Goal: Task Accomplishment & Management: Manage account settings

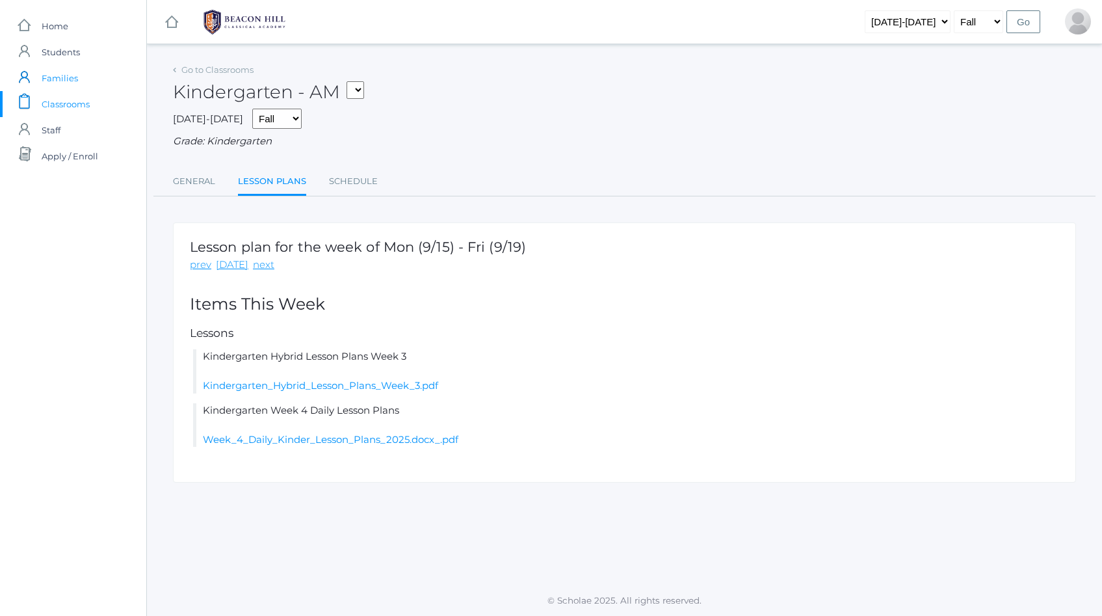
click at [64, 75] on span "Families" at bounding box center [60, 78] width 36 height 26
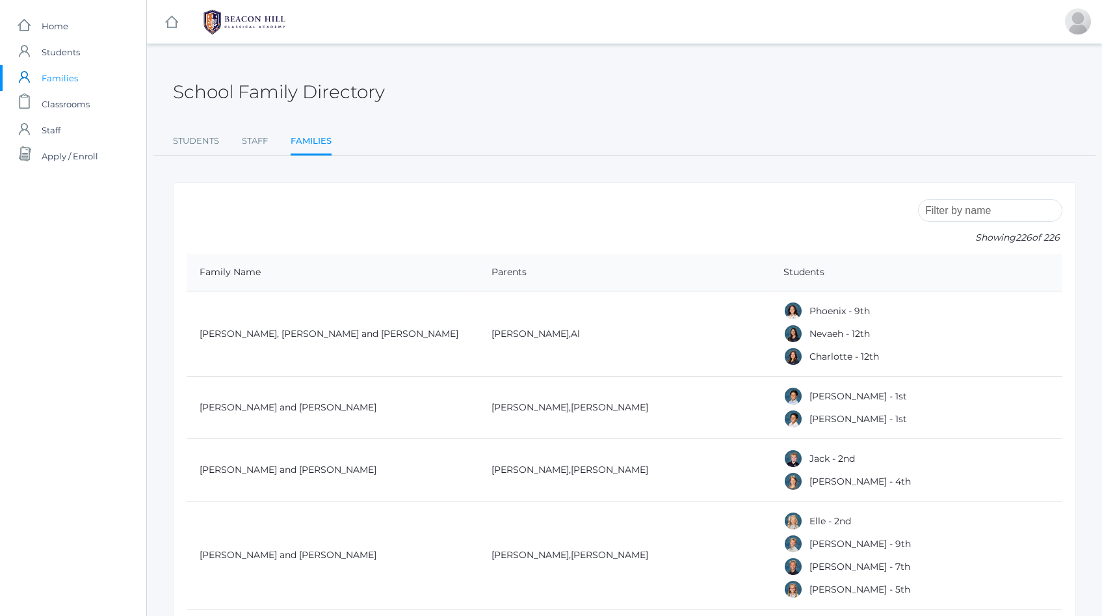
click at [1000, 223] on div "Showing 226 of 226" at bounding box center [990, 225] width 144 height 58
click at [999, 215] on input "search" at bounding box center [990, 210] width 144 height 23
click at [190, 144] on link "Students" at bounding box center [196, 141] width 46 height 26
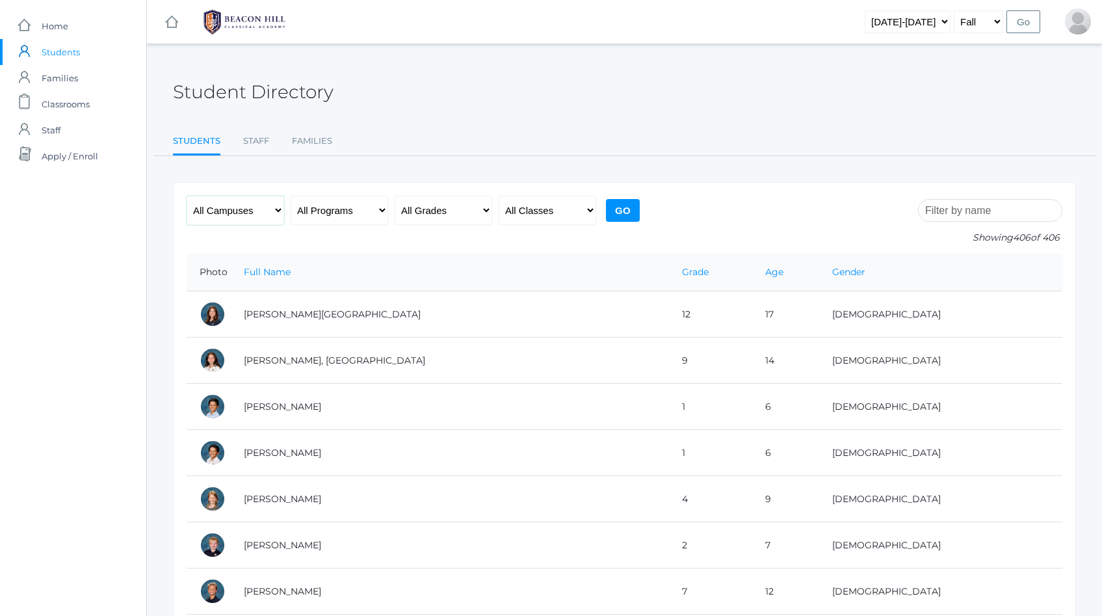
click at [261, 213] on select "All Campuses Upper Campus Lower Campus" at bounding box center [236, 210] width 98 height 29
select select "lower"
click at [187, 196] on select "All Campuses Upper Campus Lower Campus" at bounding box center [236, 210] width 98 height 29
click at [377, 216] on select "All Programs Full-Time Collaborative 4-Day Affiliate" at bounding box center [340, 210] width 98 height 29
select select "Full-Time"
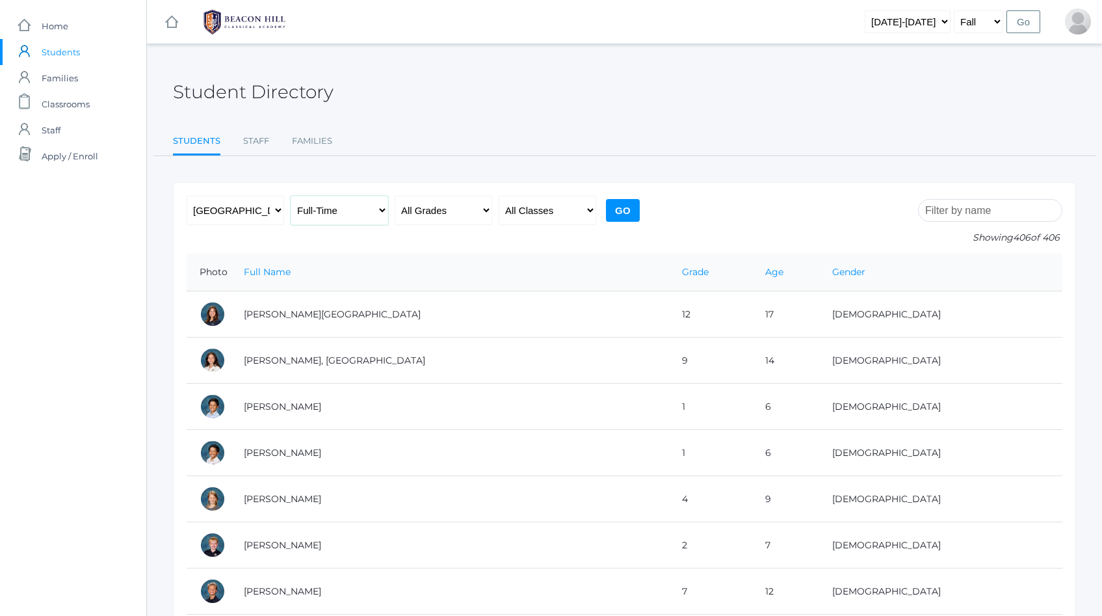
click at [291, 196] on select "All Programs Full-Time Collaborative 4-Day Affiliate" at bounding box center [340, 210] width 98 height 29
click at [458, 213] on select "All Grades Grammar - Kindergarten - 1st Grade - 2nd Grade - 3rd Grade - 4th Gra…" at bounding box center [444, 210] width 98 height 29
select select "k"
click at [395, 196] on select "All Grades Grammar - Kindergarten - 1st Grade - 2nd Grade - 3rd Grade - 4th Gra…" at bounding box center [444, 210] width 98 height 29
click at [575, 212] on select "All Classes Grammar - *KIND - Kindergarten AM - *KIND - Kindergarten PM - *KNDC…" at bounding box center [548, 210] width 98 height 29
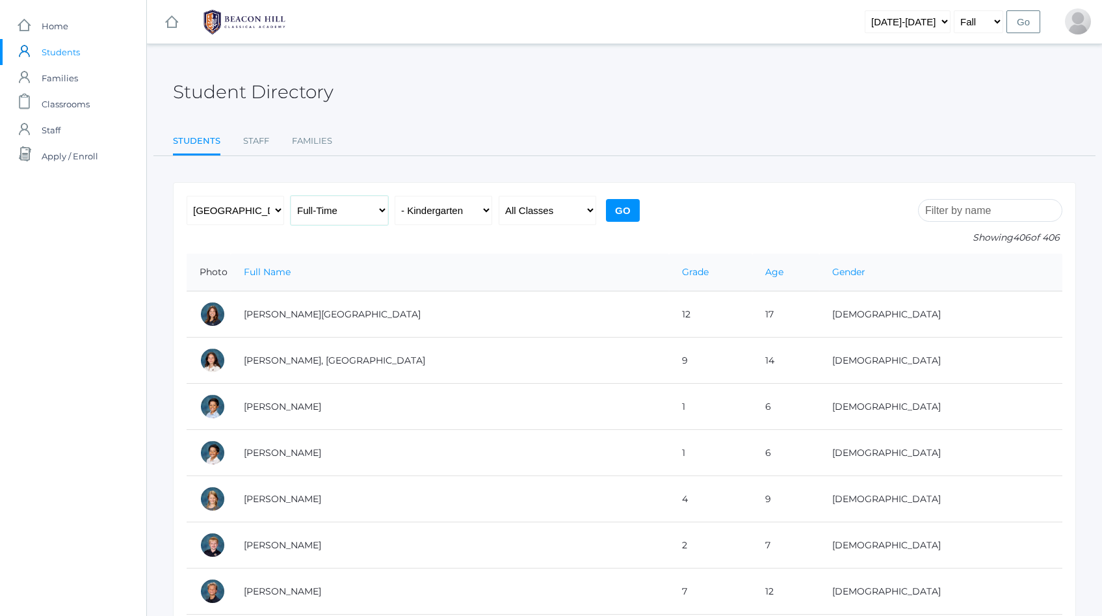
click at [380, 211] on select "All Programs Full-Time Collaborative 4-Day Affiliate" at bounding box center [340, 210] width 98 height 29
click at [291, 196] on select "All Programs Full-Time Collaborative 4-Day Affiliate" at bounding box center [340, 210] width 98 height 29
click at [379, 211] on select "All Programs Full-Time Collaborative 4-Day Affiliate" at bounding box center [340, 210] width 98 height 29
select select "any"
click at [291, 196] on select "All Programs Full-Time Collaborative 4-Day Affiliate" at bounding box center [340, 210] width 98 height 29
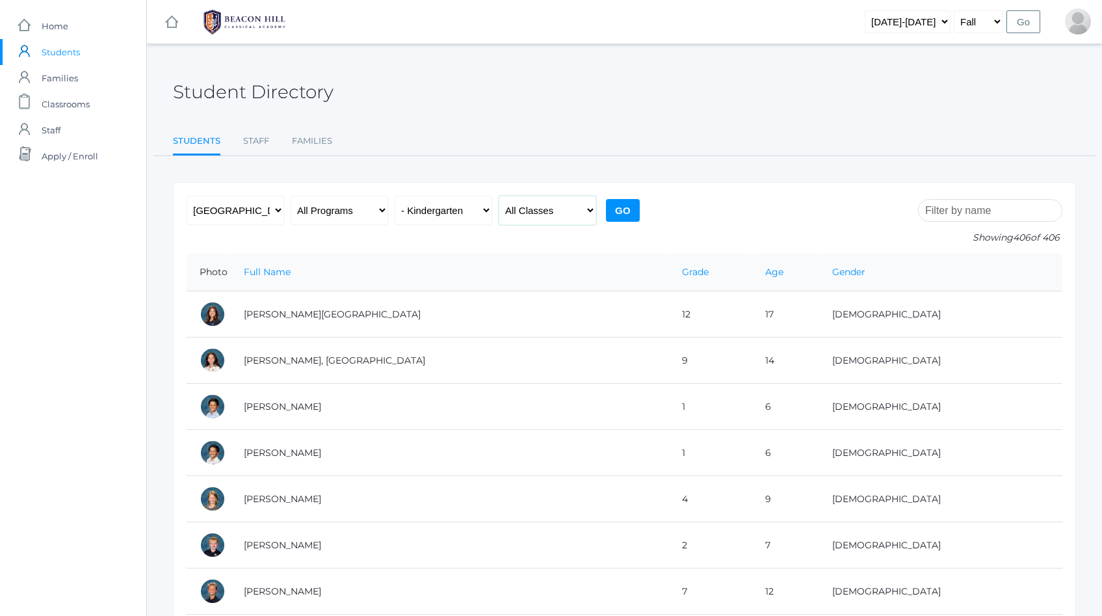
click at [542, 216] on select "All Classes Grammar - *KIND - Kindergarten AM - *KIND - Kindergarten PM - *KNDC…" at bounding box center [548, 210] width 98 height 29
select select "1957"
click at [499, 196] on select "All Classes Grammar - *KIND - Kindergarten AM - *KIND - Kindergarten PM - *KNDC…" at bounding box center [548, 210] width 98 height 29
click at [622, 214] on input "Go" at bounding box center [623, 210] width 34 height 23
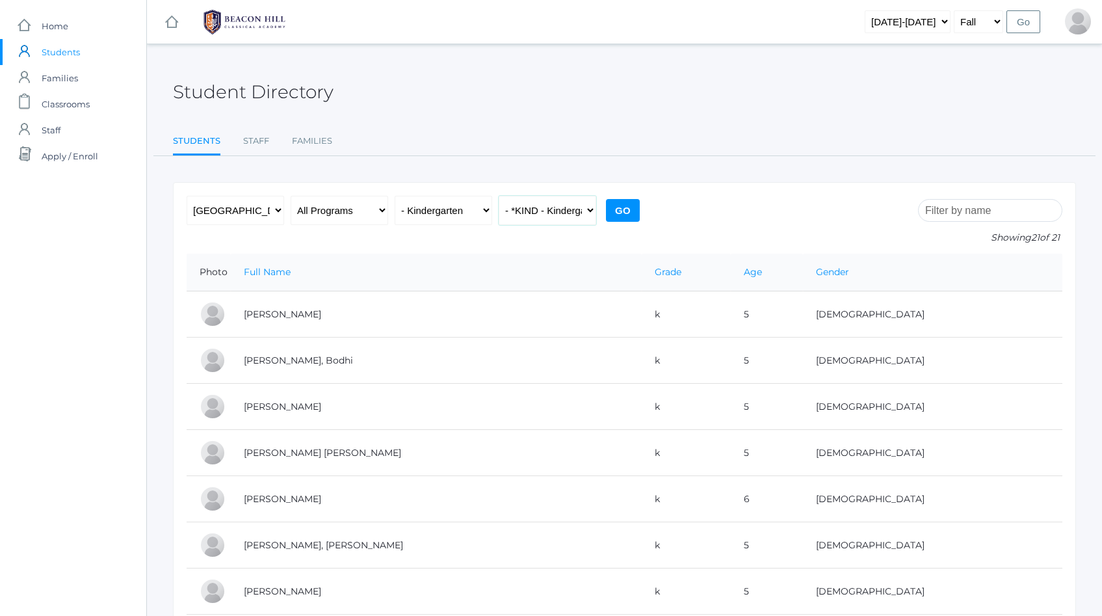
click at [564, 211] on select "All Classes Grammar - *KIND - Kindergarten AM - *KIND - Kindergarten PM - *KNDC…" at bounding box center [548, 210] width 98 height 29
select select "2131"
click at [499, 196] on select "All Classes Grammar - *KIND - Kindergarten AM - *KIND - Kindergarten PM - *KNDC…" at bounding box center [548, 210] width 98 height 29
click at [620, 213] on input "Go" at bounding box center [623, 210] width 34 height 23
click at [372, 210] on select "All Programs Full-Time Collaborative 4-Day Affiliate" at bounding box center [340, 210] width 98 height 29
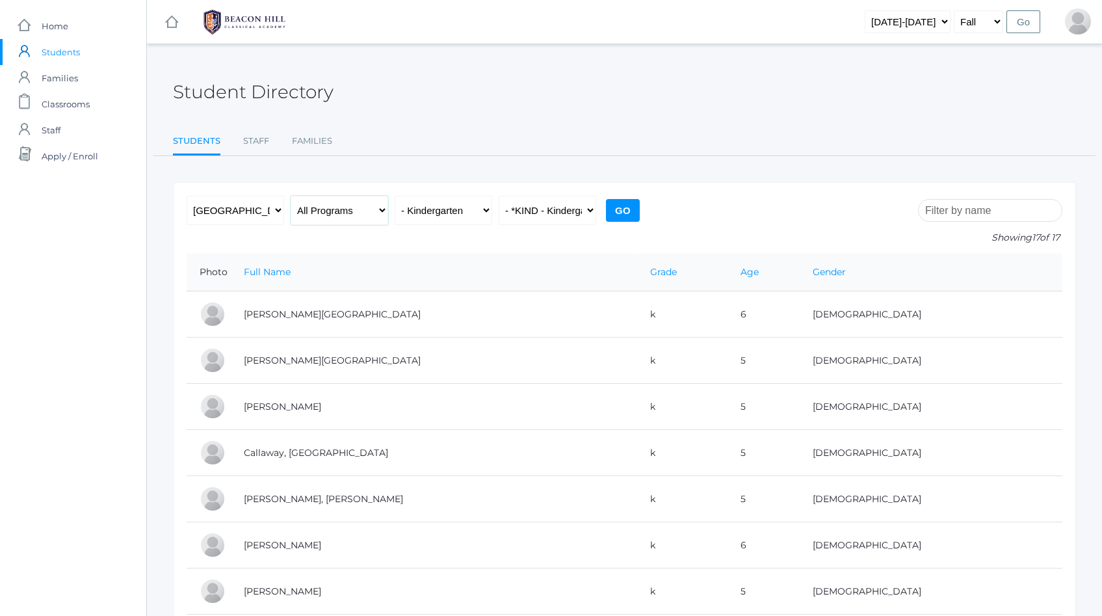
select select "Full-Time"
click at [291, 196] on select "All Programs Full-Time Collaborative 4-Day Affiliate" at bounding box center [340, 210] width 98 height 29
click at [628, 204] on input "Go" at bounding box center [623, 210] width 34 height 23
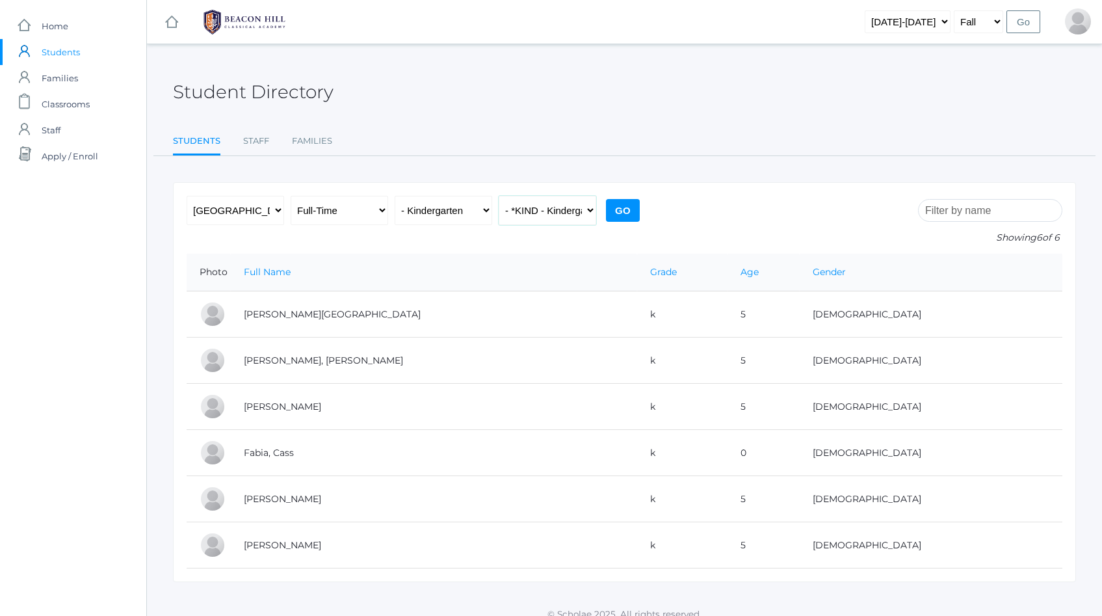
click at [563, 207] on select "All Classes Grammar - *KIND - Kindergarten AM - *KIND - Kindergarten PM - *KNDC…" at bounding box center [548, 210] width 98 height 29
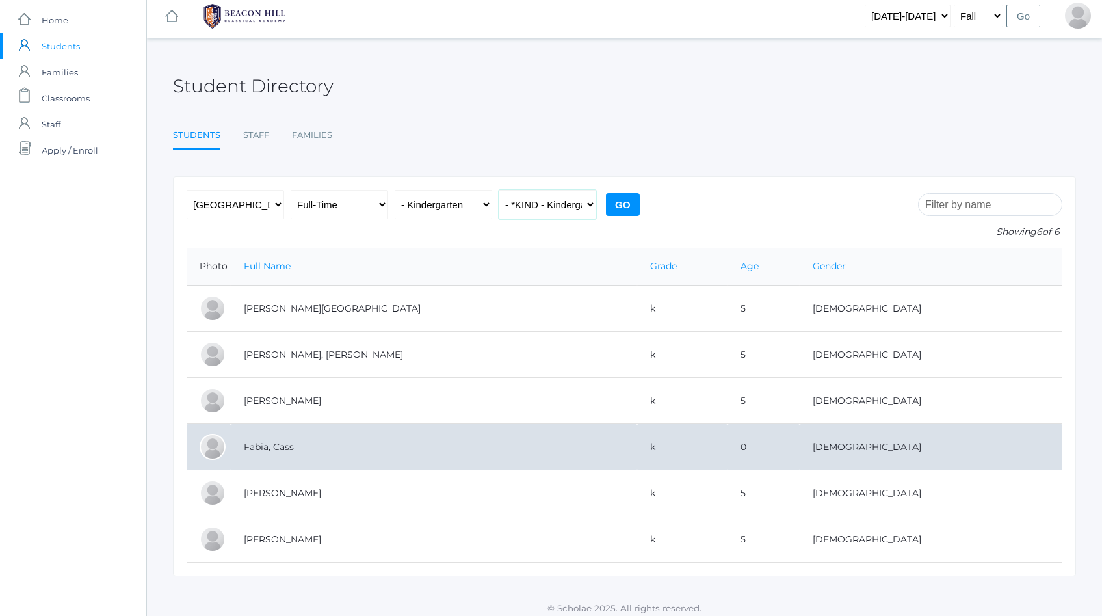
scroll to position [13, 0]
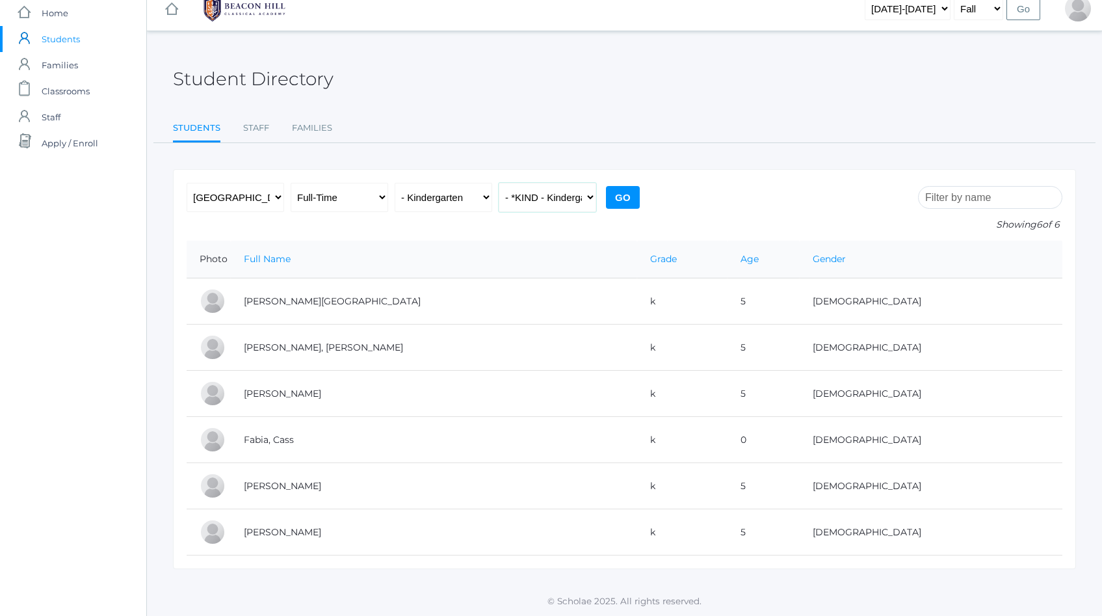
click at [562, 197] on select "All Classes Grammar - *KIND - Kindergarten AM - *KIND - Kindergarten PM - *KNDC…" at bounding box center [548, 197] width 98 height 29
select select "2207"
click at [499, 183] on select "All Classes Grammar - *KIND - Kindergarten AM - *KIND - Kindergarten PM - *KNDC…" at bounding box center [548, 197] width 98 height 29
click at [638, 195] on input "Go" at bounding box center [623, 197] width 34 height 23
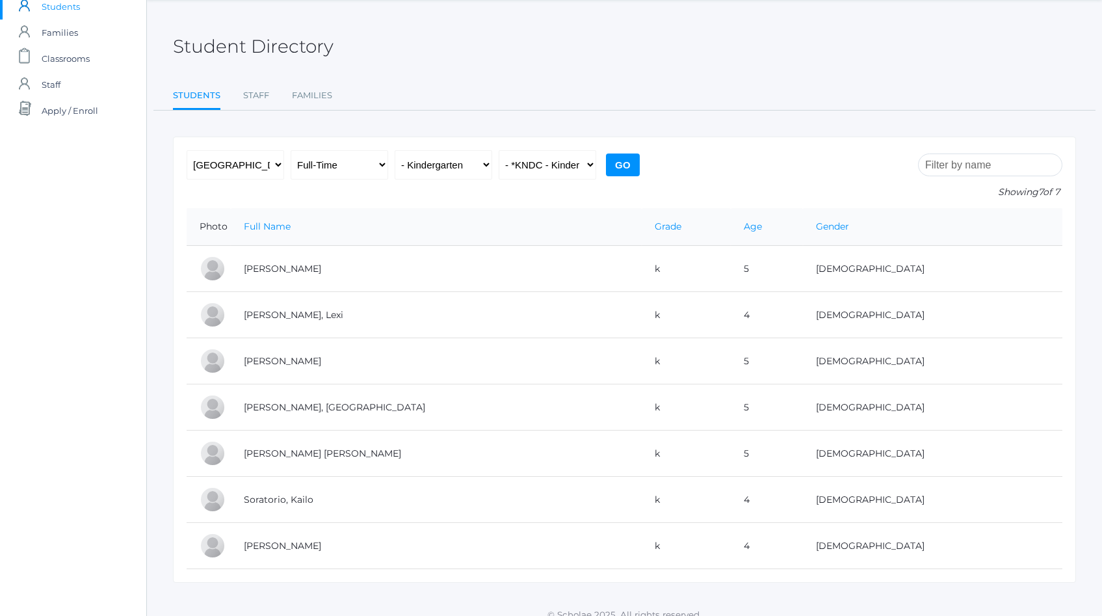
scroll to position [59, 0]
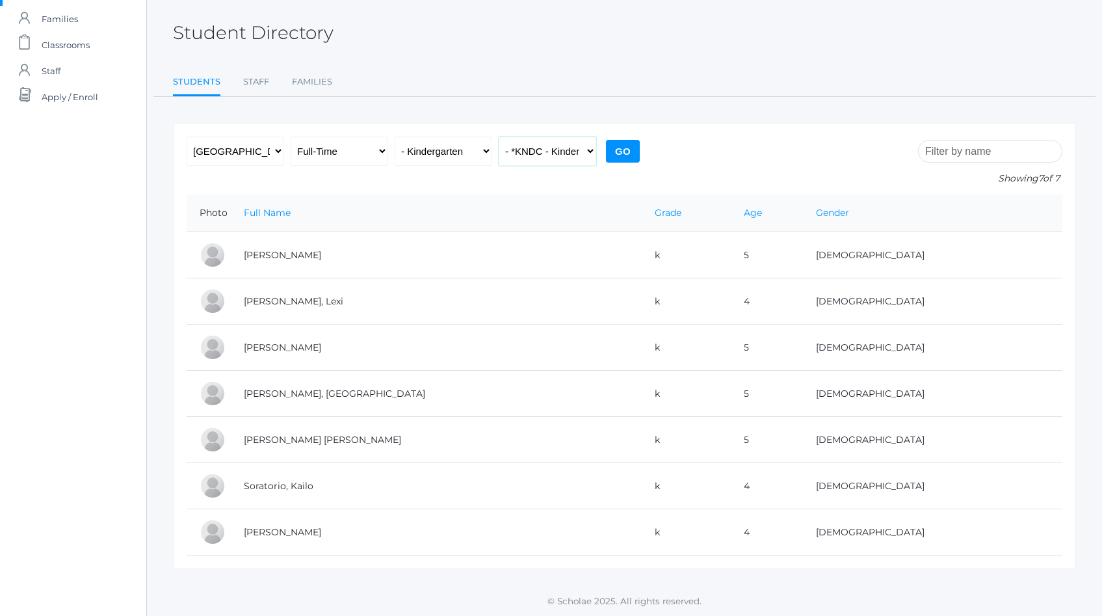
click at [560, 153] on select "All Classes Grammar - *KIND - Kindergarten AM - *KIND - Kindergarten PM - *KNDC…" at bounding box center [548, 151] width 98 height 29
select select "1990"
click at [499, 137] on select "All Classes Grammar - *KIND - Kindergarten AM - *KIND - Kindergarten PM - *KNDC…" at bounding box center [548, 151] width 98 height 29
click at [448, 151] on select "All Grades Grammar - Kindergarten - 1st Grade - 2nd Grade - 3rd Grade - 4th Gra…" at bounding box center [444, 151] width 98 height 29
select select "1"
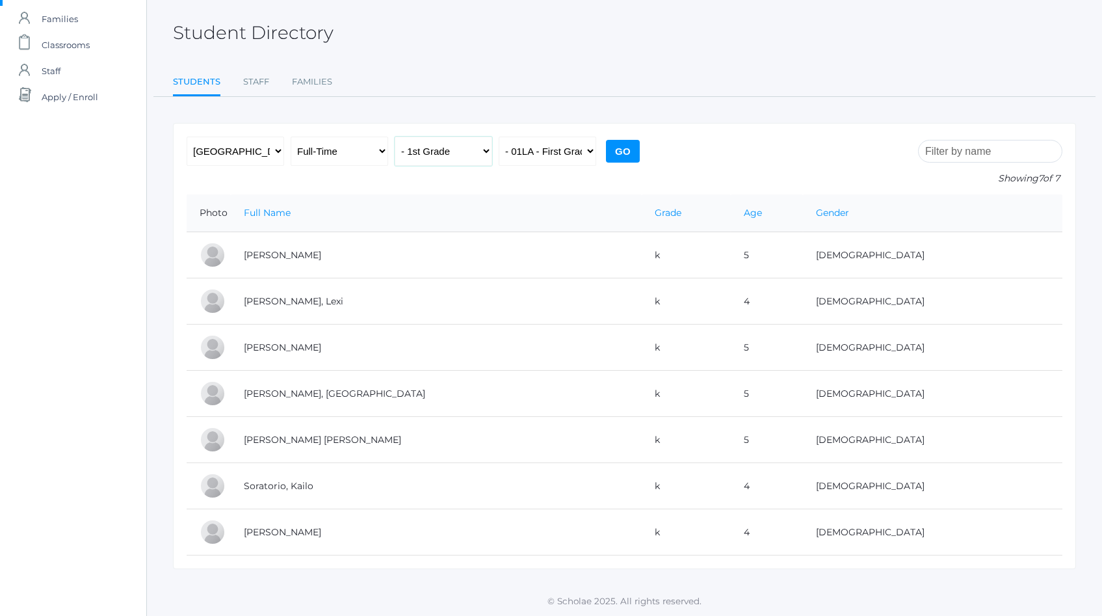
click at [395, 137] on select "All Grades Grammar - Kindergarten - 1st Grade - 2nd Grade - 3rd Grade - 4th Gra…" at bounding box center [444, 151] width 98 height 29
click at [355, 148] on select "All Programs Full-Time Collaborative 4-Day Affiliate" at bounding box center [340, 151] width 98 height 29
select select "any"
click at [291, 137] on select "All Programs Full-Time Collaborative 4-Day Affiliate" at bounding box center [340, 151] width 98 height 29
click at [631, 153] on input "Go" at bounding box center [623, 151] width 34 height 23
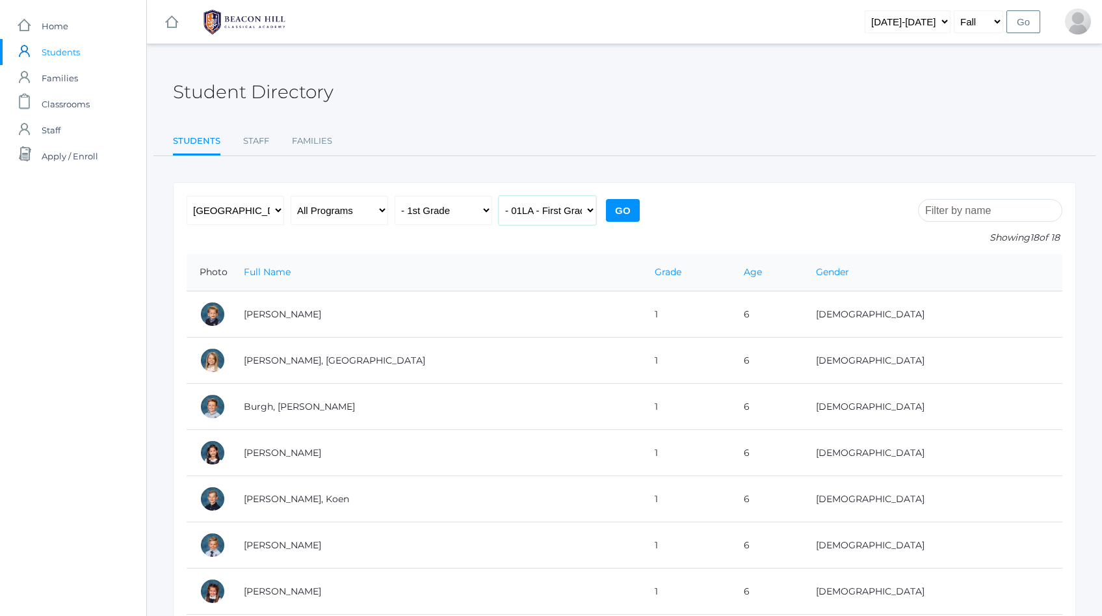
click at [570, 210] on select "All Classes Grammar - *KIND - Kindergarten AM - *KIND - Kindergarten PM - *KNDC…" at bounding box center [548, 210] width 98 height 29
select select "1989"
click at [499, 196] on select "All Classes Grammar - *KIND - Kindergarten AM - *KIND - Kindergarten PM - *KNDC…" at bounding box center [548, 210] width 98 height 29
click at [621, 213] on input "Go" at bounding box center [623, 210] width 34 height 23
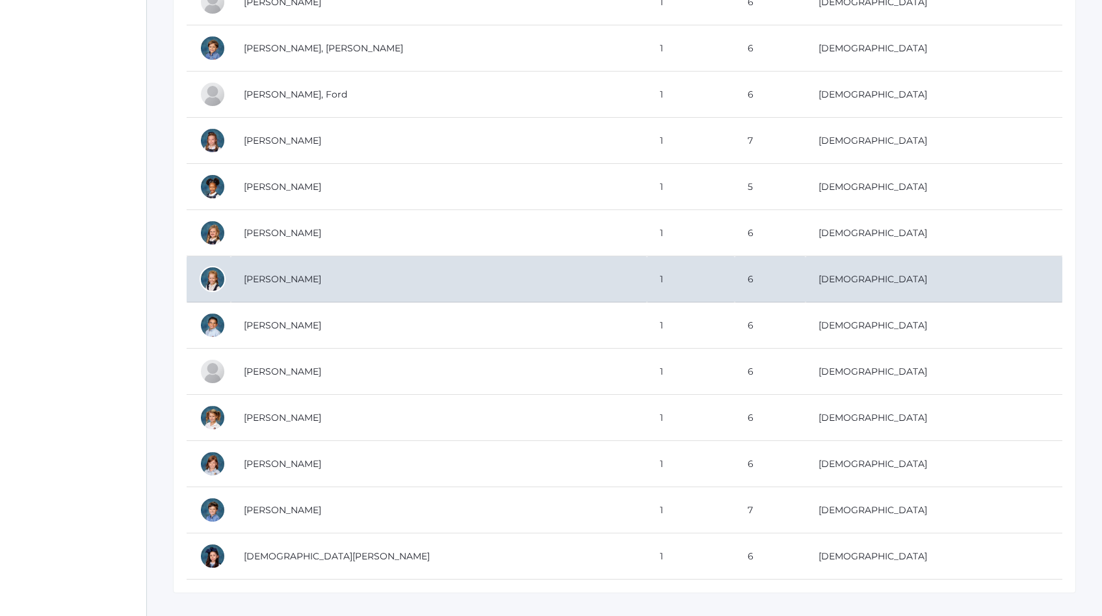
scroll to position [521, 0]
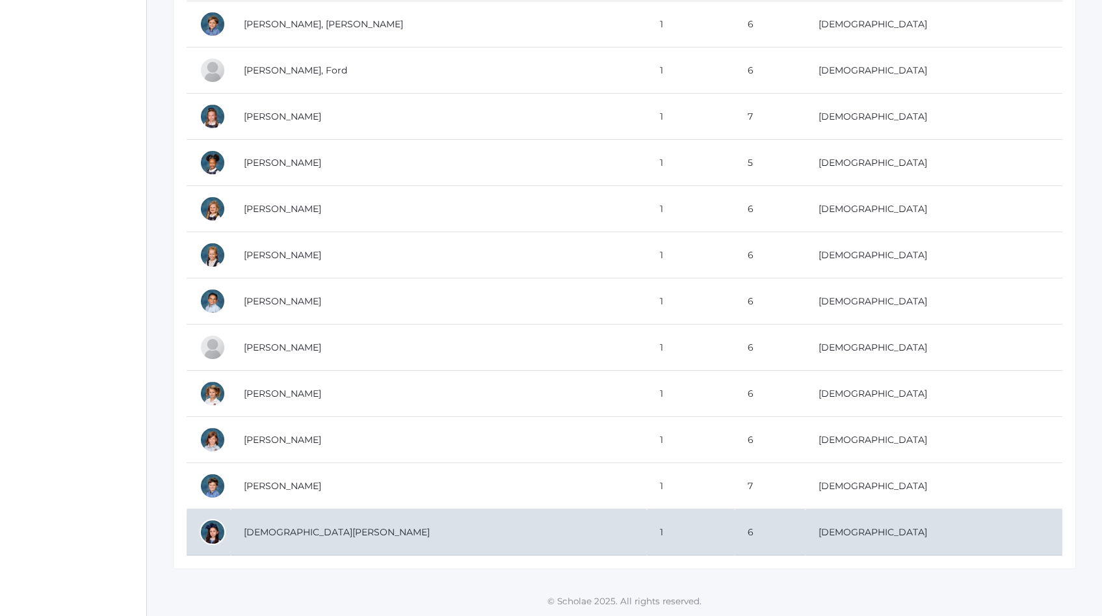
click at [475, 535] on td "[DEMOGRAPHIC_DATA][PERSON_NAME]" at bounding box center [439, 532] width 416 height 46
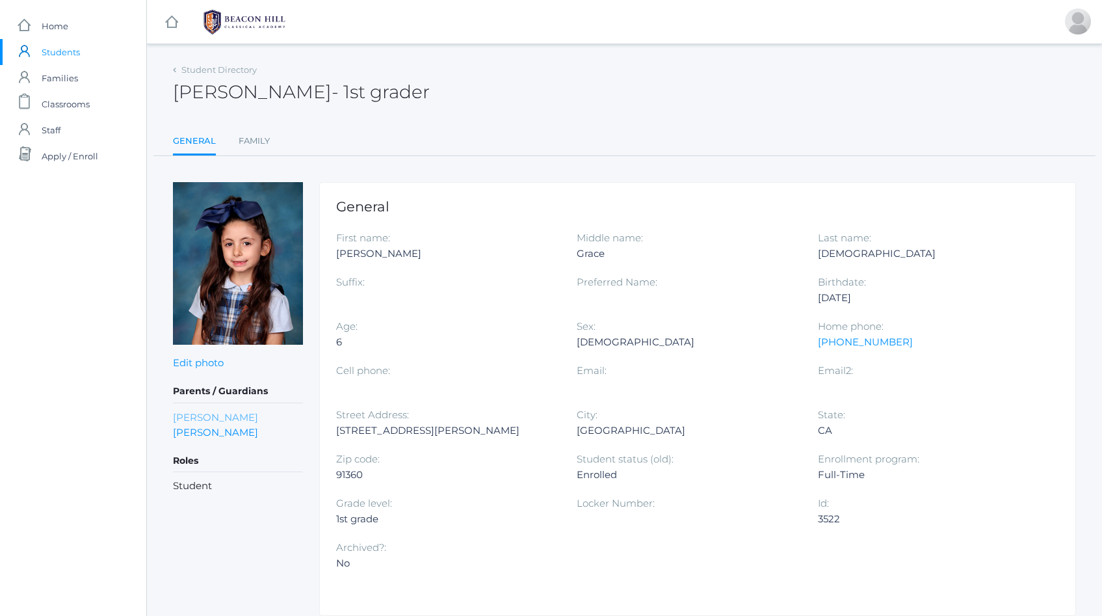
click at [216, 412] on link "[PERSON_NAME]" at bounding box center [215, 417] width 85 height 15
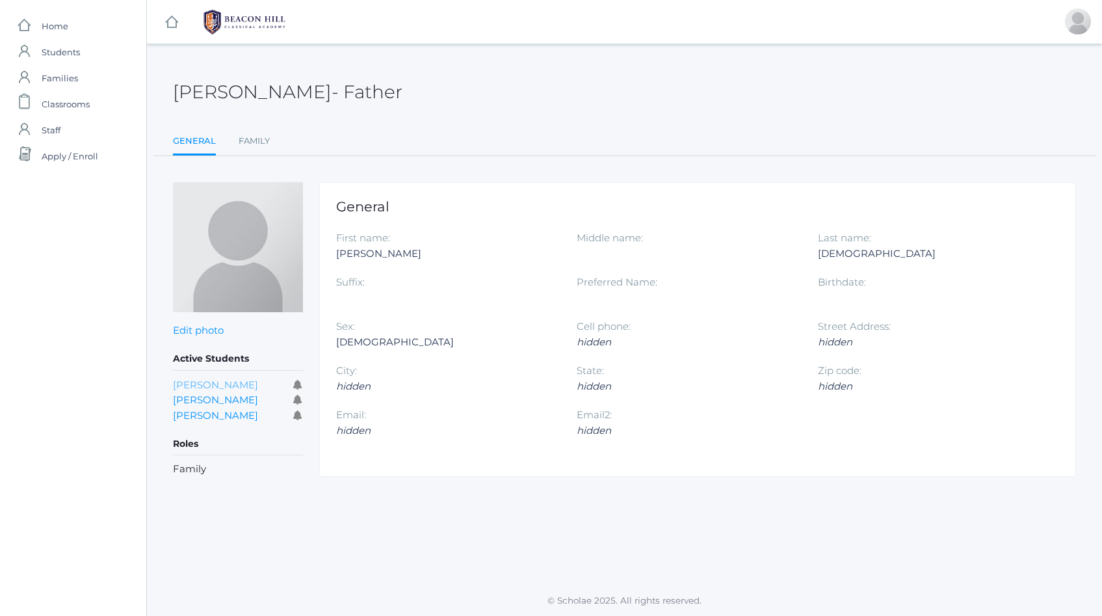
click at [202, 385] on link "[PERSON_NAME]" at bounding box center [215, 384] width 85 height 12
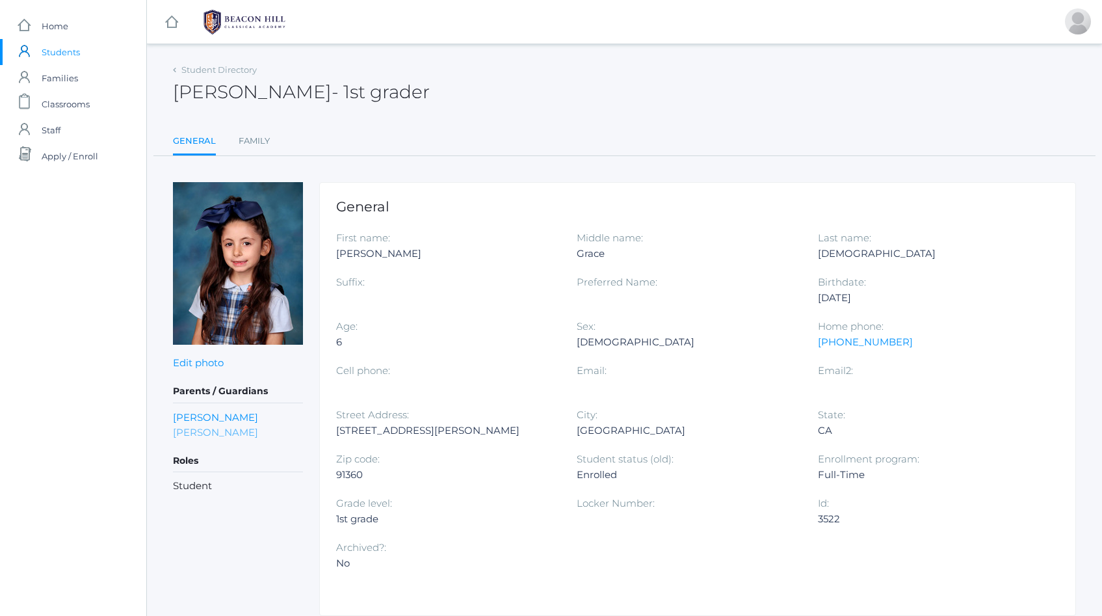
click at [181, 432] on link "[PERSON_NAME]" at bounding box center [215, 431] width 85 height 15
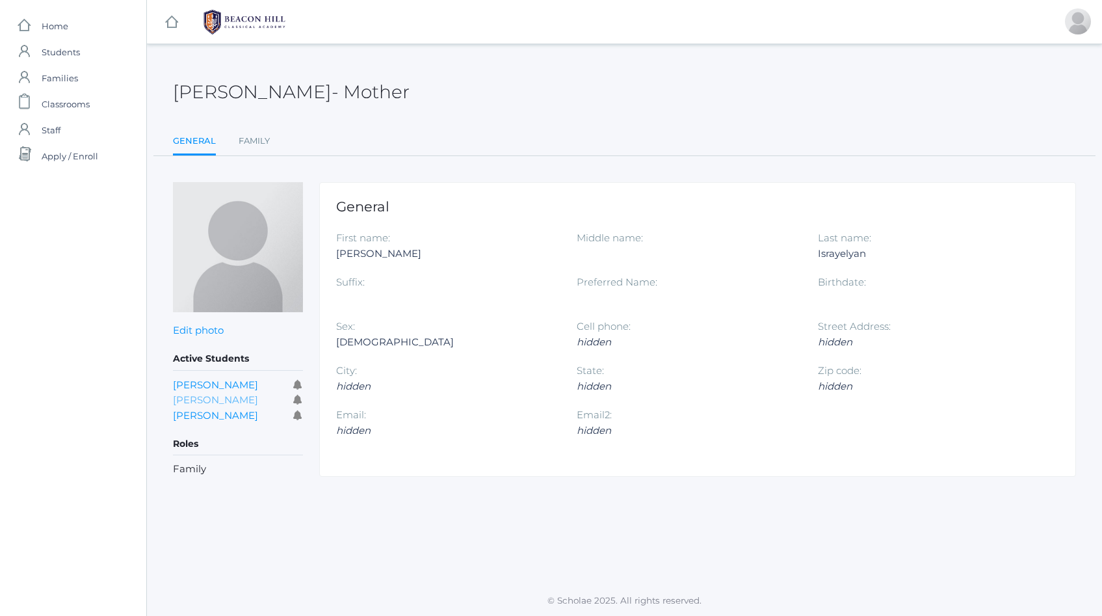
click at [191, 402] on link "[PERSON_NAME]" at bounding box center [215, 399] width 85 height 12
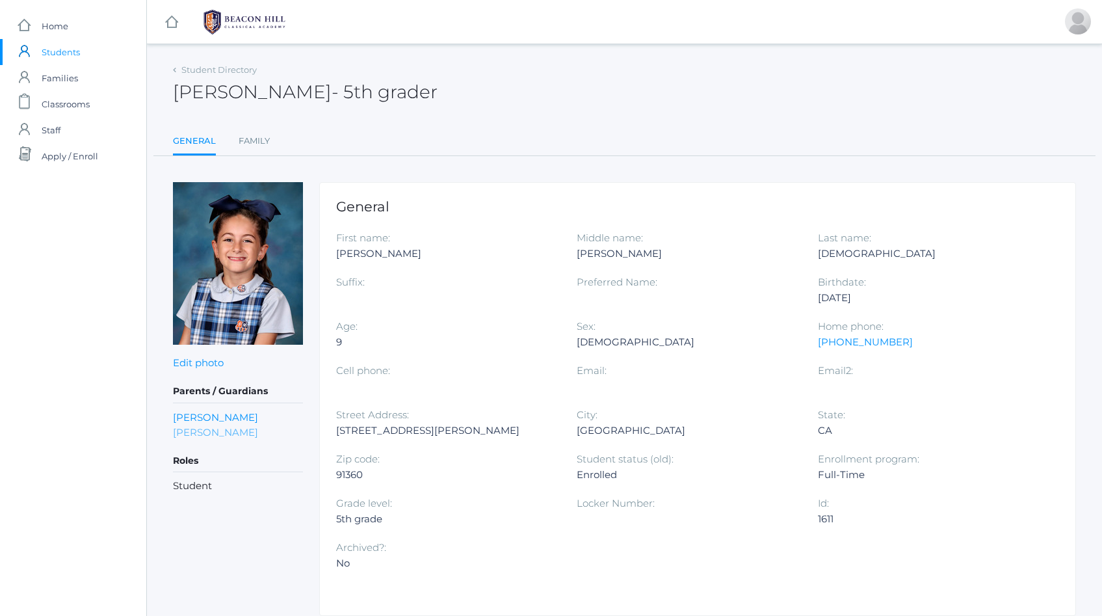
click at [180, 430] on link "[PERSON_NAME]" at bounding box center [215, 431] width 85 height 15
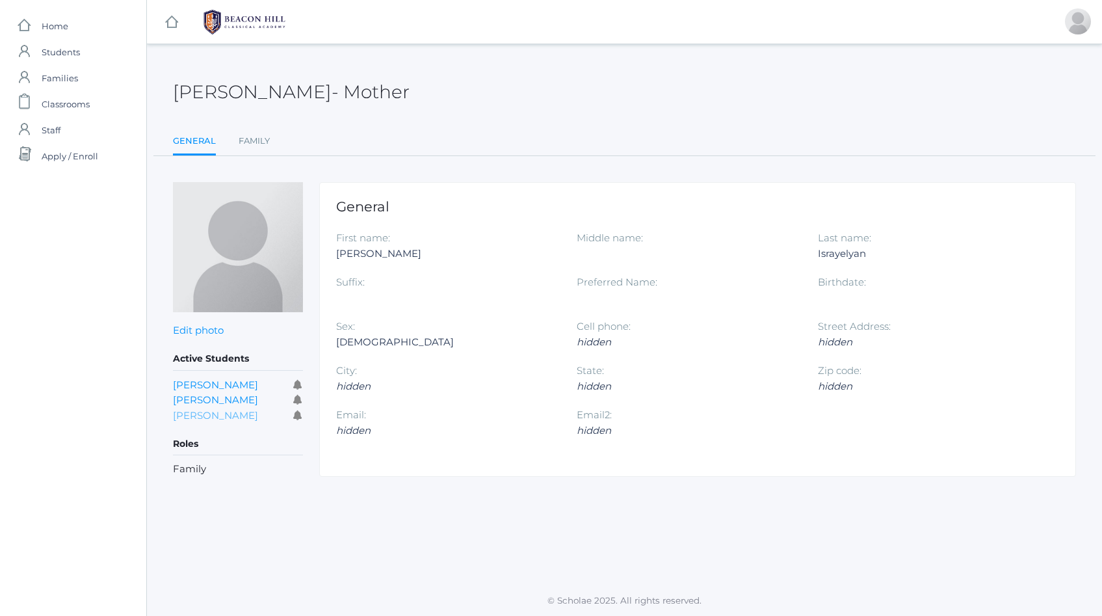
click at [185, 421] on link "[PERSON_NAME]" at bounding box center [215, 415] width 85 height 12
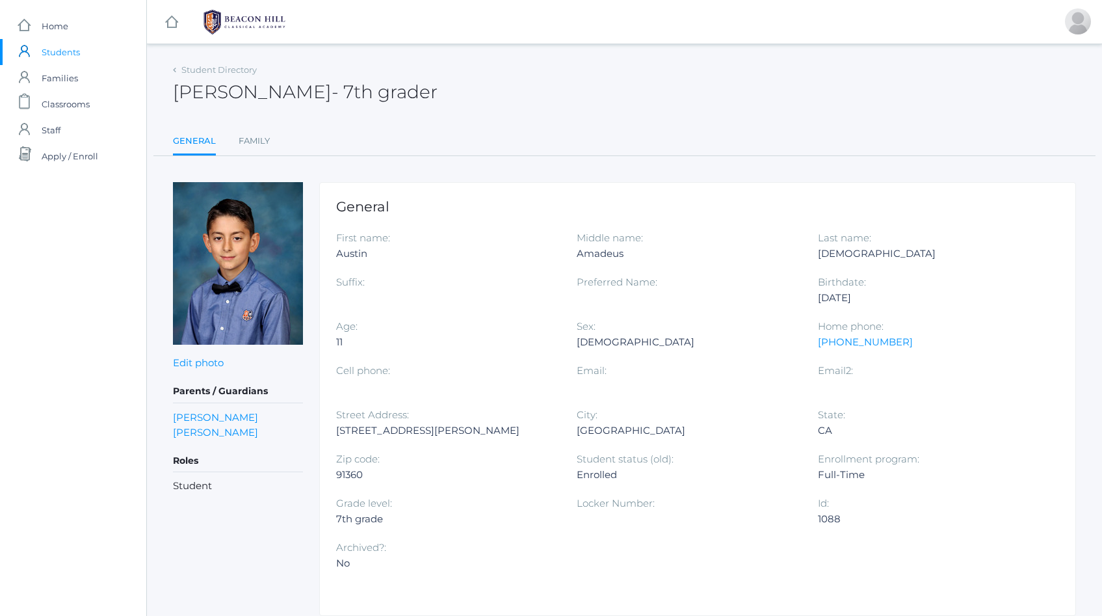
click at [185, 430] on link "[PERSON_NAME]" at bounding box center [215, 431] width 85 height 15
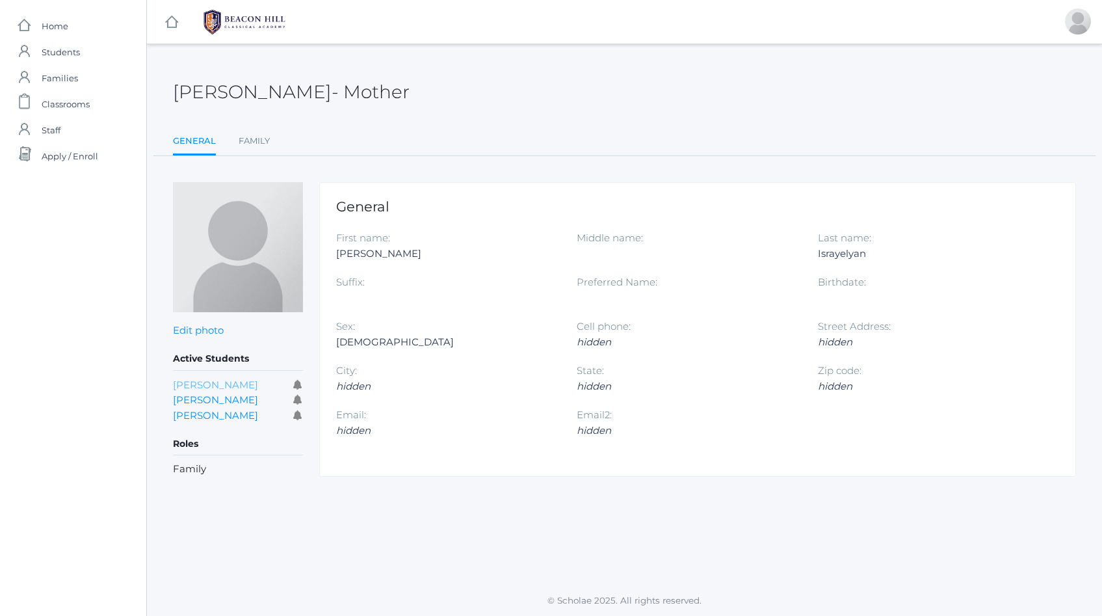
click at [197, 382] on link "Allison Yepiskoposyan" at bounding box center [215, 384] width 85 height 12
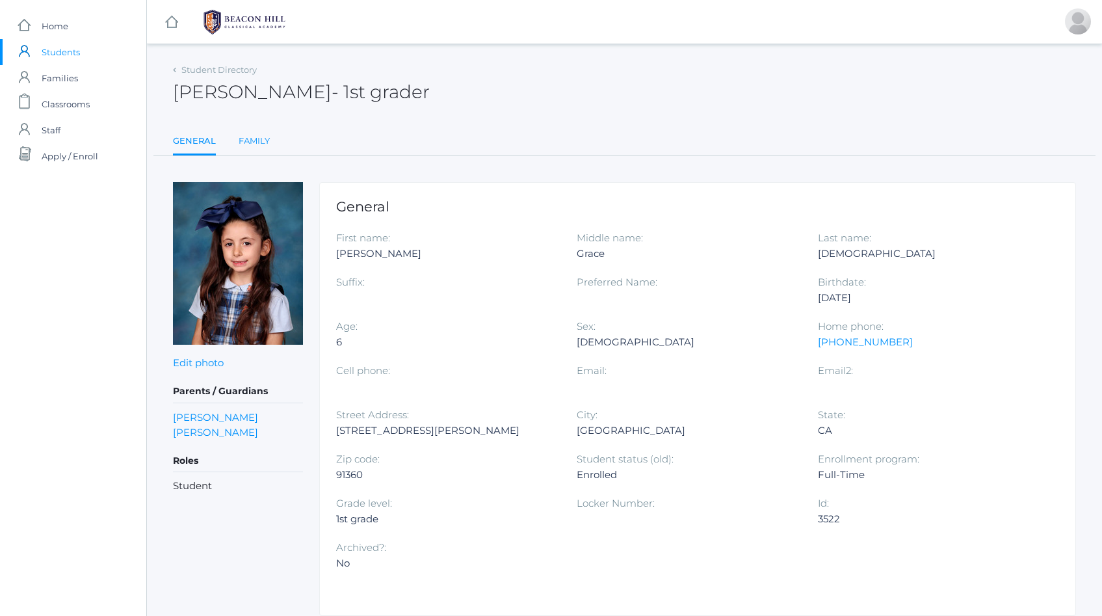
click at [254, 141] on link "Family" at bounding box center [254, 141] width 31 height 26
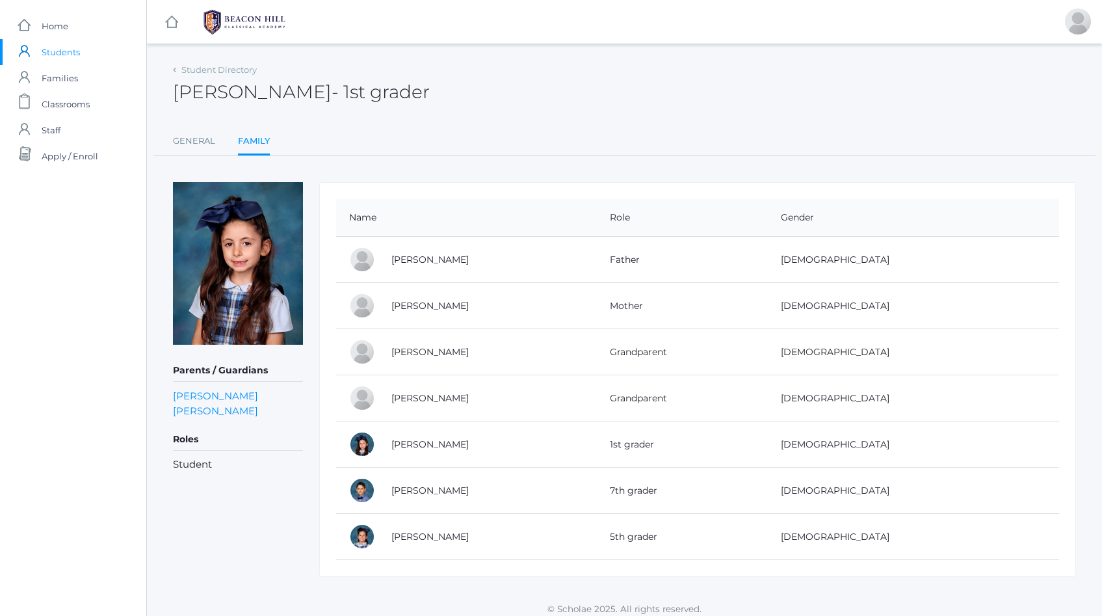
scroll to position [8, 0]
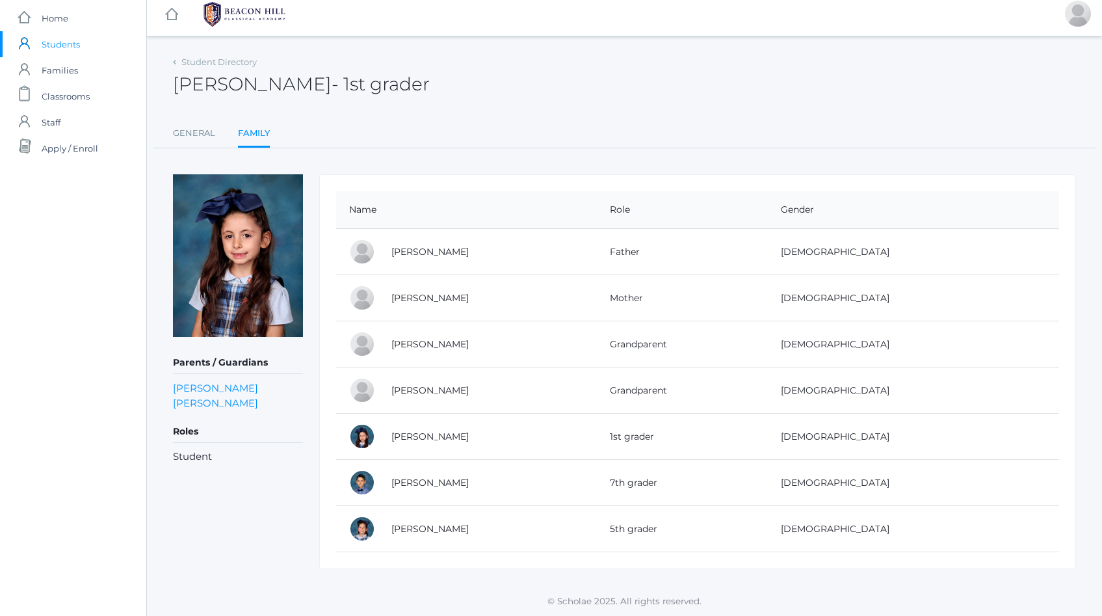
click at [59, 40] on span "Students" at bounding box center [61, 44] width 38 height 26
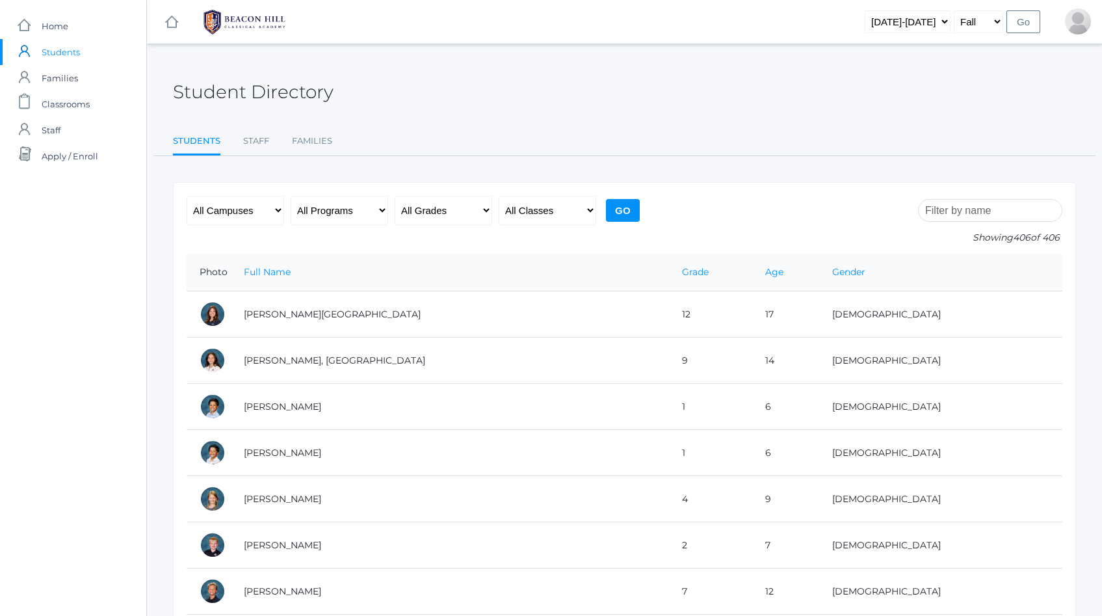
click at [974, 213] on input "search" at bounding box center [990, 210] width 144 height 23
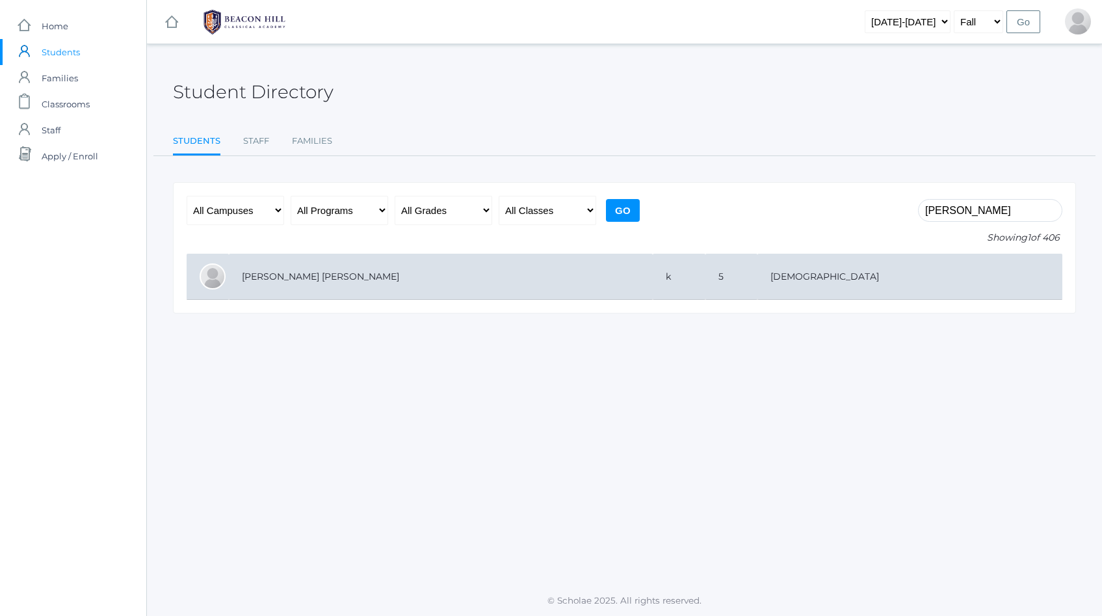
type input "annie"
click at [287, 271] on td "[PERSON_NAME] [PERSON_NAME]" at bounding box center [441, 277] width 424 height 46
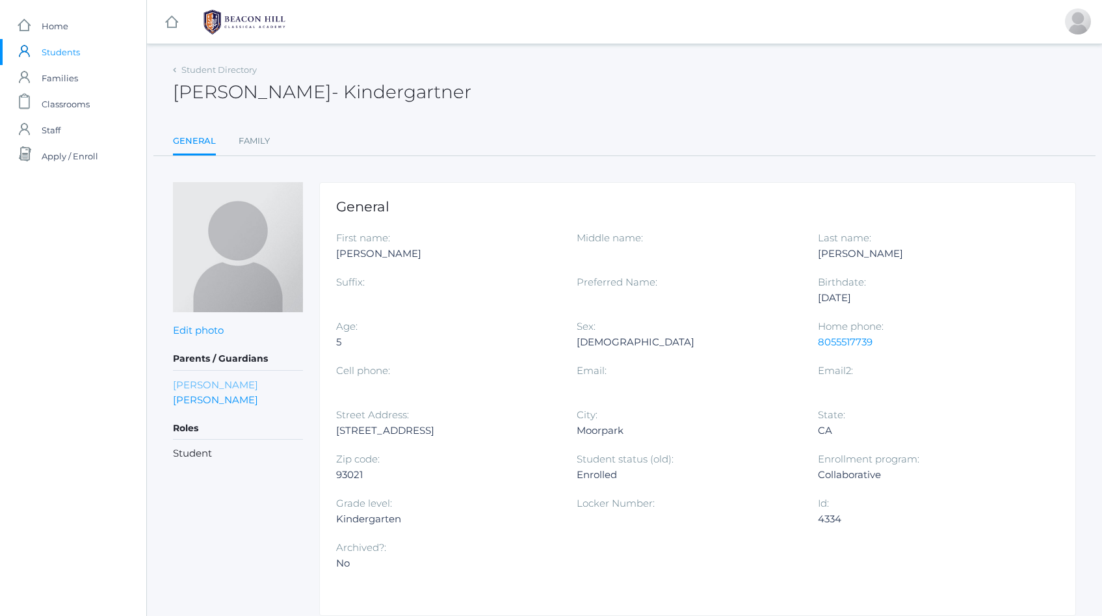
click at [211, 385] on link "[PERSON_NAME]" at bounding box center [215, 384] width 85 height 15
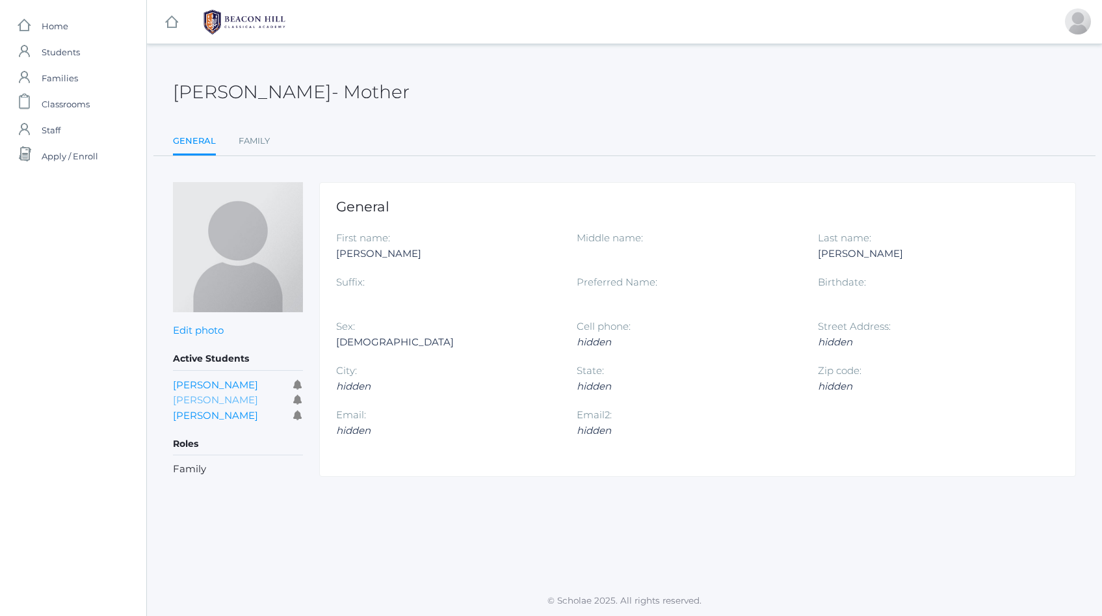
click at [208, 396] on link "Noah Gregg" at bounding box center [215, 399] width 85 height 12
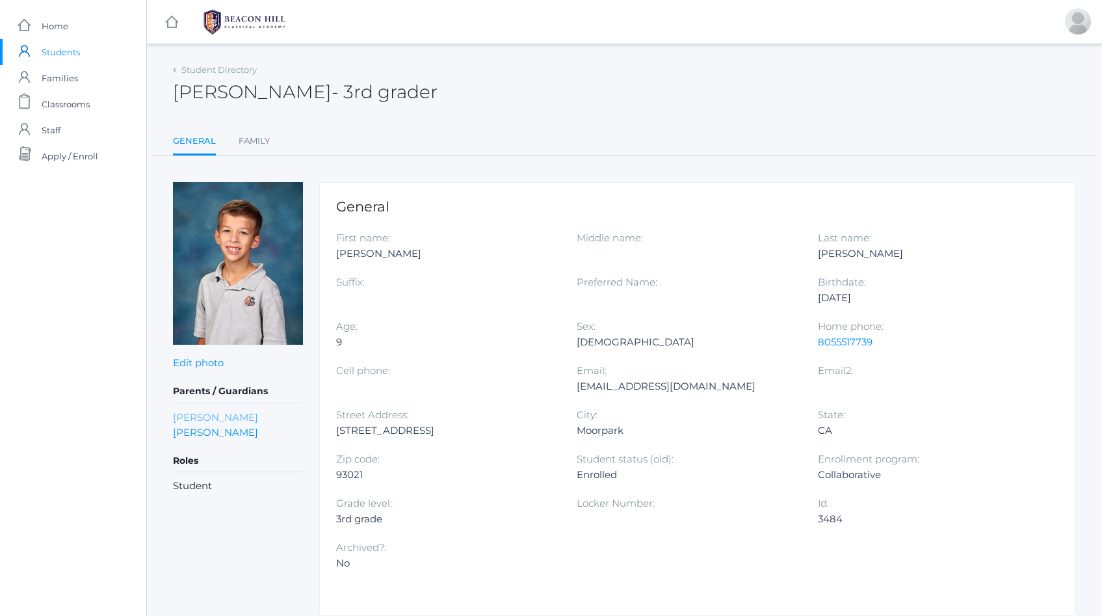
click at [201, 415] on link "Kate Gregg" at bounding box center [215, 417] width 85 height 15
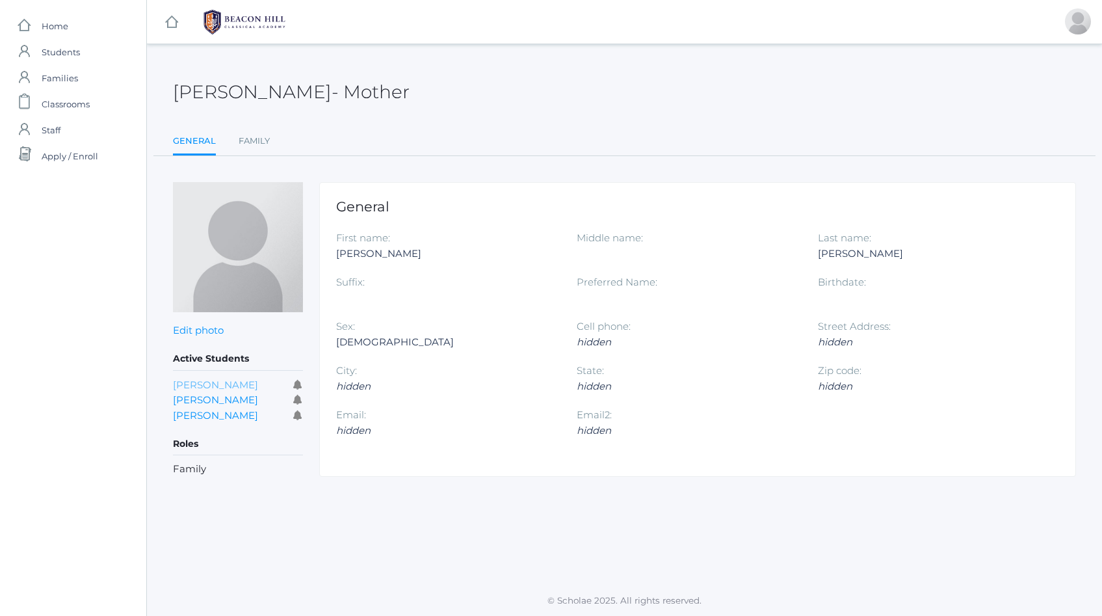
click at [201, 383] on link "Lukas Gregg" at bounding box center [215, 384] width 85 height 12
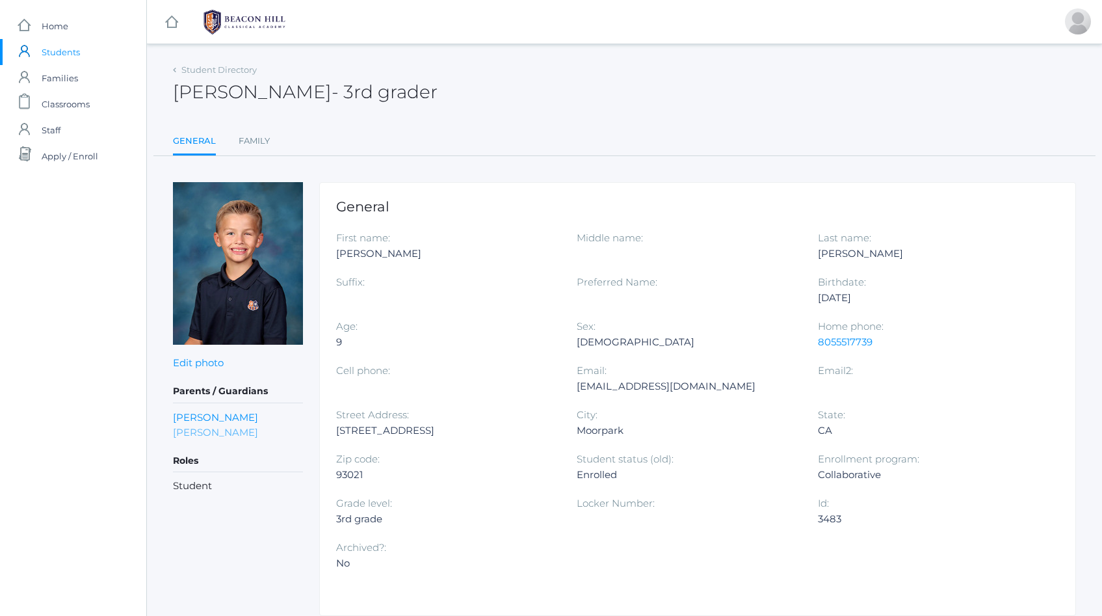
click at [203, 430] on link "Josh Gregg" at bounding box center [215, 431] width 85 height 15
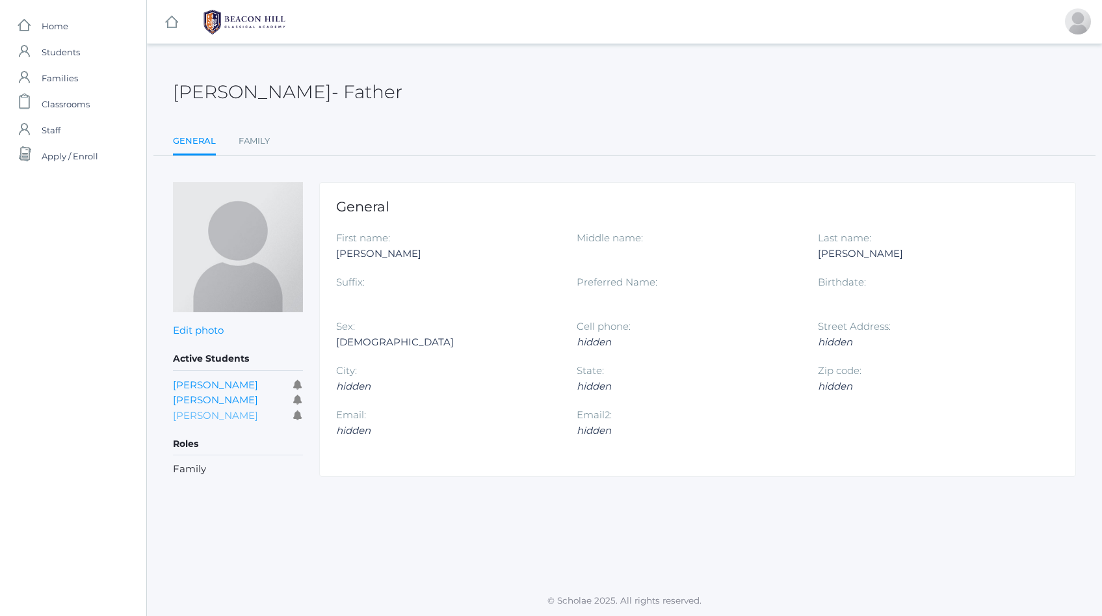
click at [191, 416] on link "Annie Grace Gregg" at bounding box center [215, 415] width 85 height 12
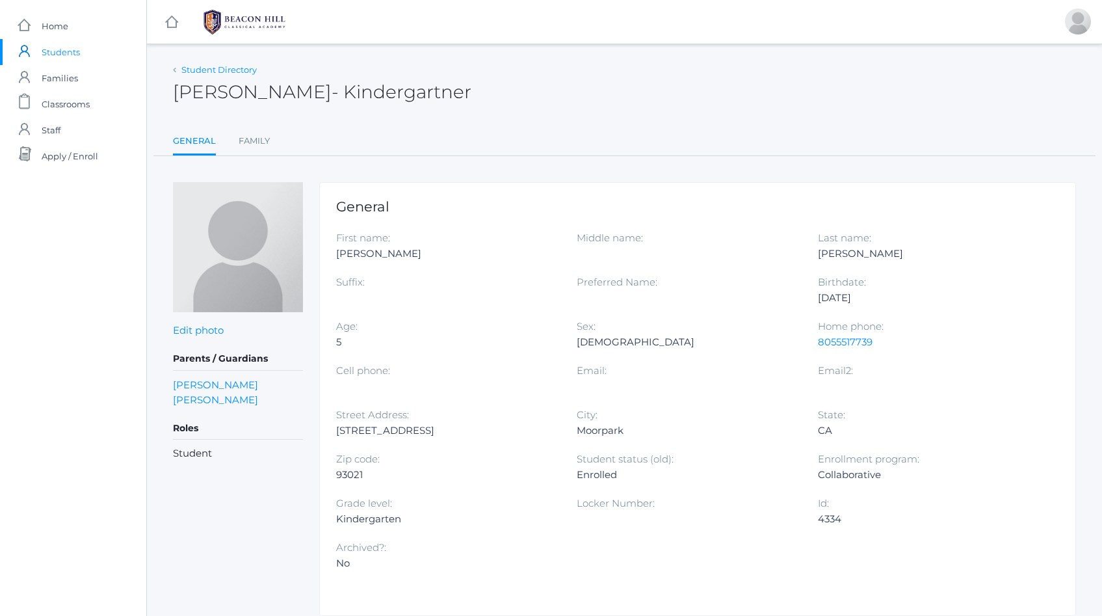
click at [244, 74] on link "Student Directory" at bounding box center [218, 69] width 75 height 10
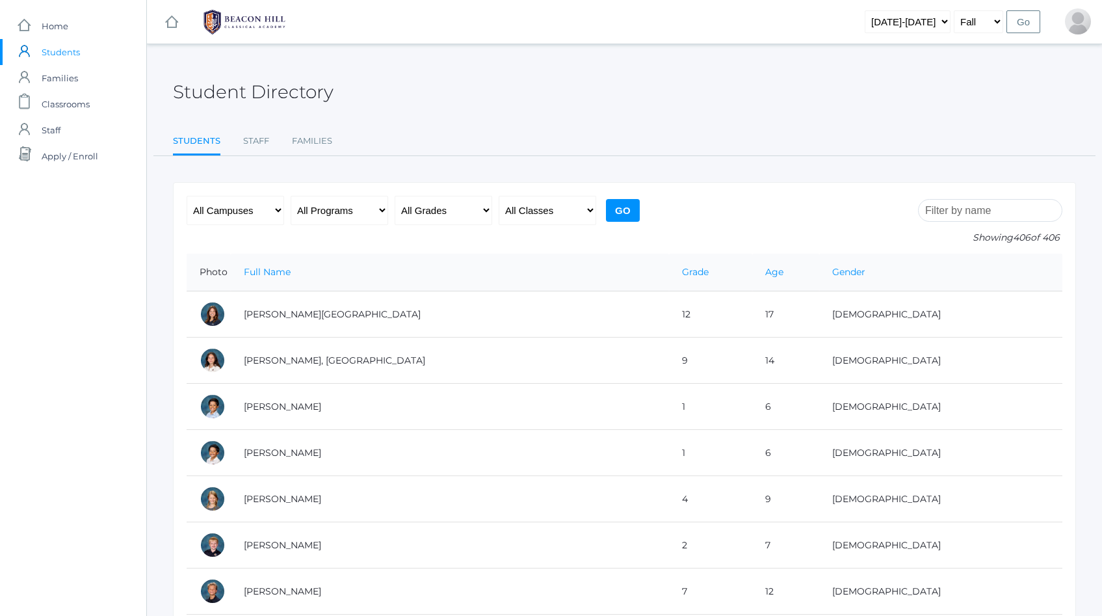
click at [1000, 213] on input "search" at bounding box center [990, 210] width 144 height 23
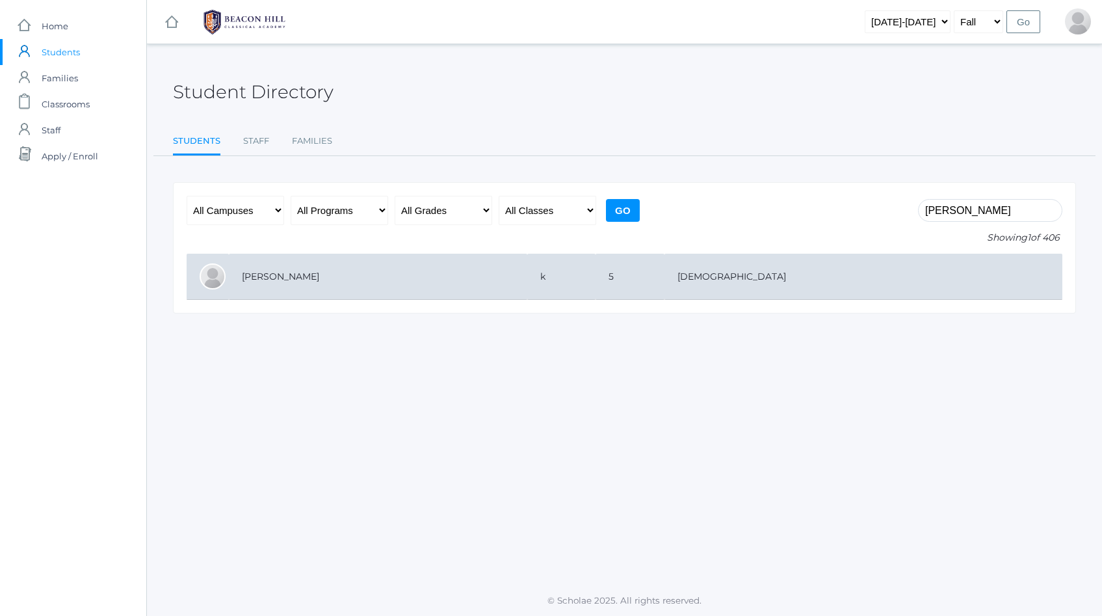
type input "corbin"
click at [274, 277] on td "Intlekofer, Corbin" at bounding box center [378, 277] width 298 height 46
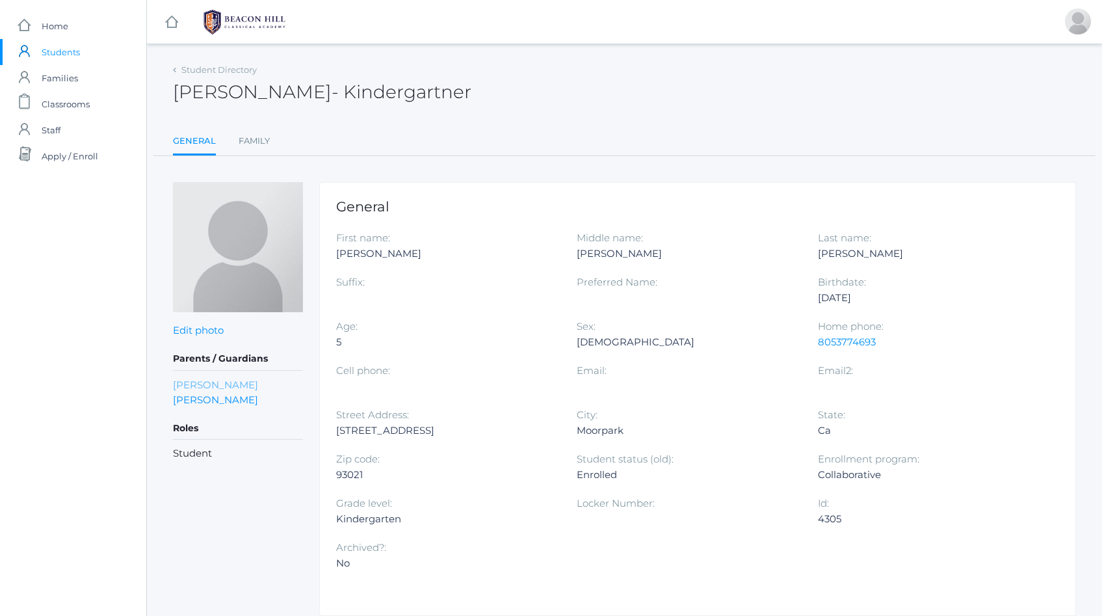
click at [204, 382] on link "Amanda Intlekofer" at bounding box center [215, 384] width 85 height 15
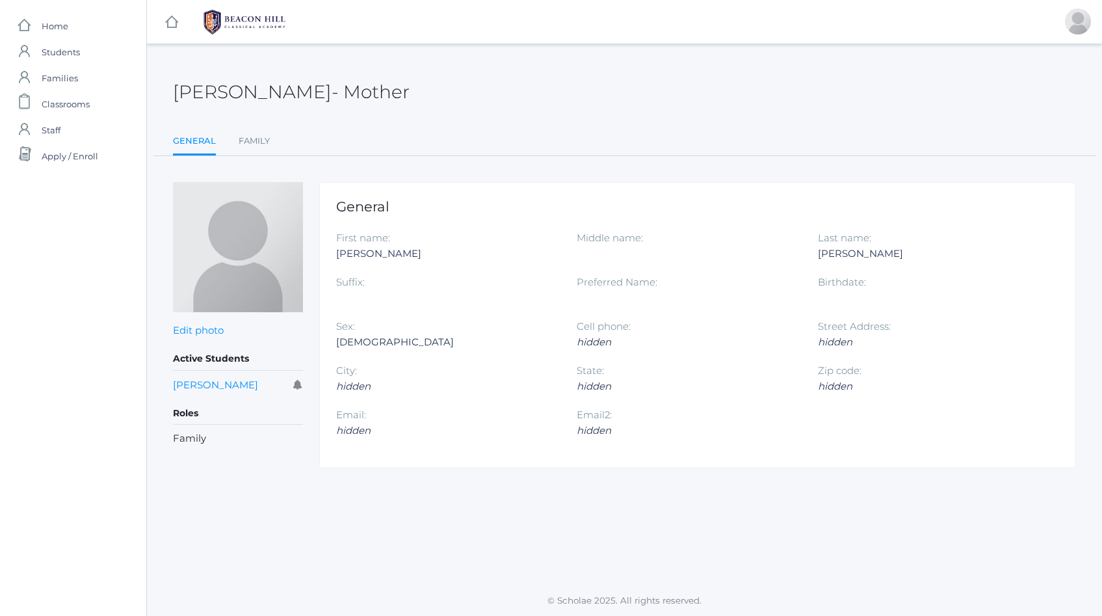
click at [204, 382] on link "Corbin Intlekofer" at bounding box center [215, 384] width 85 height 12
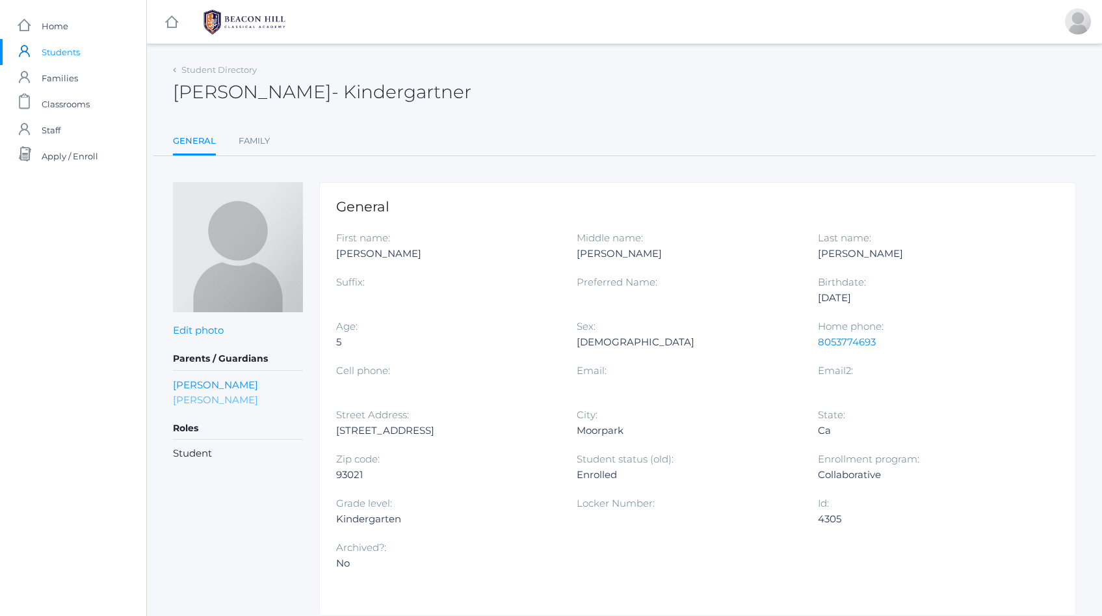
click at [210, 400] on link "Joshua Intlekofer" at bounding box center [215, 399] width 85 height 15
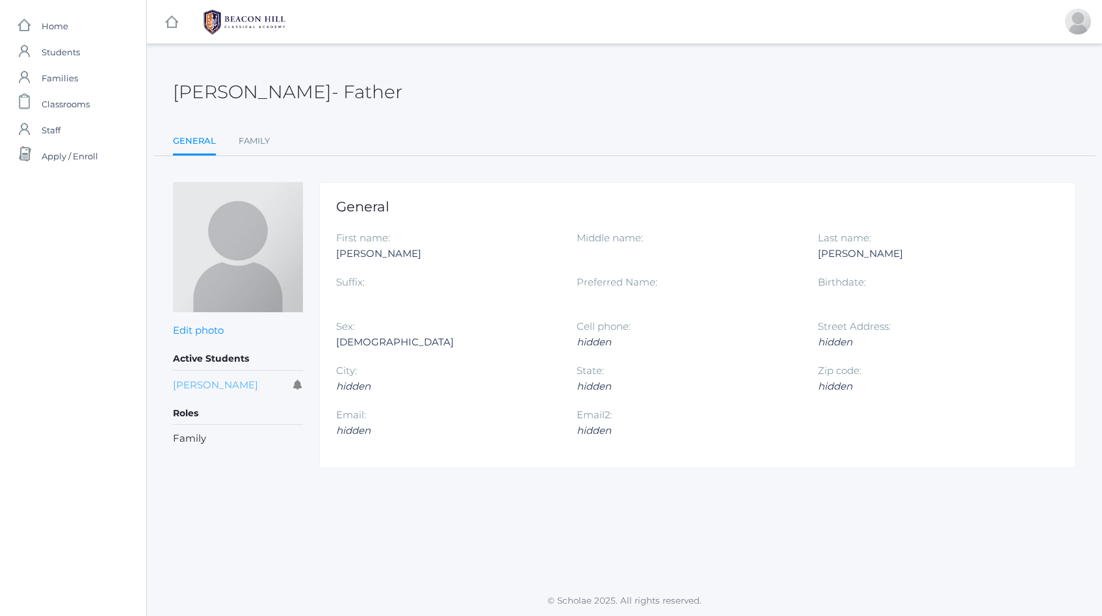
click at [214, 385] on link "Corbin Intlekofer" at bounding box center [215, 384] width 85 height 12
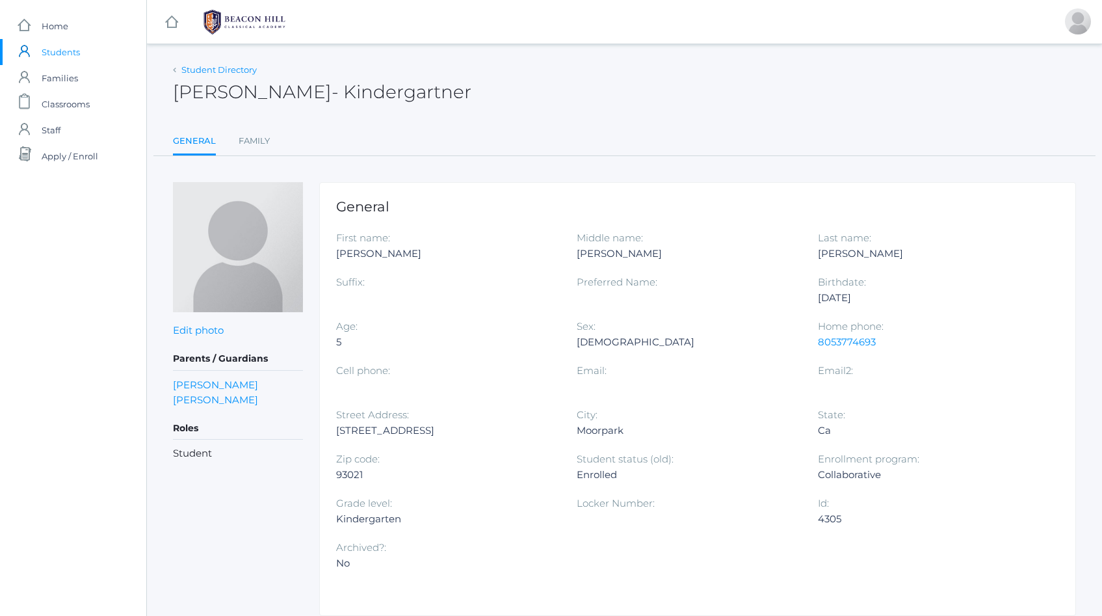
click at [211, 70] on link "Student Directory" at bounding box center [218, 69] width 75 height 10
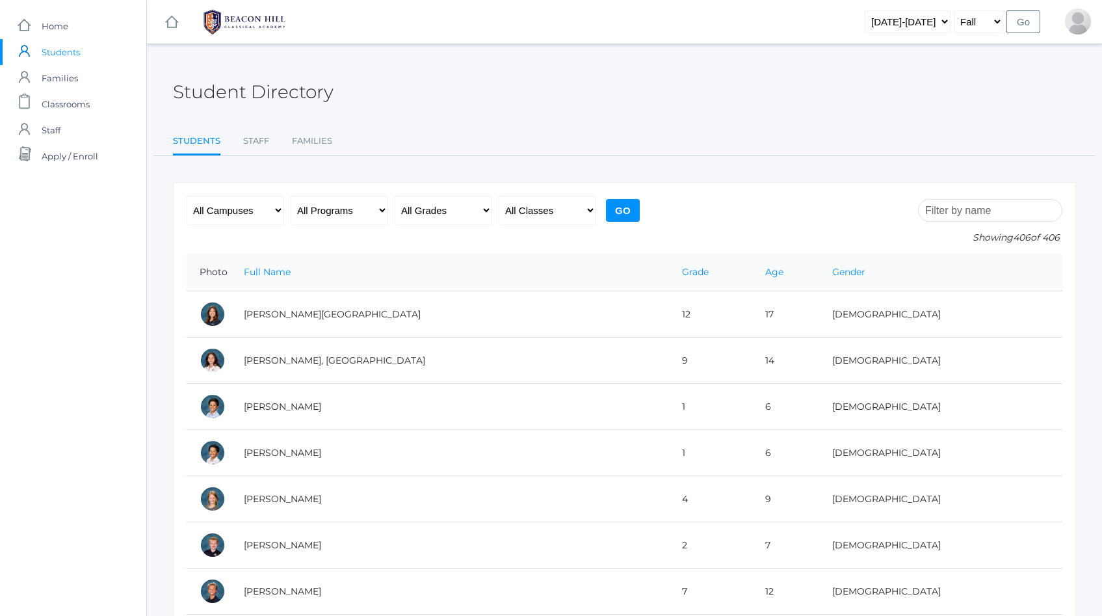
click at [991, 212] on input "search" at bounding box center [990, 210] width 144 height 23
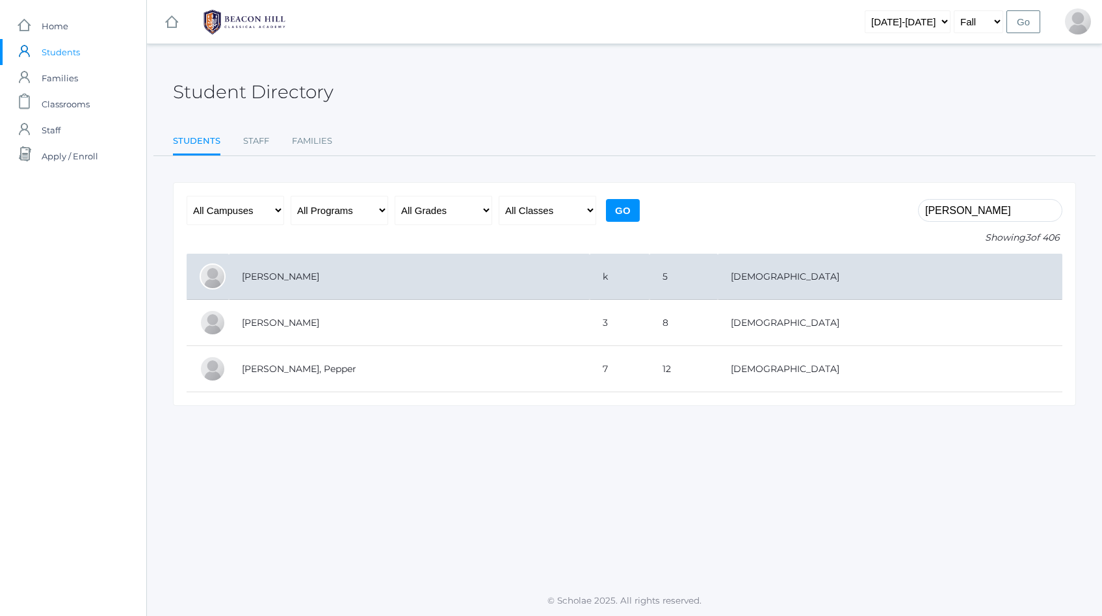
type input "fran"
click at [363, 280] on td "[PERSON_NAME]" at bounding box center [409, 277] width 361 height 46
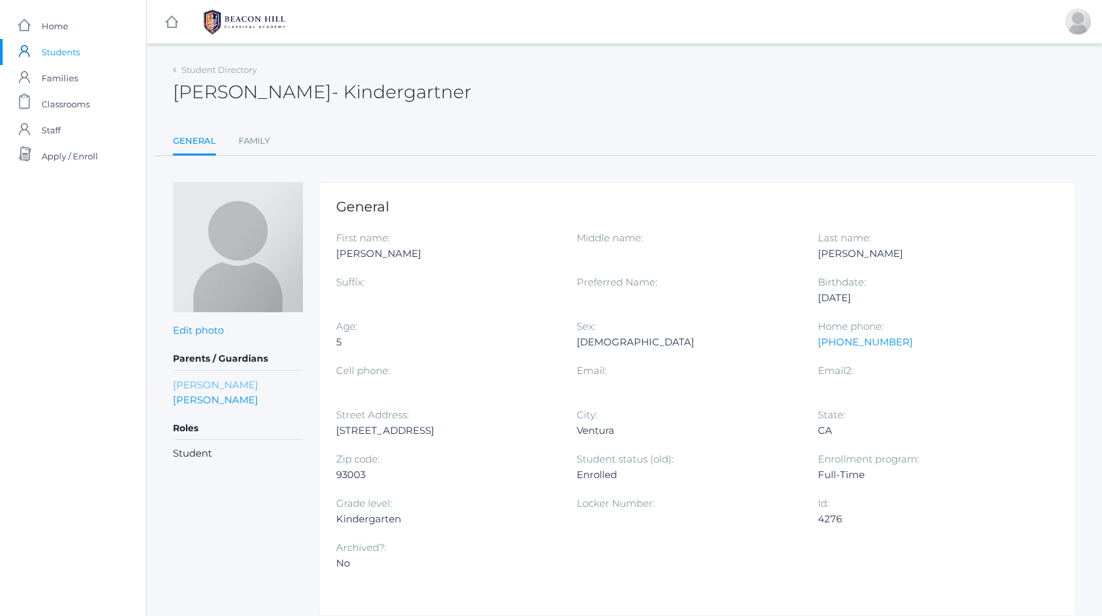
click at [227, 385] on link "[PERSON_NAME]" at bounding box center [215, 384] width 85 height 15
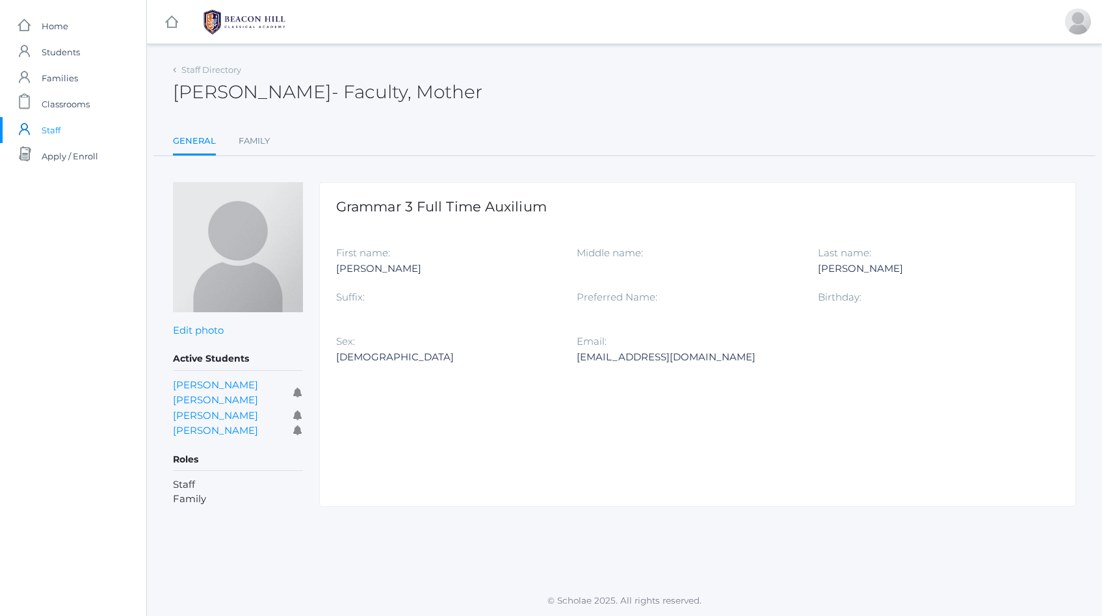
click at [227, 385] on link "[PERSON_NAME] [PERSON_NAME]" at bounding box center [215, 392] width 85 height 28
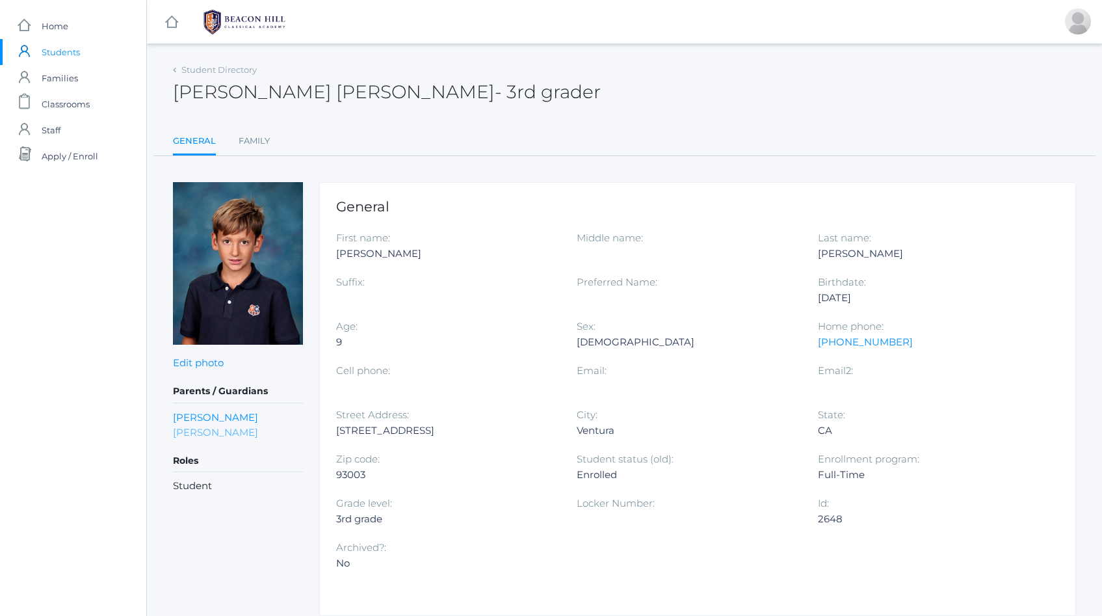
click at [207, 435] on link "[PERSON_NAME]" at bounding box center [215, 431] width 85 height 15
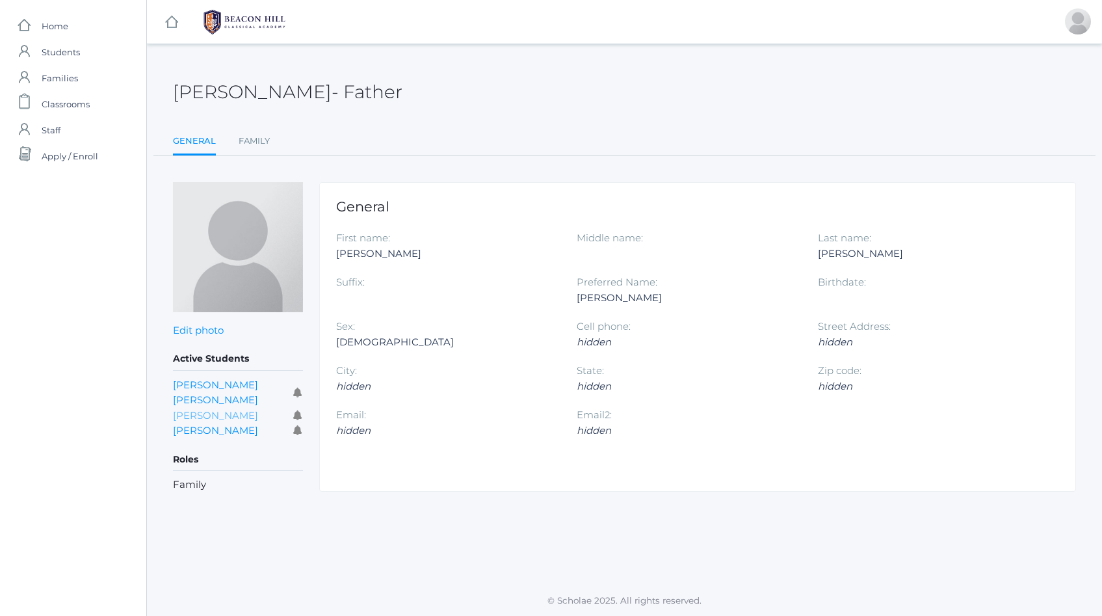
click at [222, 409] on link "Graham Leidenfrost" at bounding box center [215, 415] width 85 height 12
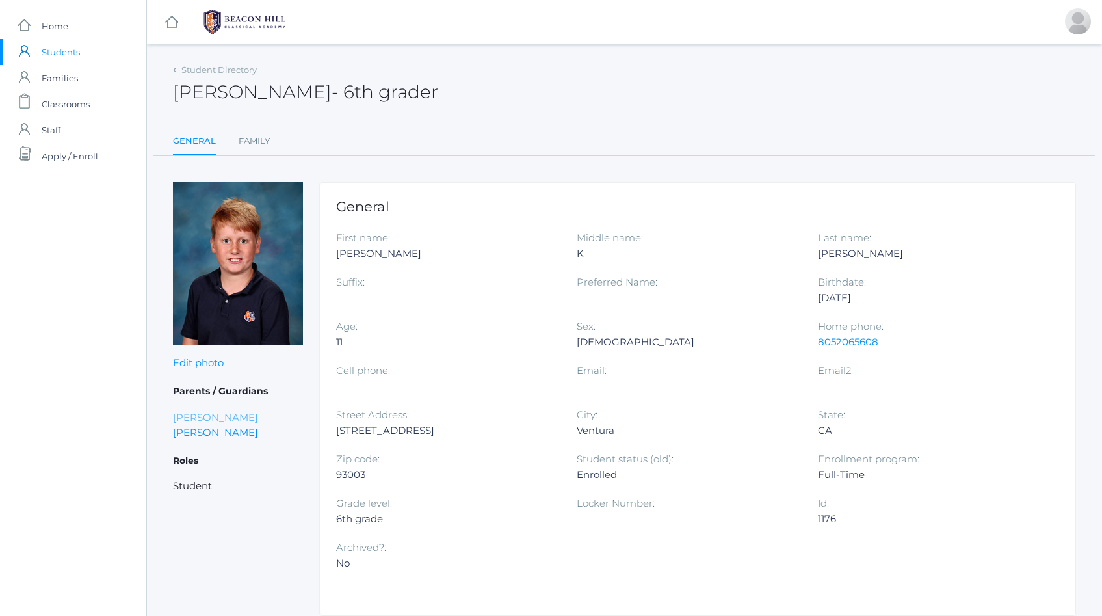
click at [217, 420] on link "Dan Leidenfrost" at bounding box center [215, 417] width 85 height 15
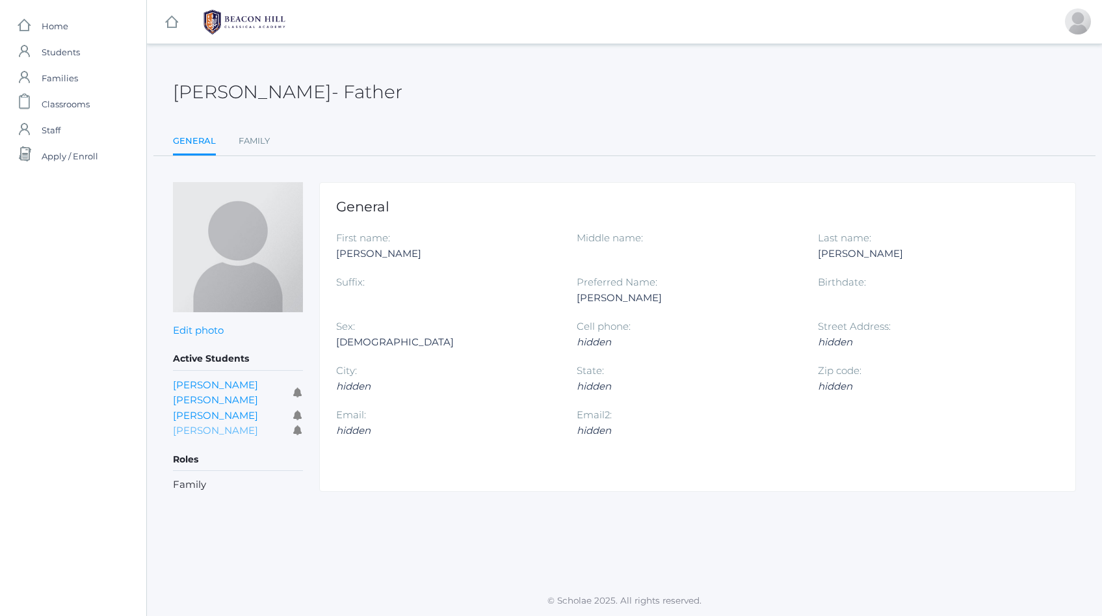
click at [218, 424] on link "Frances Leidenfrost" at bounding box center [215, 430] width 85 height 12
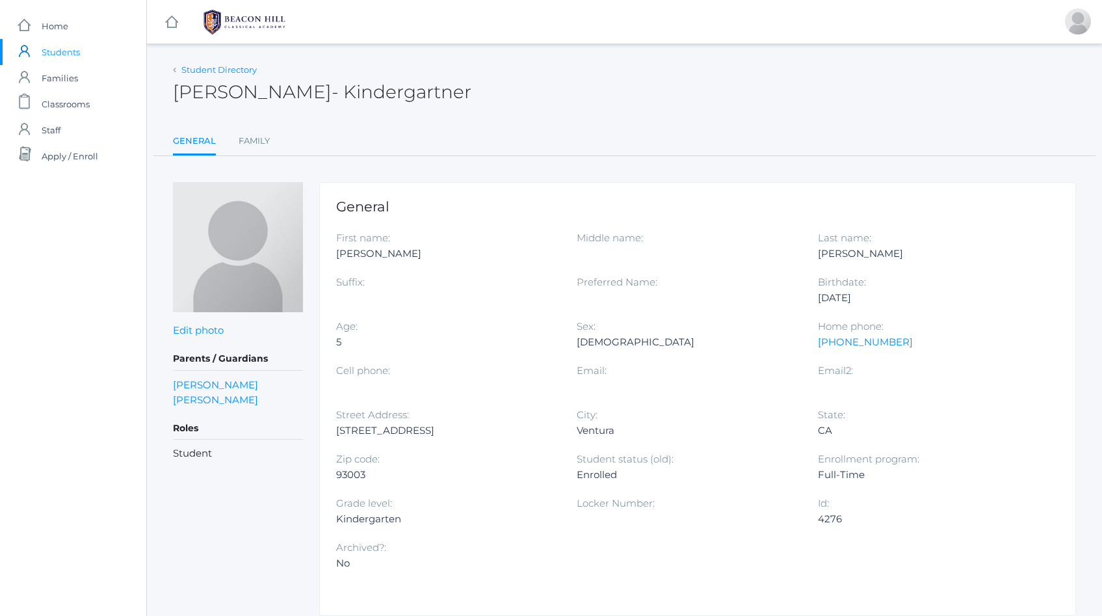
click at [181, 74] on link "Student Directory" at bounding box center [218, 69] width 75 height 10
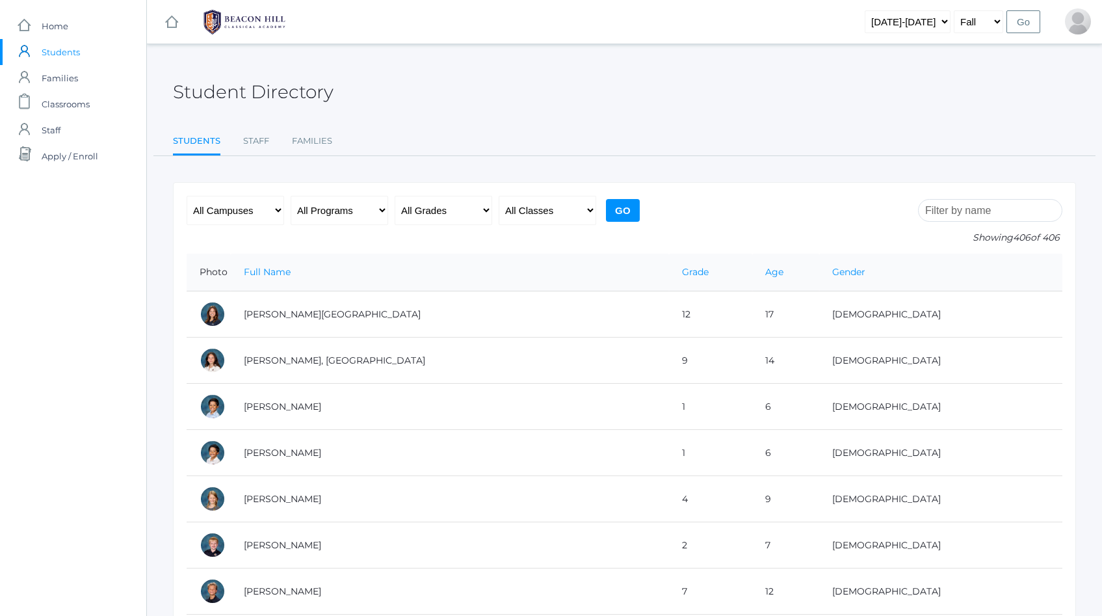
click at [1006, 216] on input "search" at bounding box center [990, 210] width 144 height 23
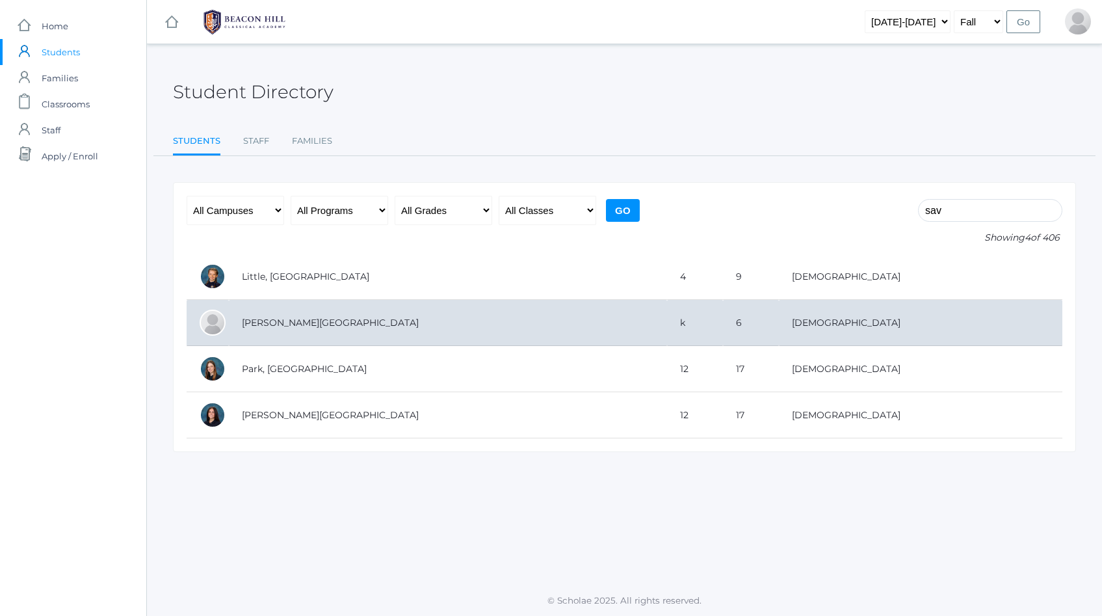
type input "sav"
click at [392, 326] on td "[PERSON_NAME][GEOGRAPHIC_DATA]" at bounding box center [448, 323] width 438 height 46
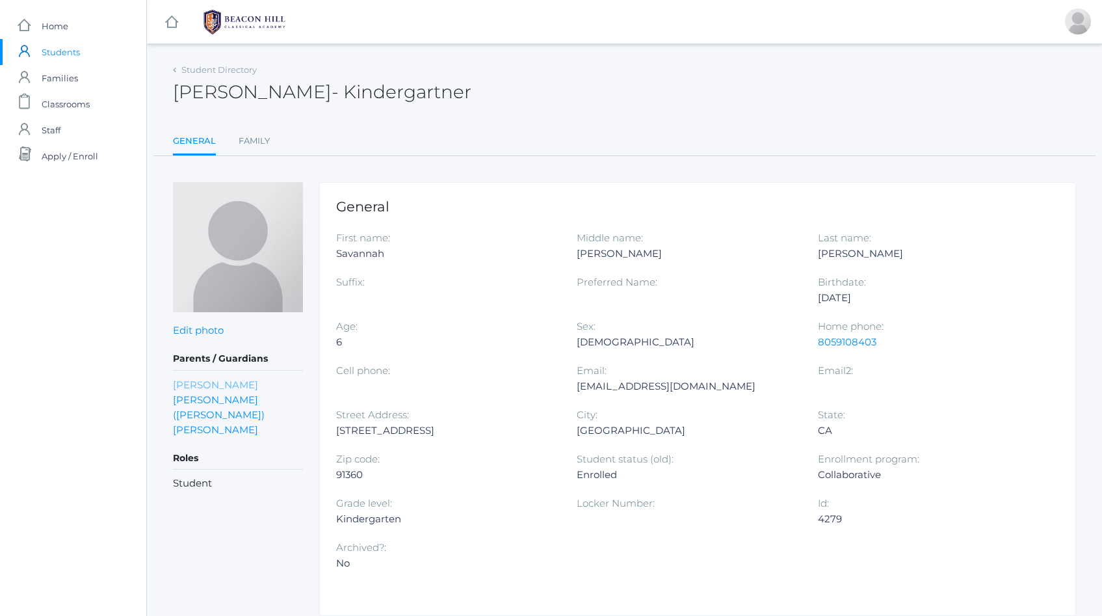
click at [231, 383] on link "[PERSON_NAME]" at bounding box center [215, 384] width 85 height 15
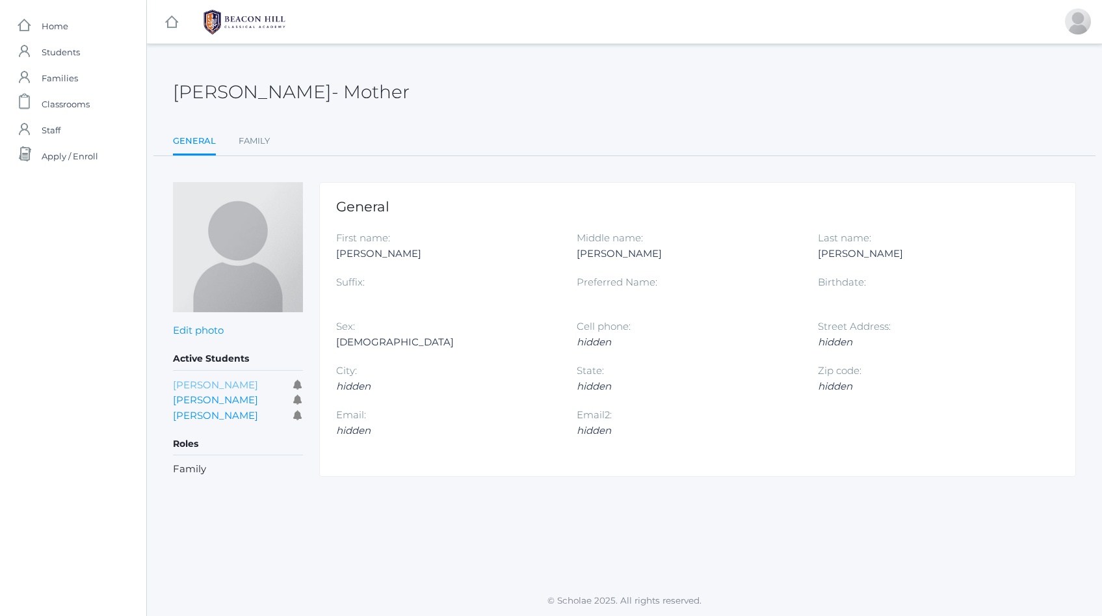
click at [213, 385] on link "[PERSON_NAME]" at bounding box center [215, 384] width 85 height 12
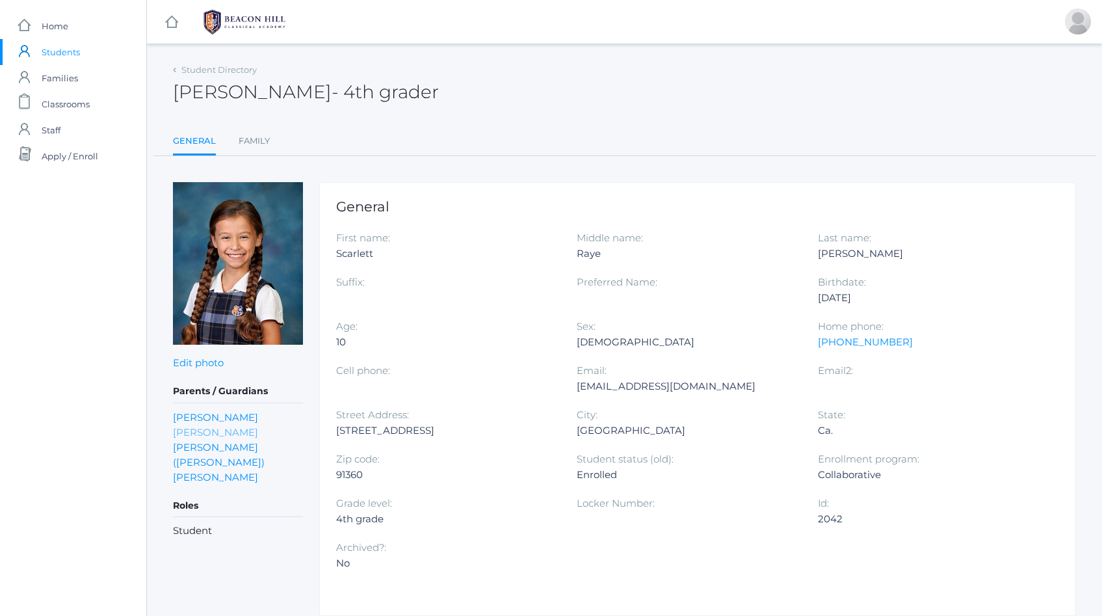
click at [199, 432] on link "[PERSON_NAME]" at bounding box center [215, 431] width 85 height 15
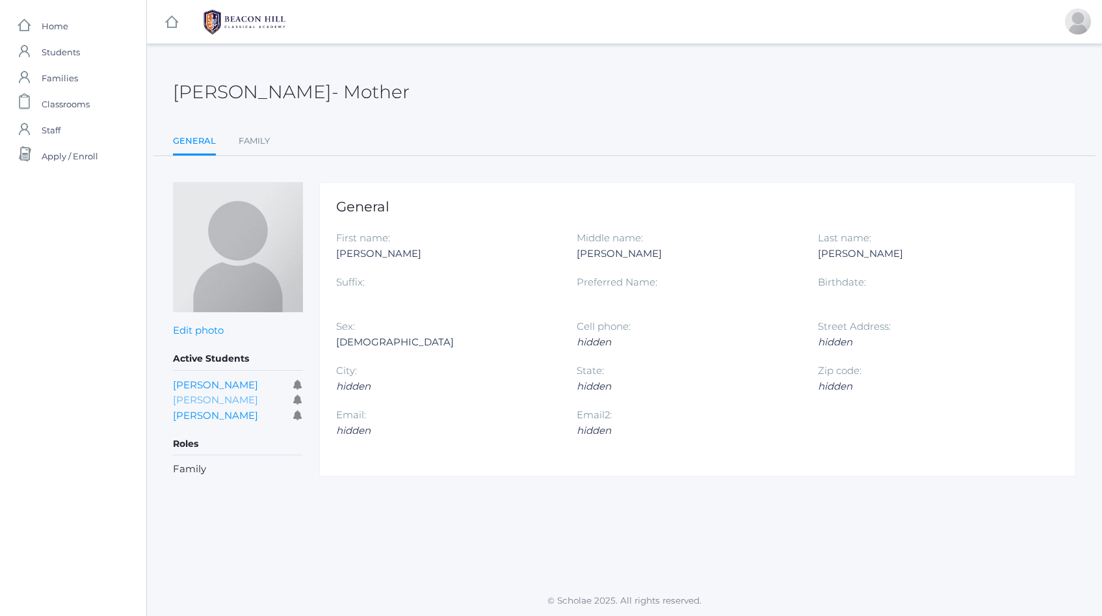
click at [204, 398] on link "[PERSON_NAME]" at bounding box center [215, 399] width 85 height 12
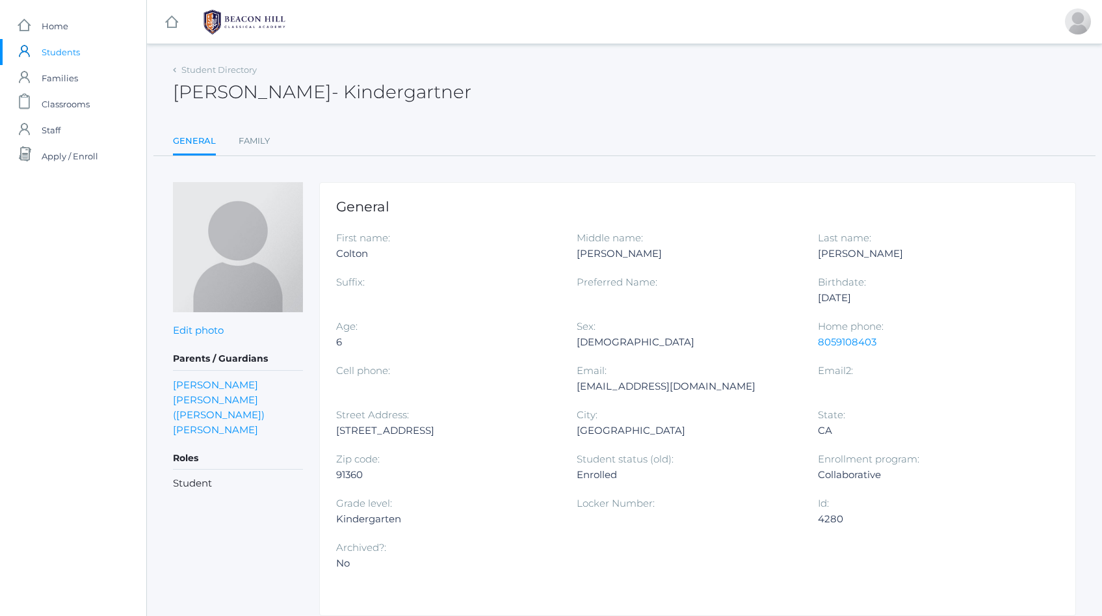
click at [204, 398] on link "[PERSON_NAME] ([PERSON_NAME]) [PERSON_NAME]" at bounding box center [238, 414] width 130 height 45
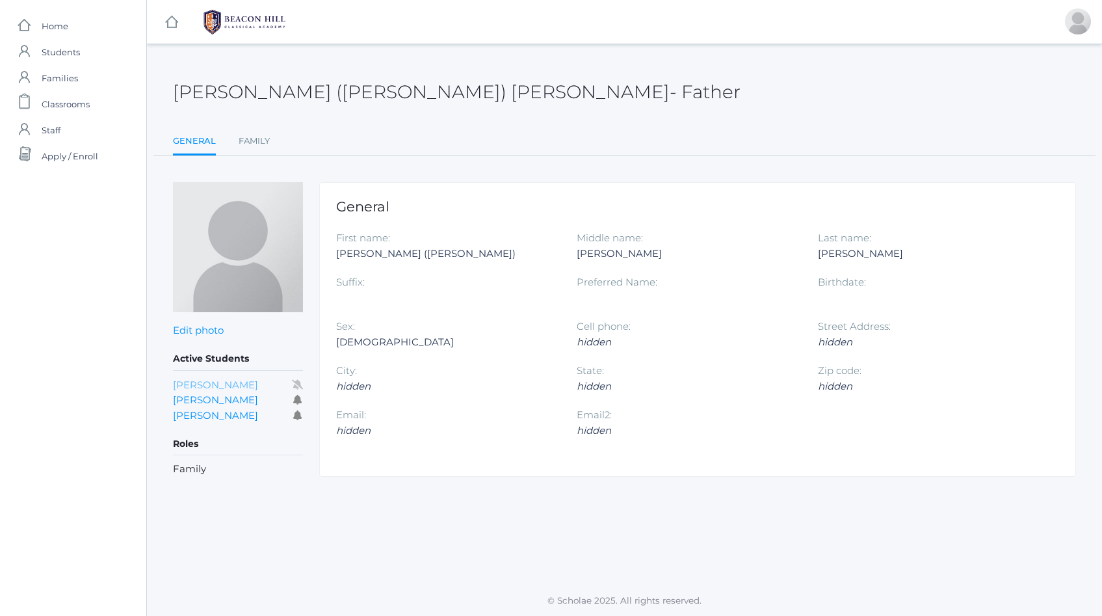
click at [207, 384] on link "[PERSON_NAME]" at bounding box center [215, 384] width 85 height 12
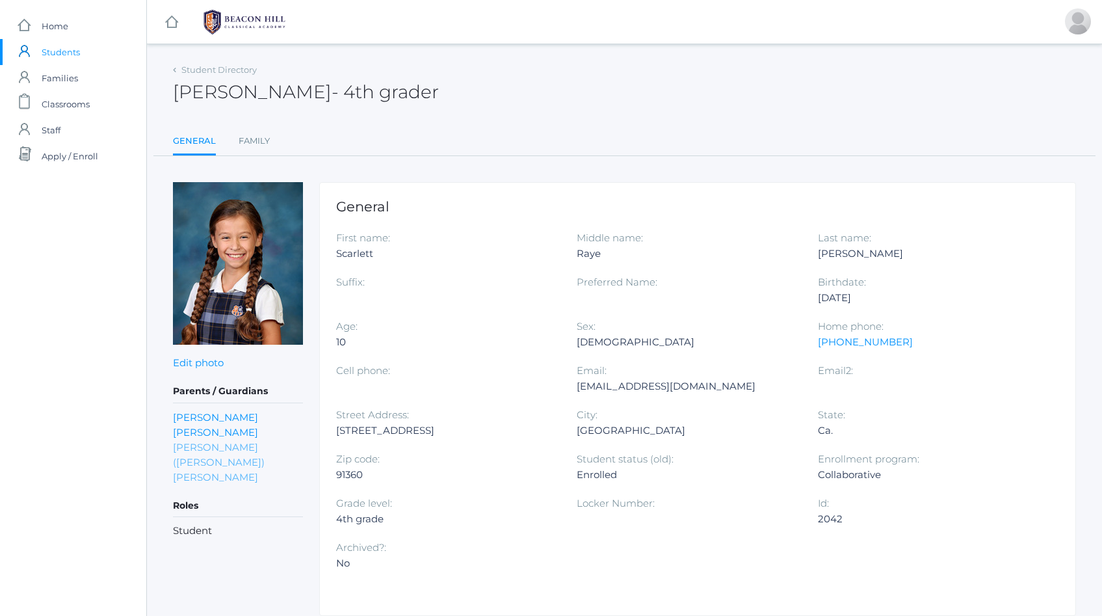
click at [192, 447] on link "[PERSON_NAME] ([PERSON_NAME]) [PERSON_NAME]" at bounding box center [238, 461] width 130 height 45
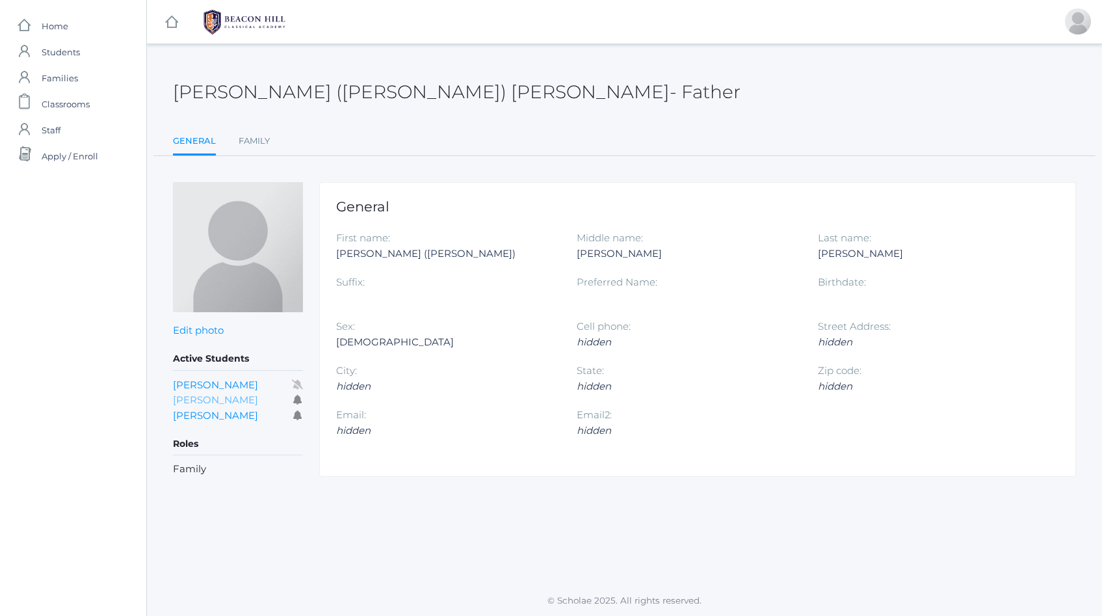
click at [191, 398] on link "[PERSON_NAME]" at bounding box center [215, 399] width 85 height 12
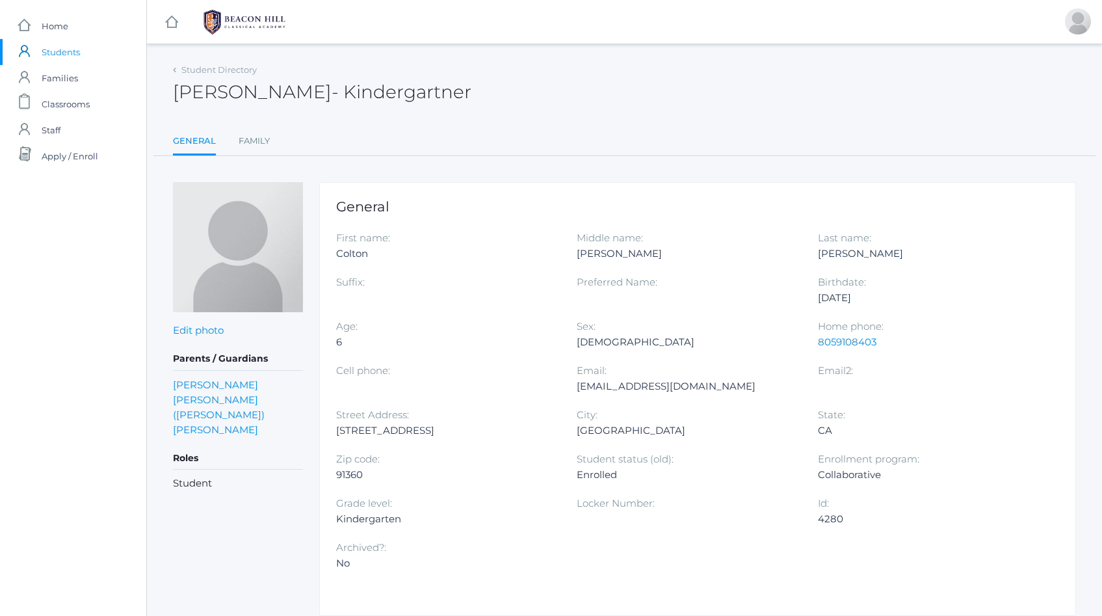
click at [191, 398] on link "[PERSON_NAME] ([PERSON_NAME]) [PERSON_NAME]" at bounding box center [238, 414] width 130 height 45
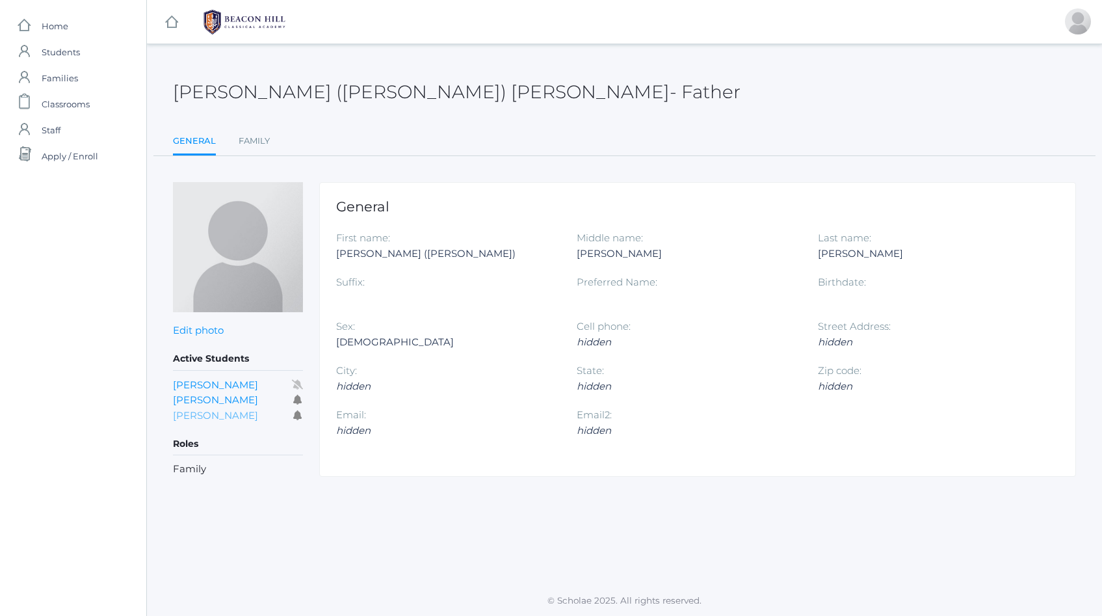
click at [191, 413] on link "[PERSON_NAME]" at bounding box center [215, 415] width 85 height 12
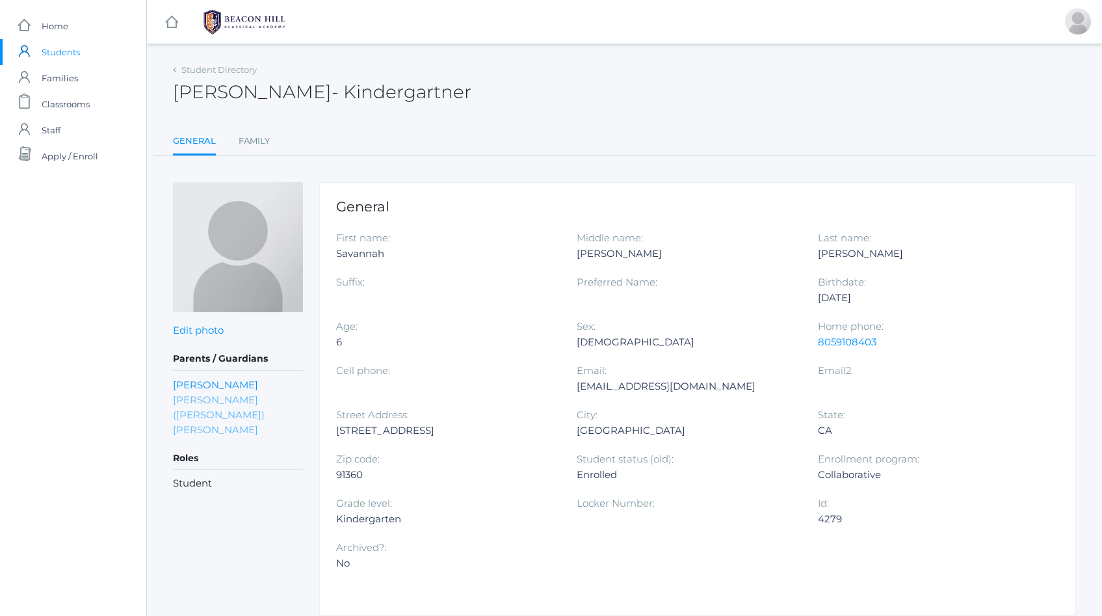
click at [197, 401] on link "[PERSON_NAME] ([PERSON_NAME]) [PERSON_NAME]" at bounding box center [238, 414] width 130 height 45
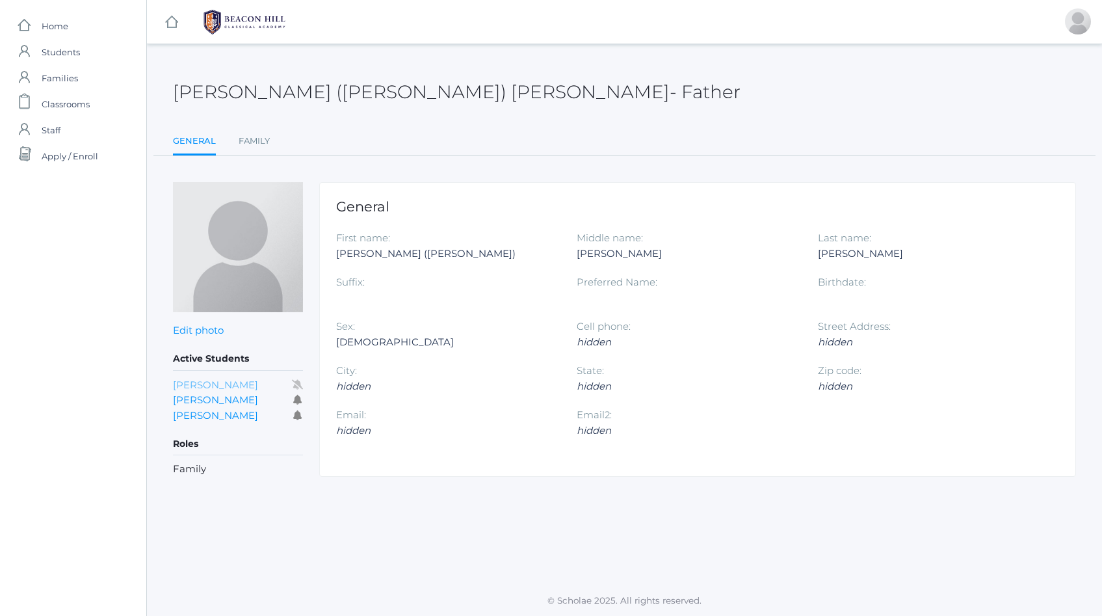
click at [196, 383] on link "[PERSON_NAME]" at bounding box center [215, 384] width 85 height 12
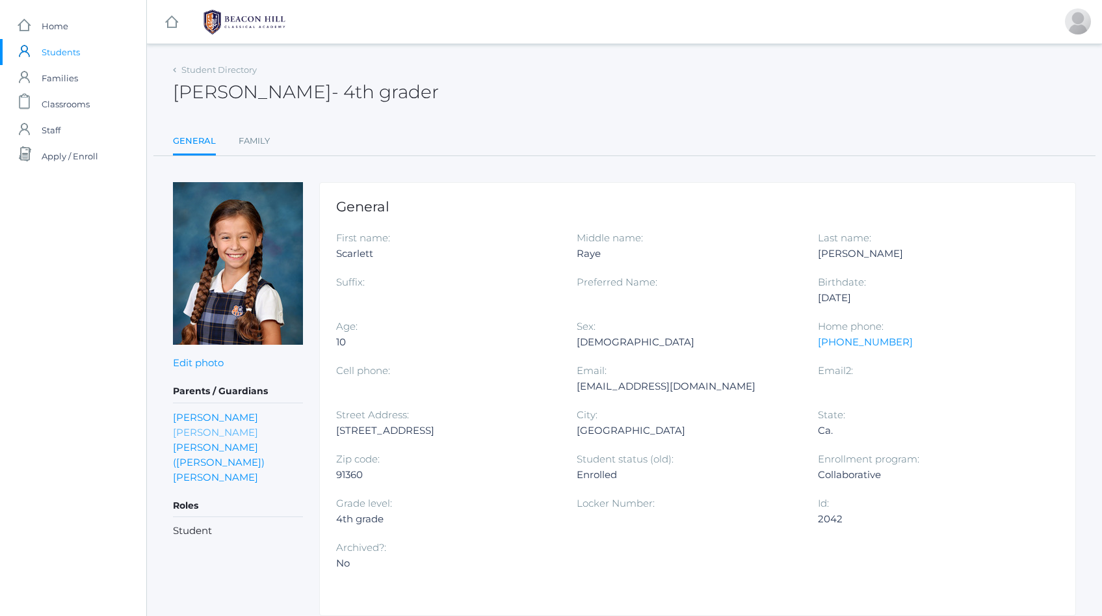
click at [194, 437] on link "[PERSON_NAME]" at bounding box center [215, 431] width 85 height 15
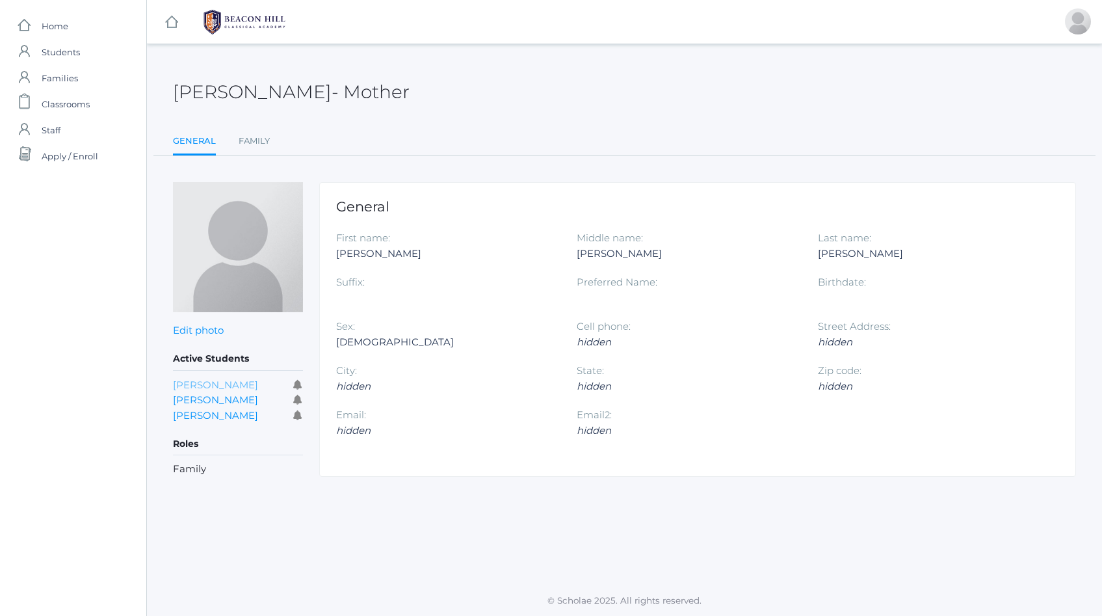
click at [192, 381] on link "[PERSON_NAME]" at bounding box center [215, 384] width 85 height 12
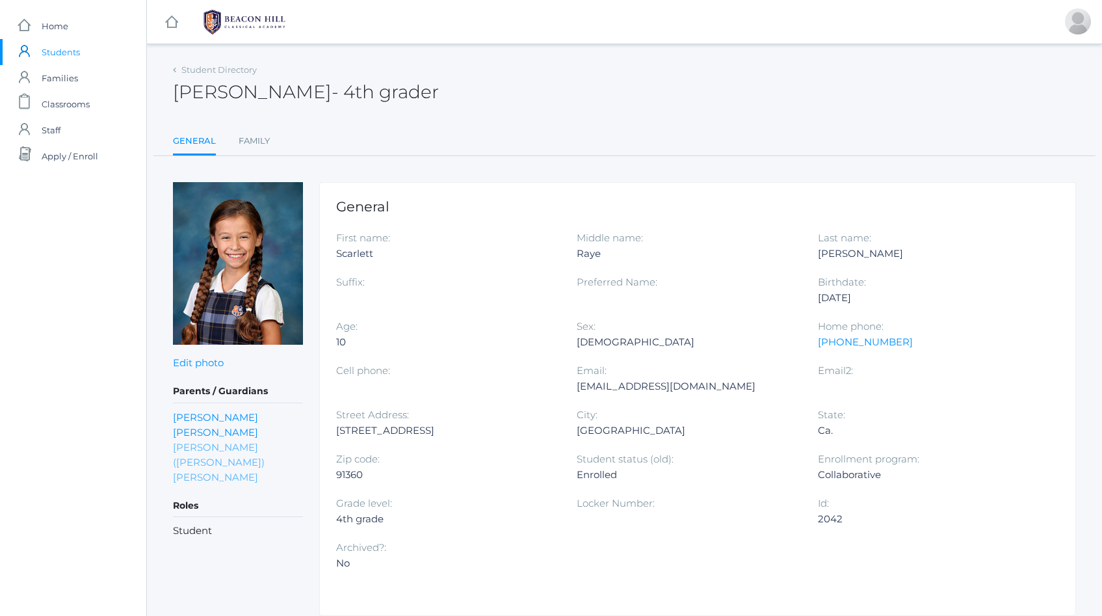
click at [192, 447] on link "[PERSON_NAME] ([PERSON_NAME]) [PERSON_NAME]" at bounding box center [238, 461] width 130 height 45
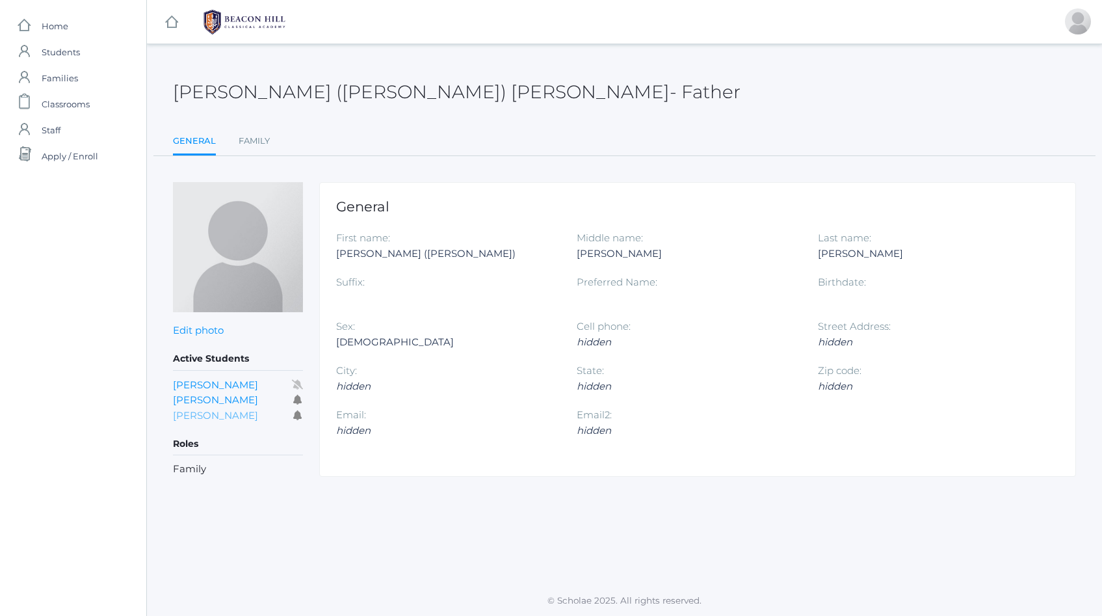
click at [210, 413] on link "[PERSON_NAME]" at bounding box center [215, 415] width 85 height 12
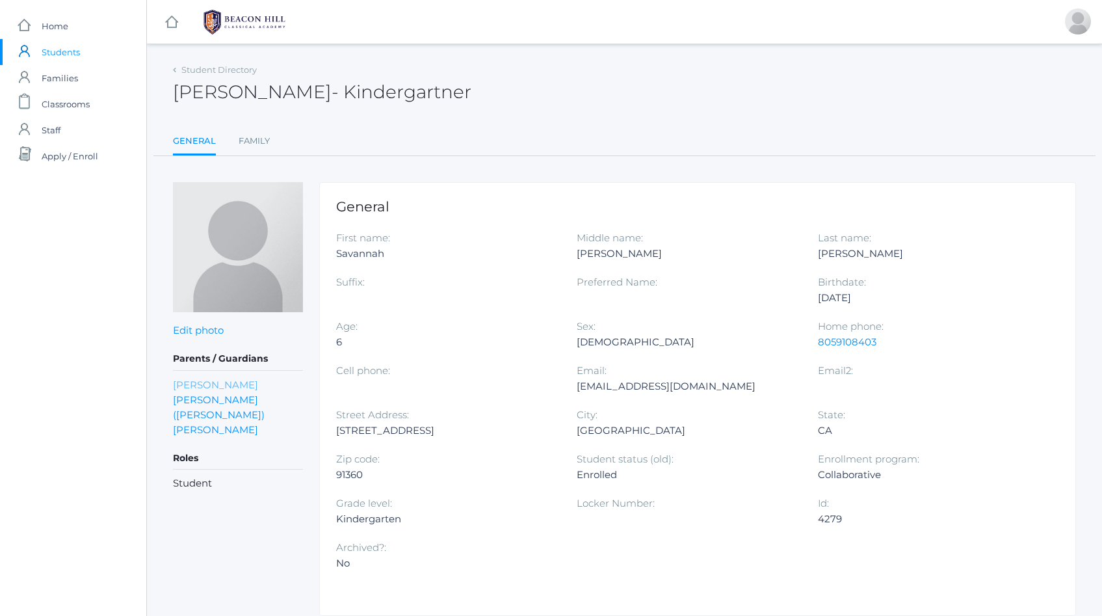
click at [207, 383] on link "[PERSON_NAME]" at bounding box center [215, 384] width 85 height 15
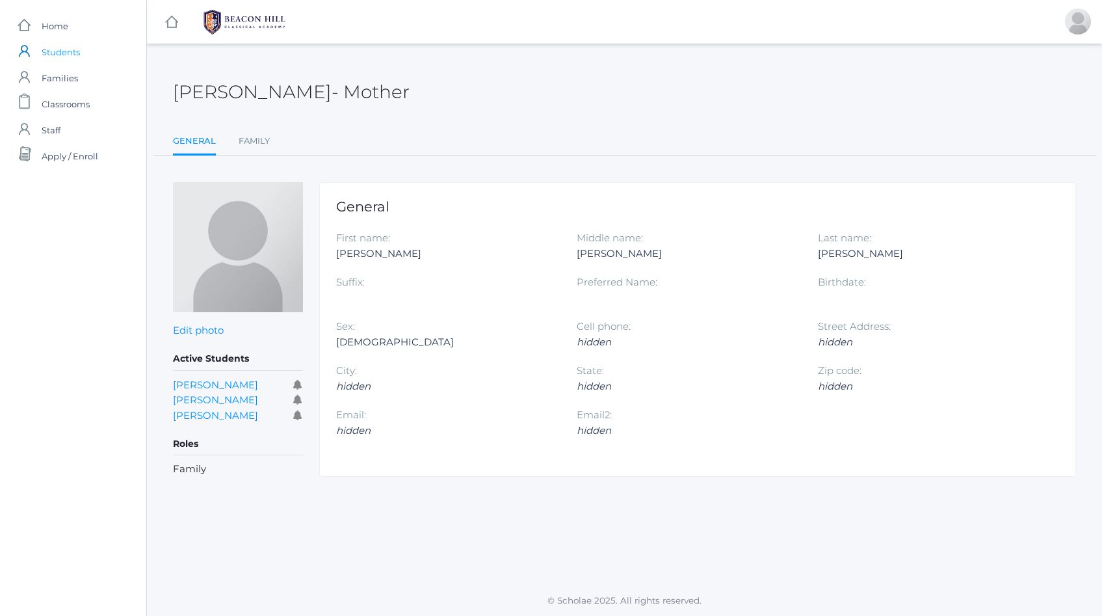
click at [61, 55] on span "Students" at bounding box center [61, 52] width 38 height 26
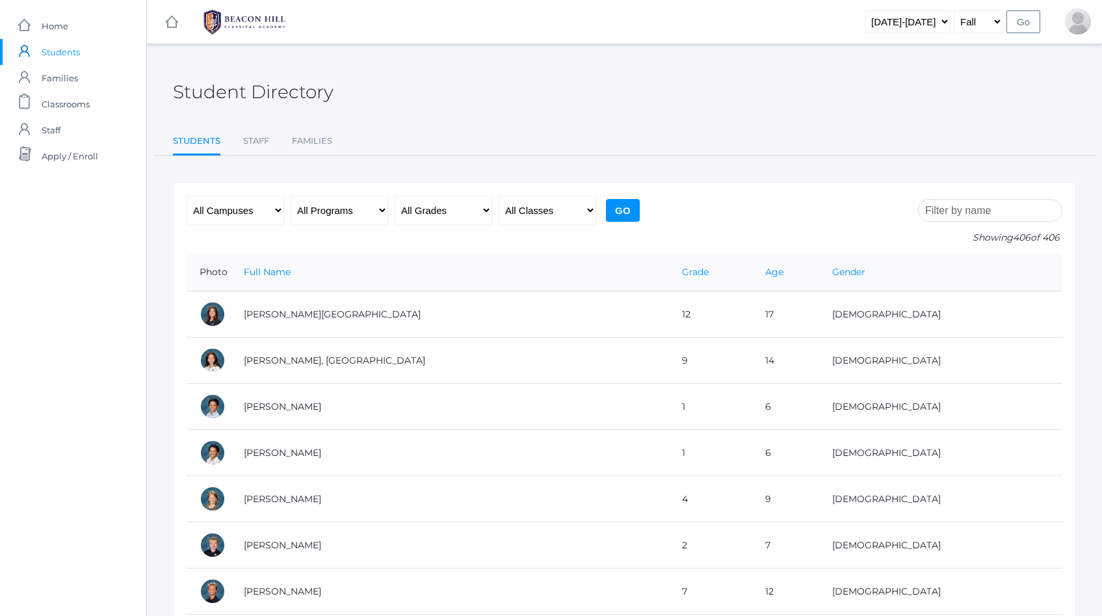
click at [985, 214] on input "search" at bounding box center [990, 210] width 144 height 23
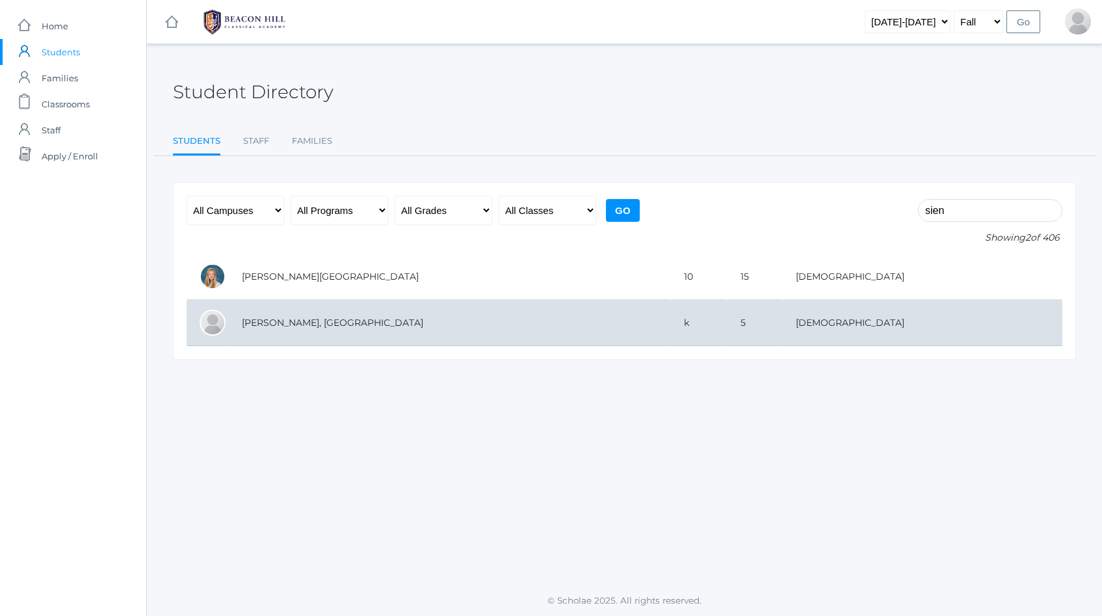
type input "sien"
click at [361, 322] on td "[PERSON_NAME], [GEOGRAPHIC_DATA]" at bounding box center [450, 323] width 442 height 46
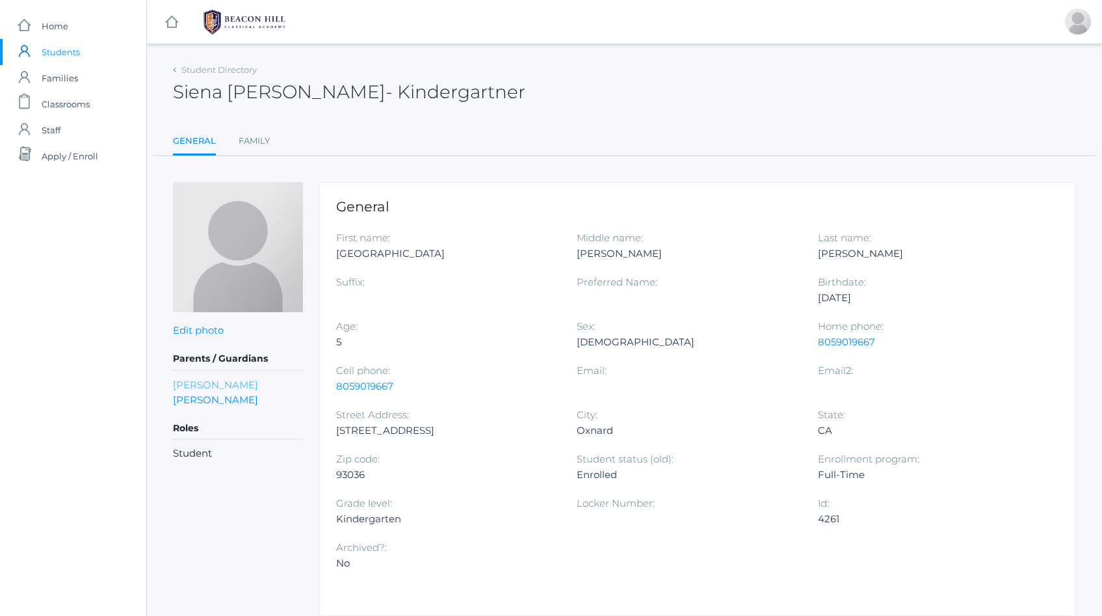
click at [228, 387] on link "[PERSON_NAME]" at bounding box center [215, 384] width 85 height 15
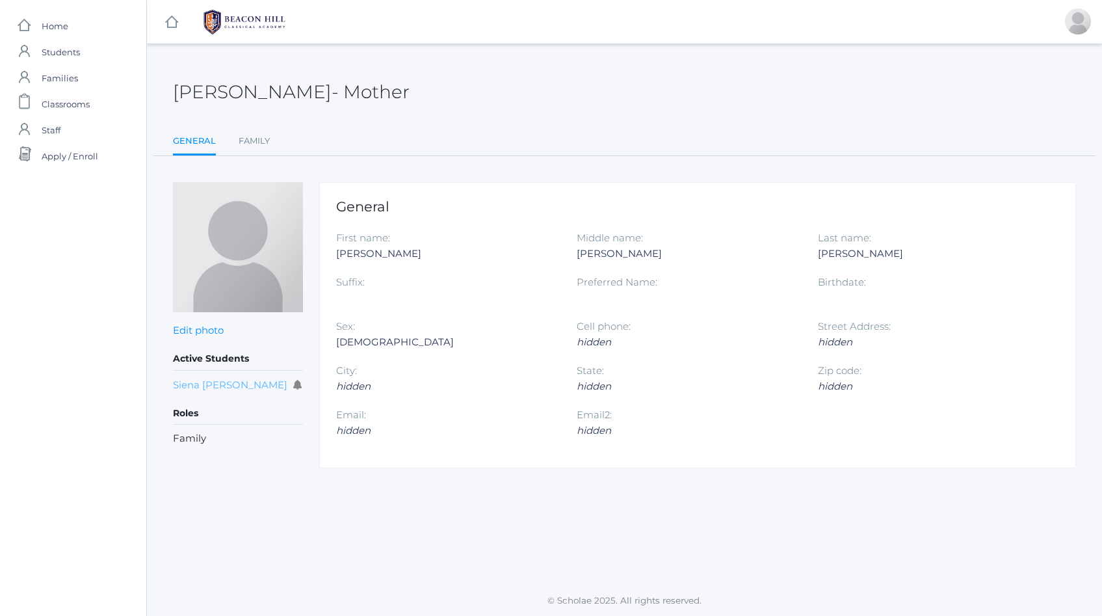
click at [228, 387] on link "Siena [PERSON_NAME]" at bounding box center [230, 384] width 114 height 12
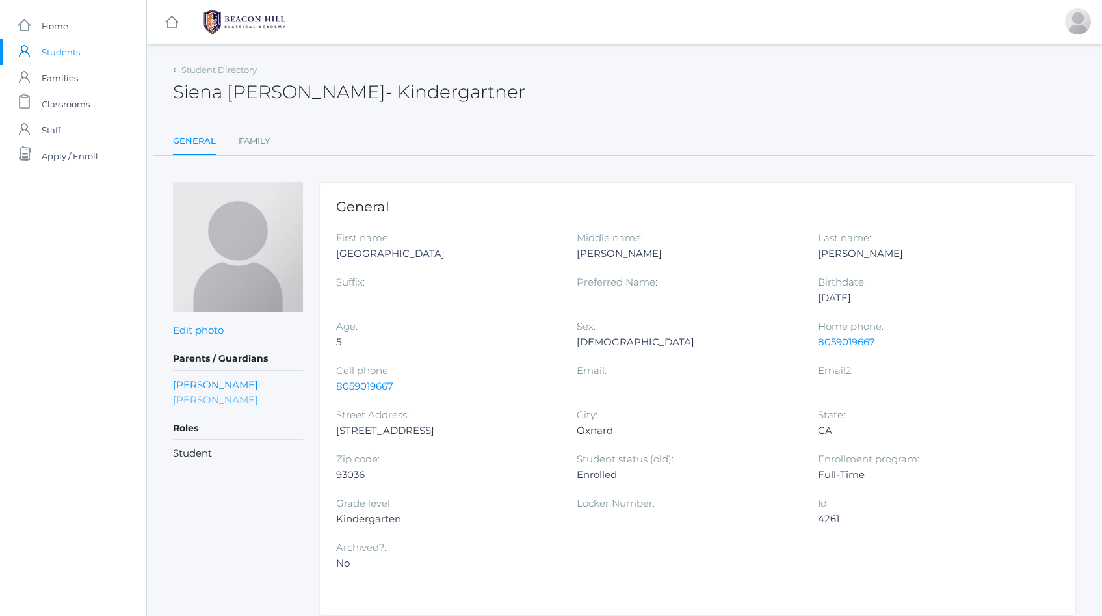
click at [222, 401] on link "Samuel Mikhail" at bounding box center [215, 399] width 85 height 15
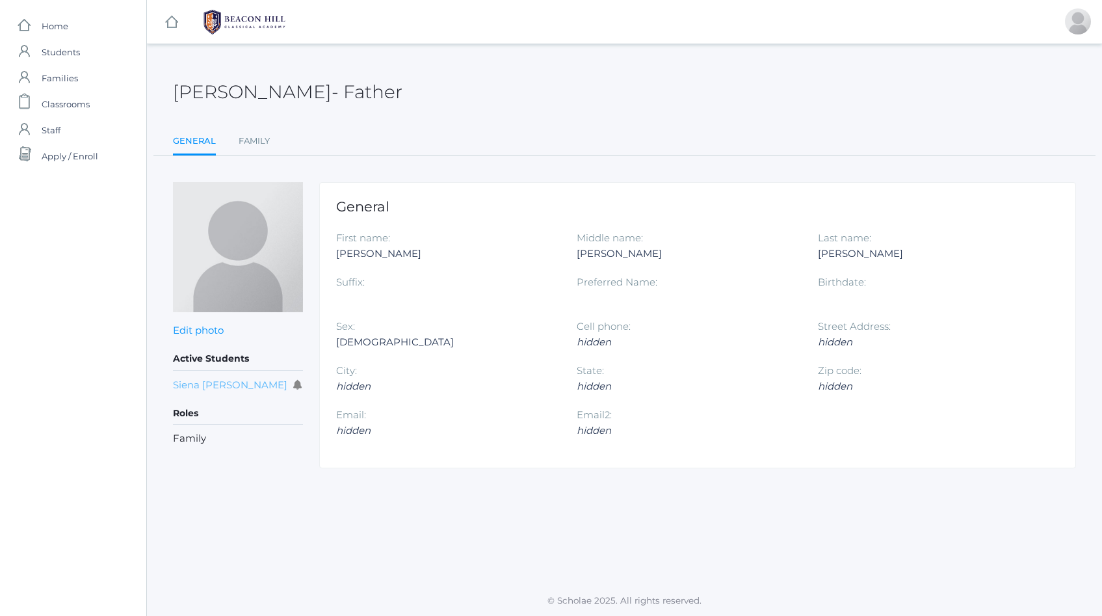
click at [220, 385] on link "Siena Mikhail" at bounding box center [230, 384] width 114 height 12
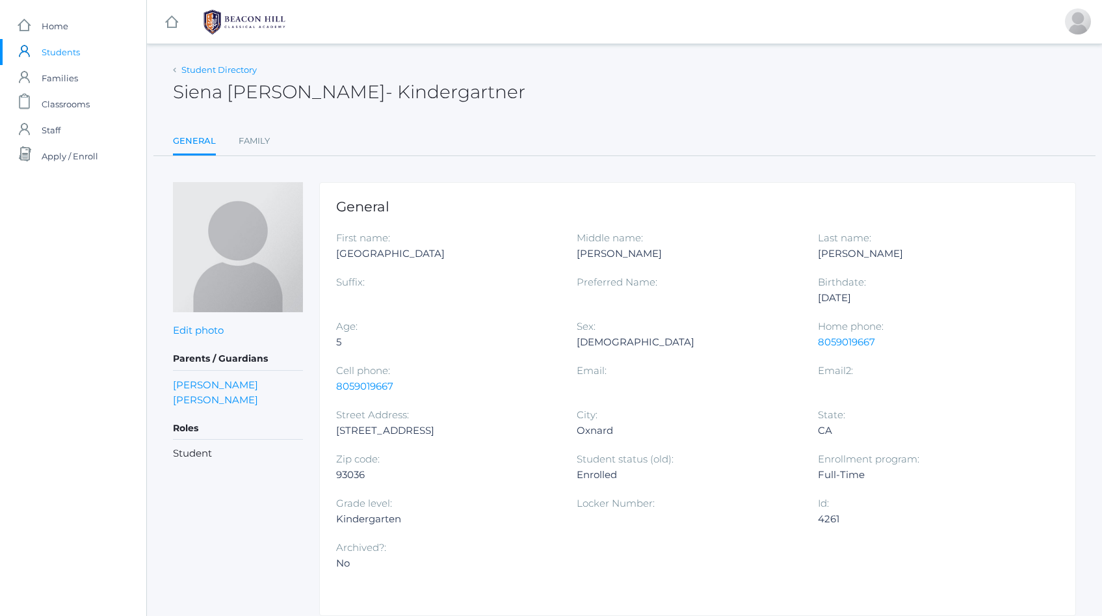
click at [194, 72] on link "Student Directory" at bounding box center [218, 69] width 75 height 10
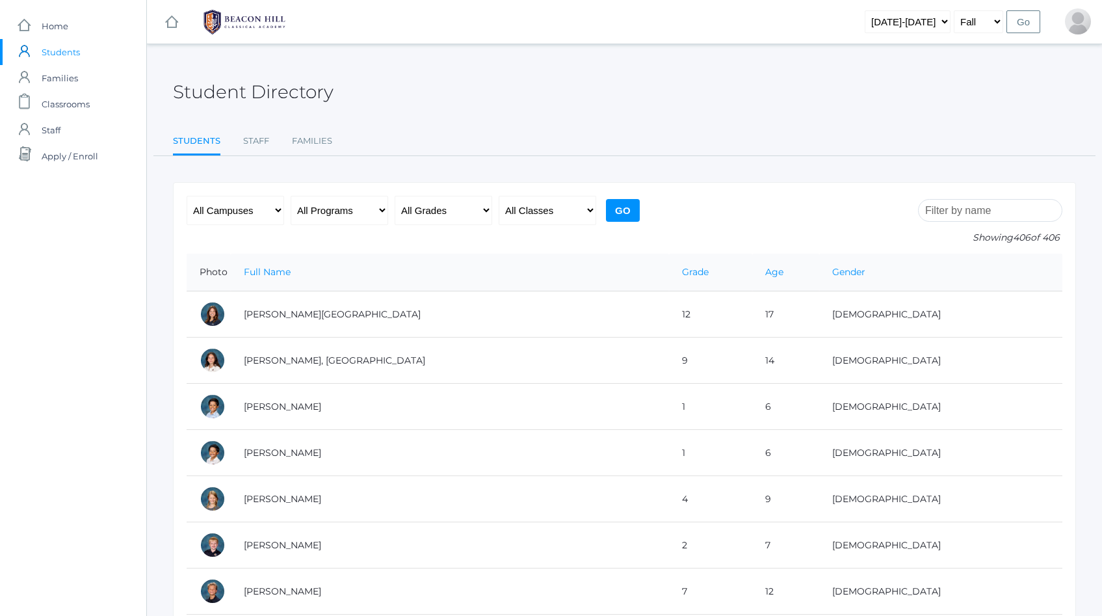
click at [948, 220] on input "search" at bounding box center [990, 210] width 144 height 23
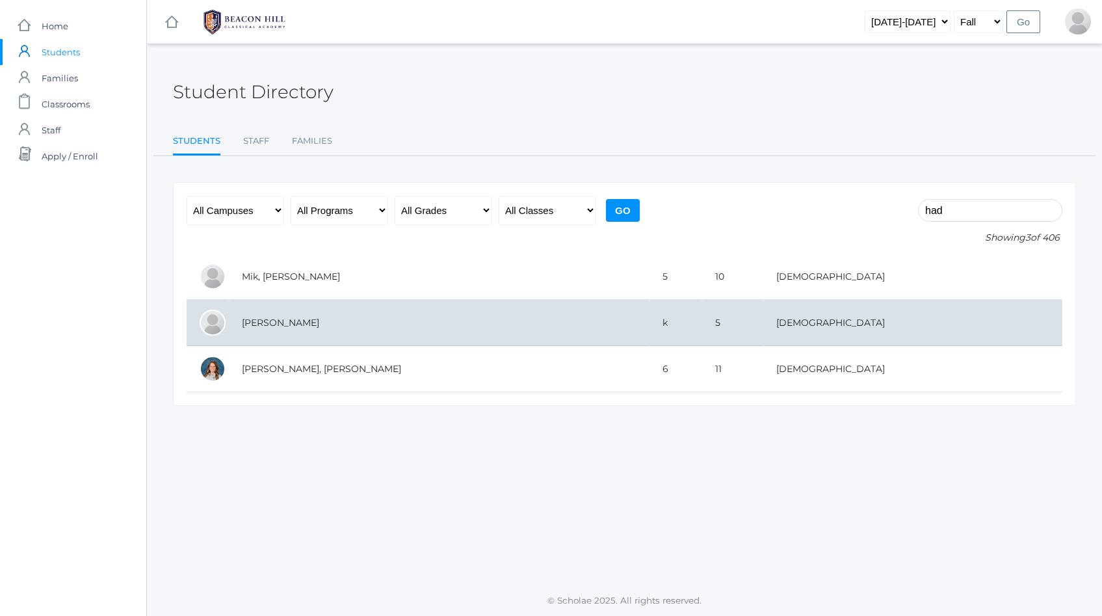
type input "had"
click at [306, 320] on td "[PERSON_NAME]" at bounding box center [439, 323] width 421 height 46
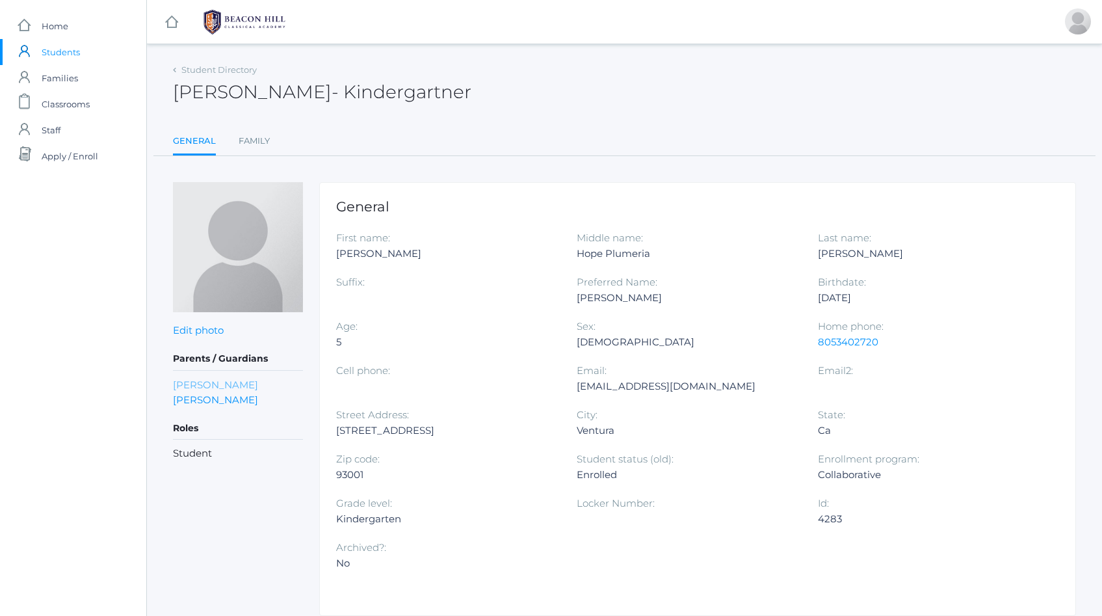
click at [238, 383] on link "[PERSON_NAME]" at bounding box center [215, 384] width 85 height 15
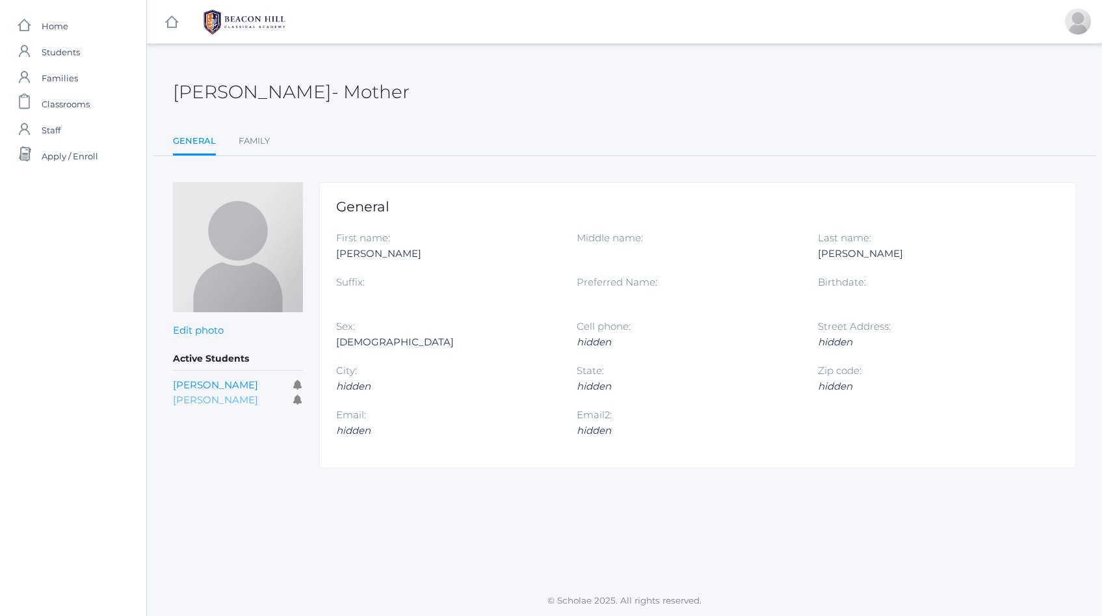
click at [228, 400] on link "[PERSON_NAME]" at bounding box center [215, 399] width 85 height 12
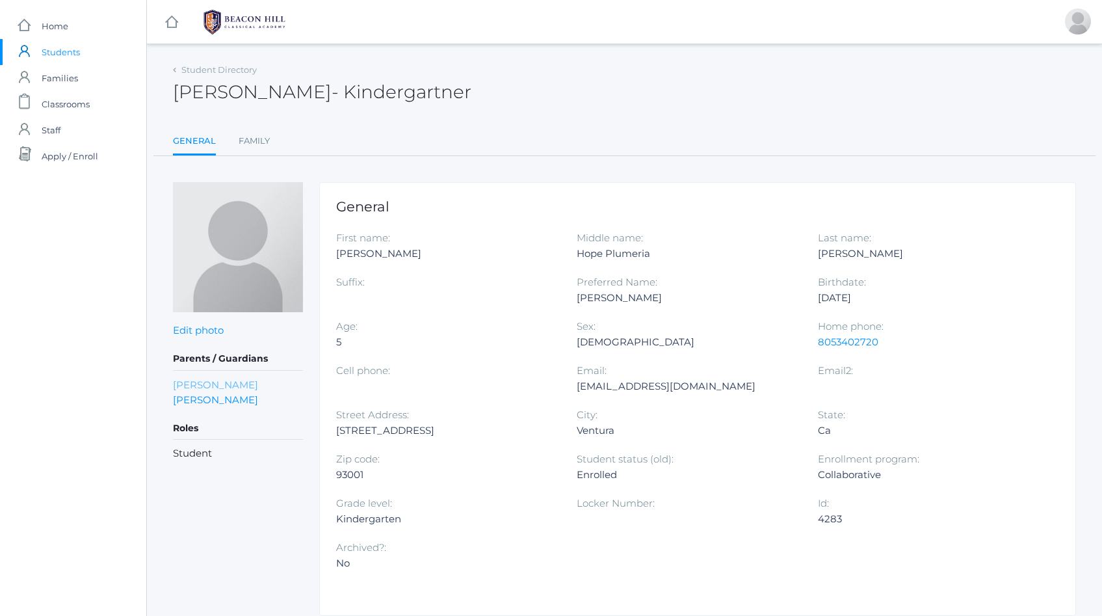
click at [226, 385] on link "[PERSON_NAME]" at bounding box center [215, 384] width 85 height 15
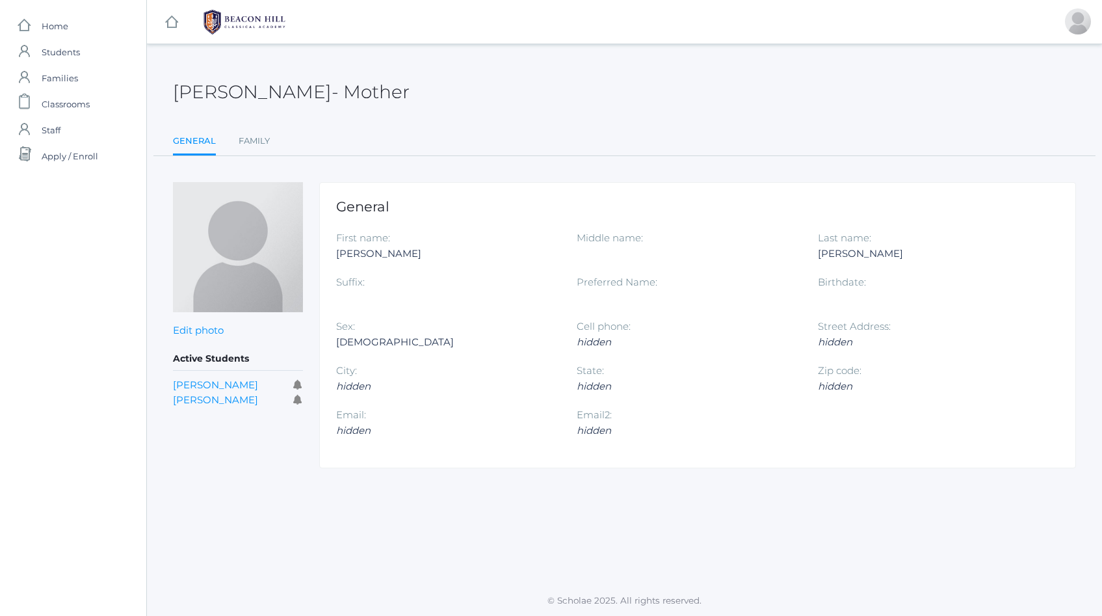
click at [226, 385] on link "[PERSON_NAME]" at bounding box center [215, 384] width 85 height 12
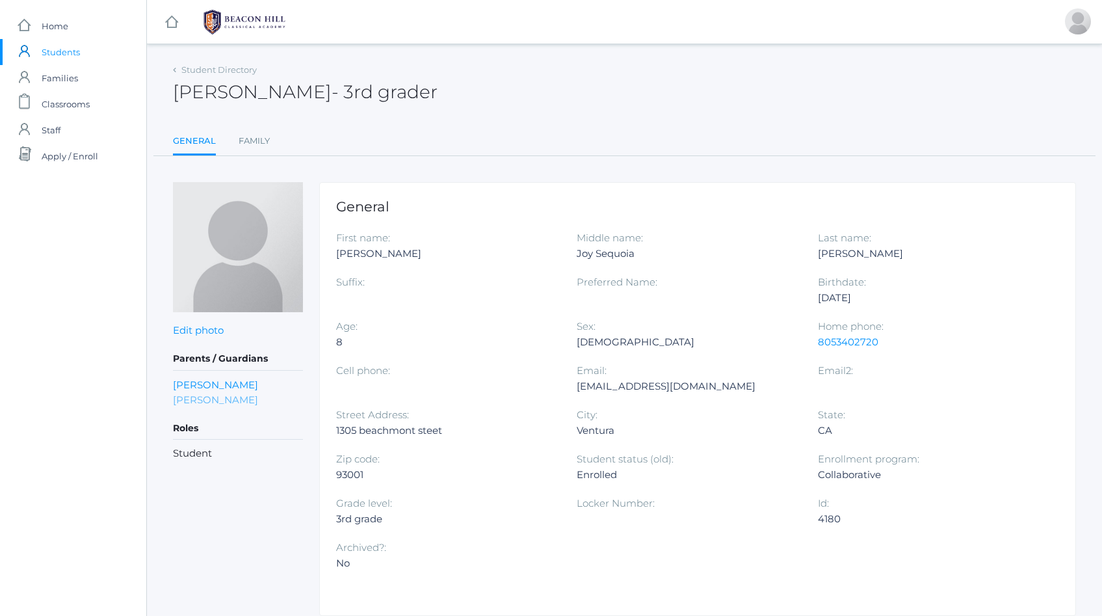
click at [202, 399] on link "[PERSON_NAME]" at bounding box center [215, 399] width 85 height 15
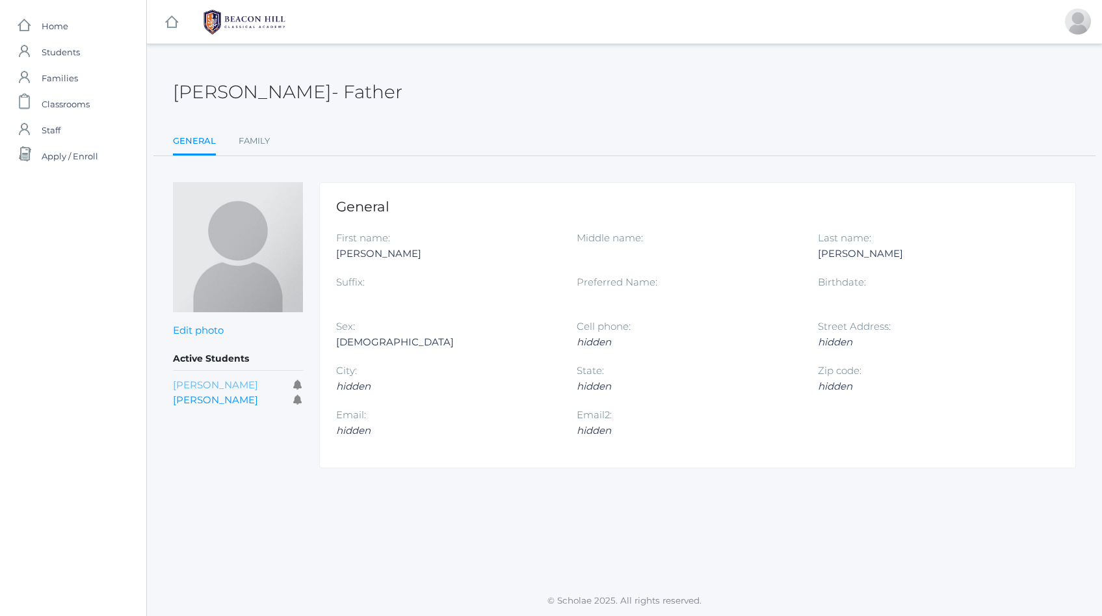
click at [213, 385] on link "[PERSON_NAME]" at bounding box center [215, 384] width 85 height 12
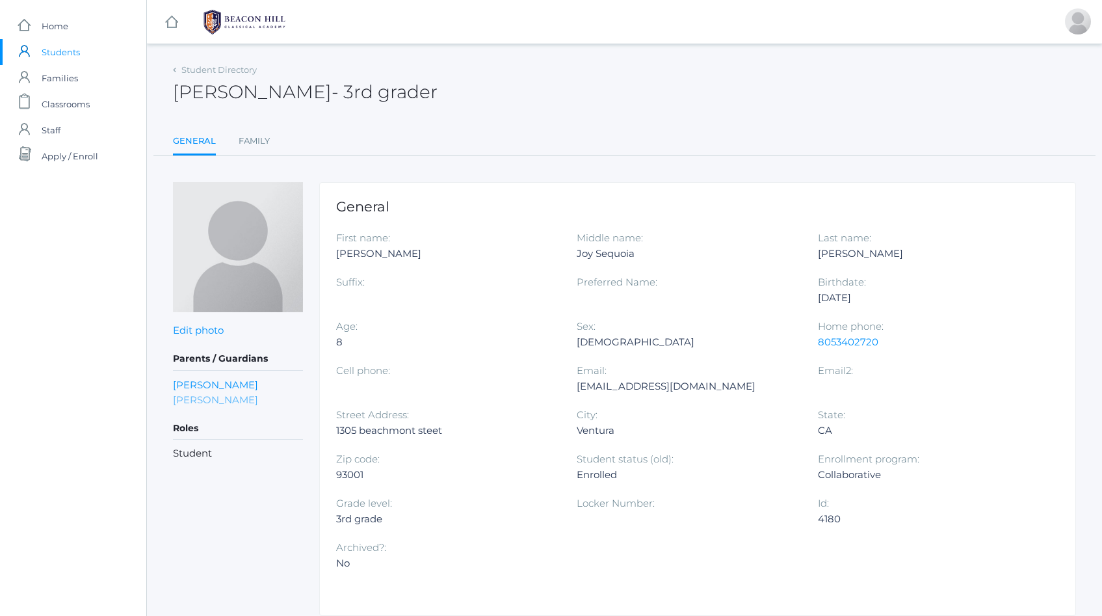
click at [214, 400] on link "[PERSON_NAME]" at bounding box center [215, 399] width 85 height 15
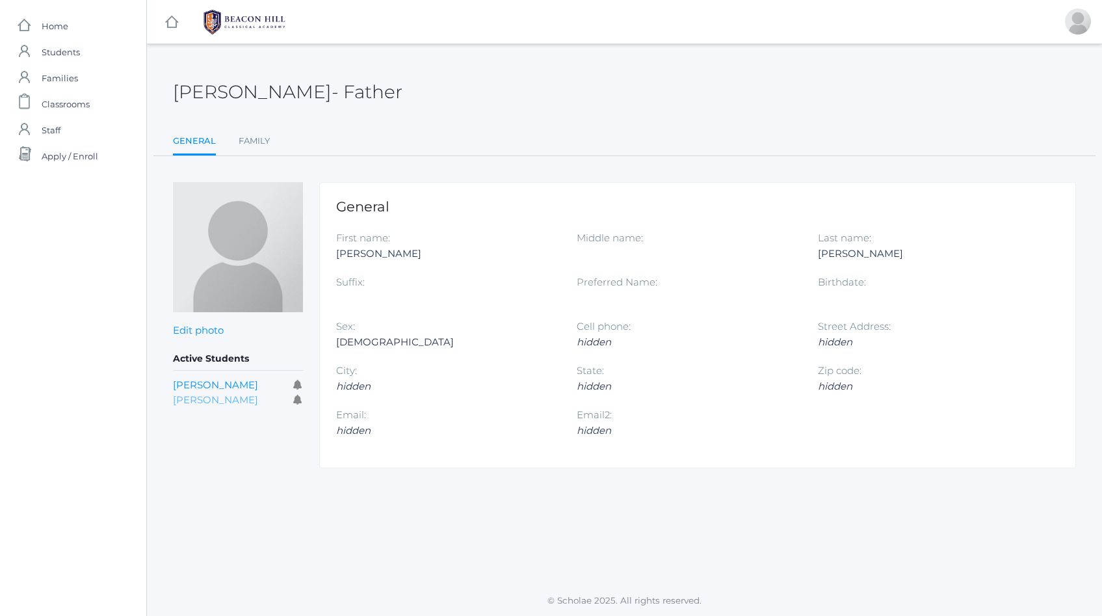
click at [211, 399] on link "[PERSON_NAME]" at bounding box center [215, 399] width 85 height 12
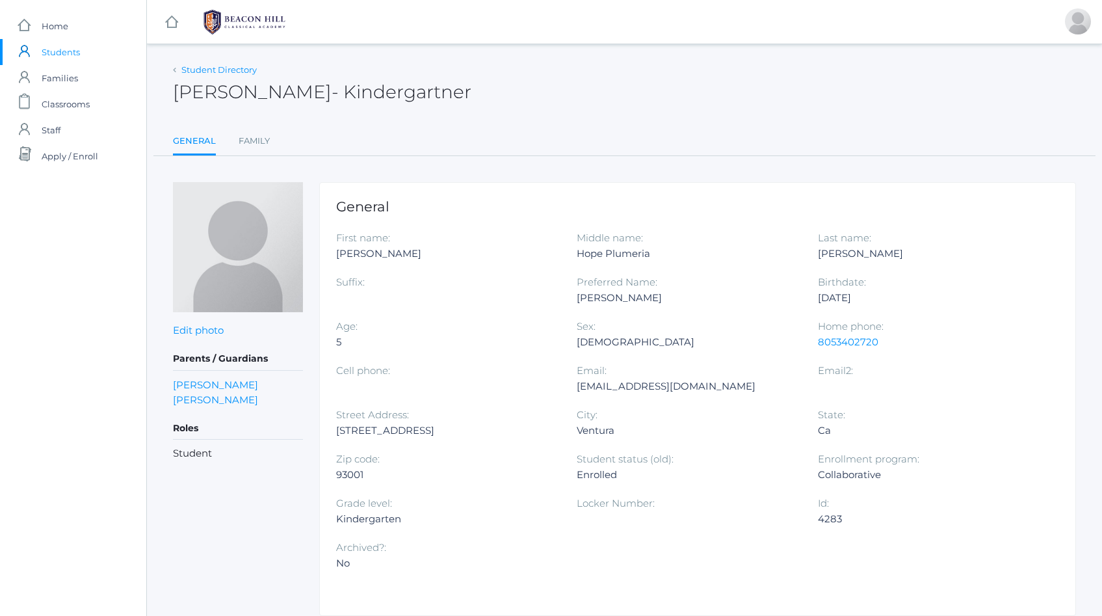
click at [190, 72] on link "Student Directory" at bounding box center [218, 69] width 75 height 10
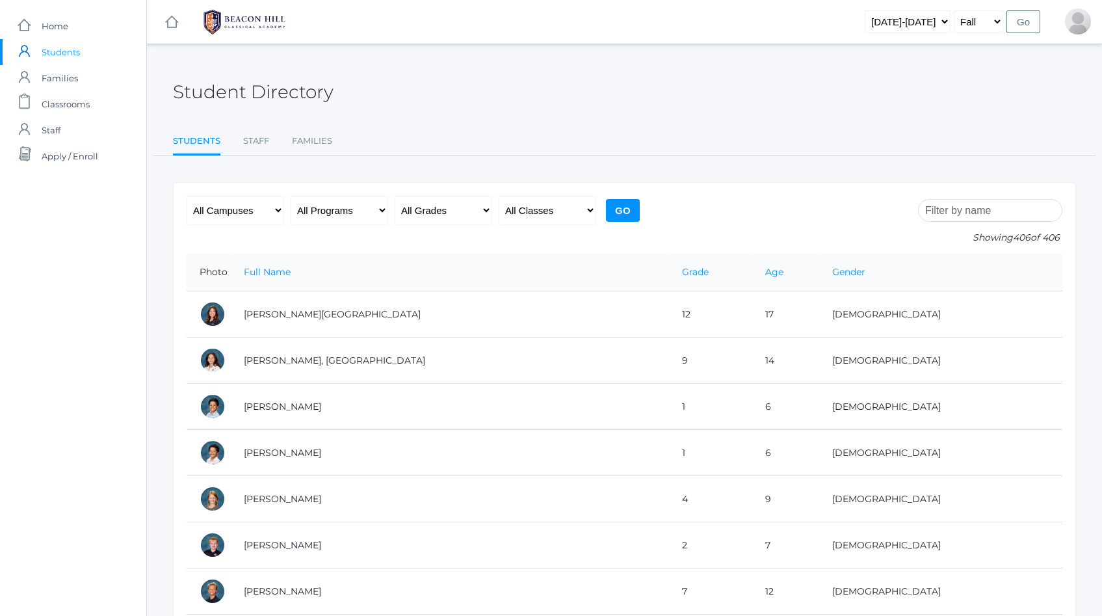
click at [973, 217] on input "search" at bounding box center [990, 210] width 144 height 23
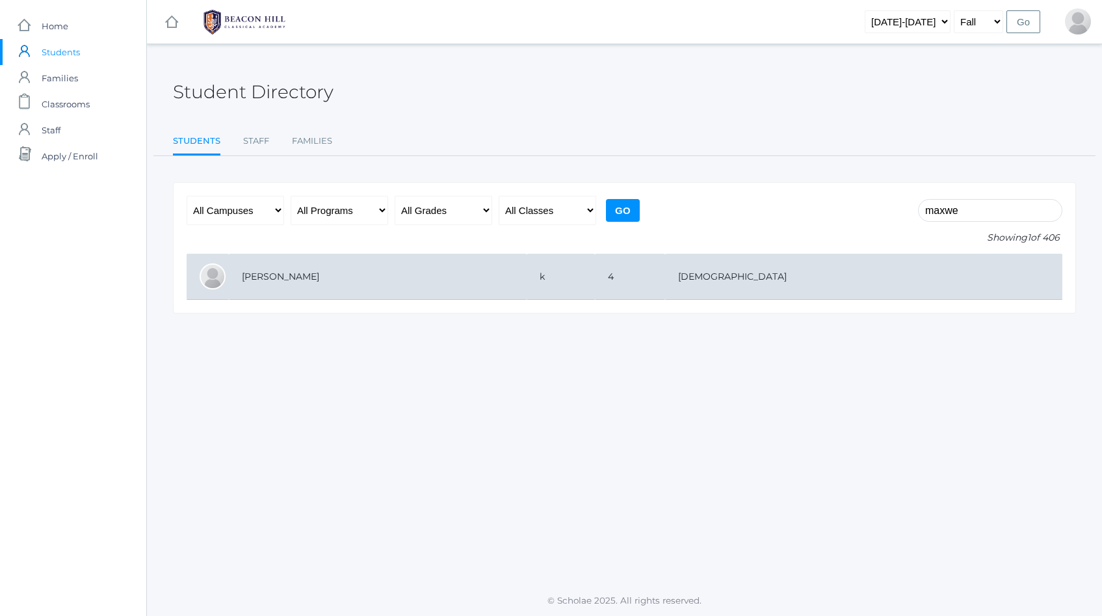
type input "maxwe"
click at [514, 270] on td "[PERSON_NAME]" at bounding box center [378, 277] width 298 height 46
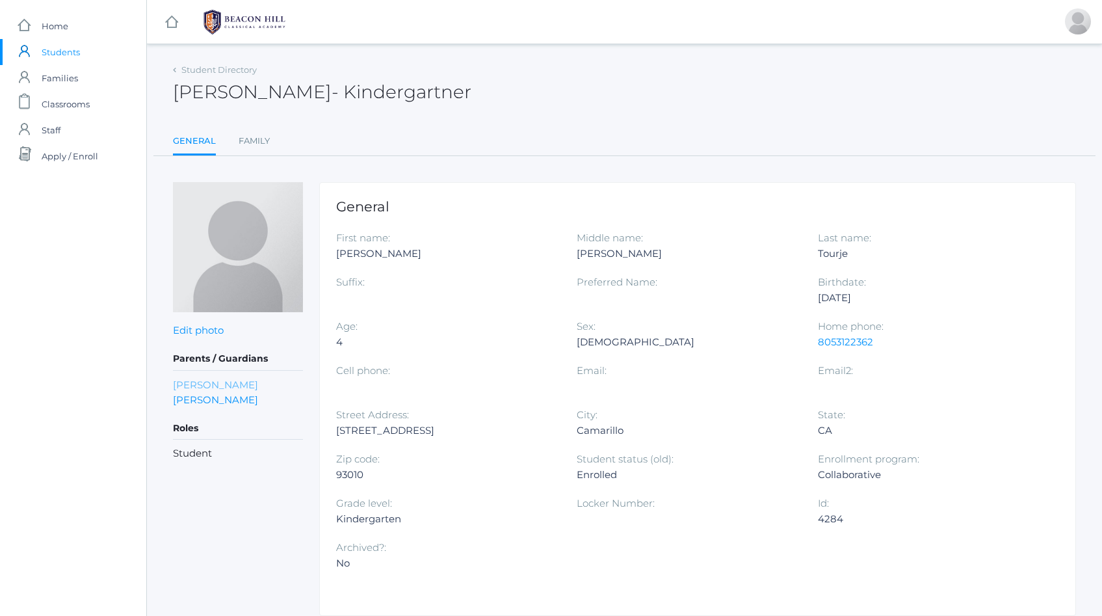
click at [219, 382] on link "[PERSON_NAME]" at bounding box center [215, 384] width 85 height 15
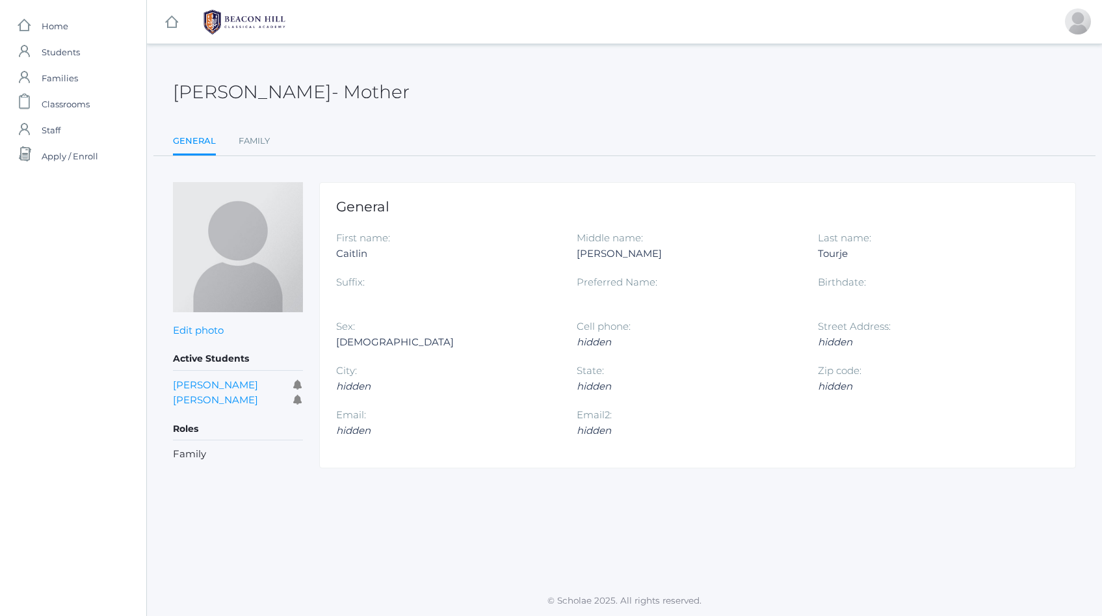
click at [219, 382] on link "[PERSON_NAME]" at bounding box center [215, 384] width 85 height 12
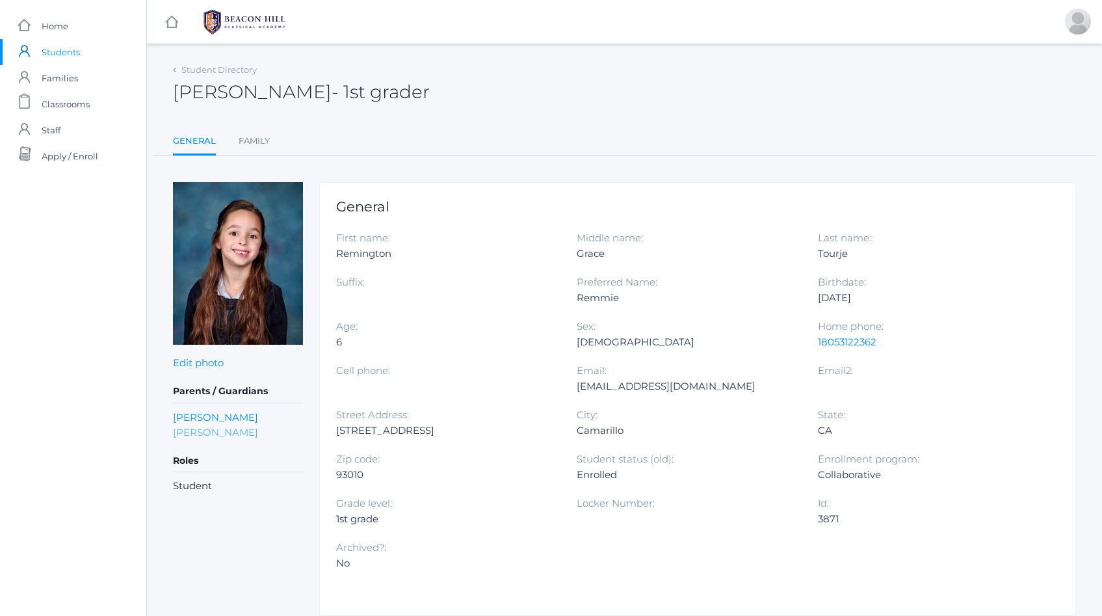
click at [196, 429] on link "[PERSON_NAME]" at bounding box center [215, 431] width 85 height 15
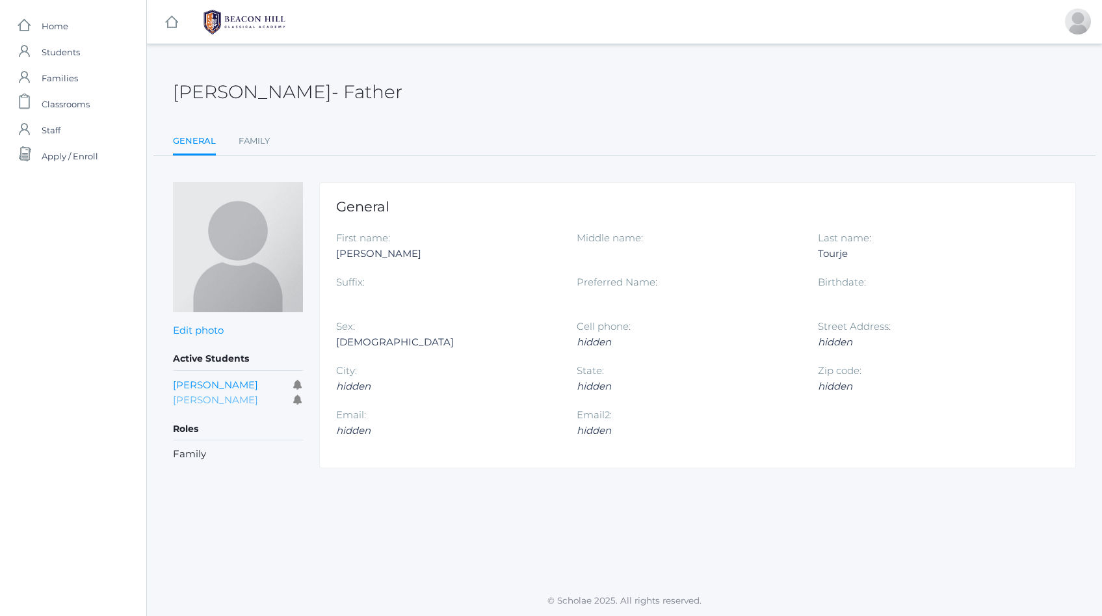
click at [200, 396] on link "[PERSON_NAME]" at bounding box center [215, 399] width 85 height 12
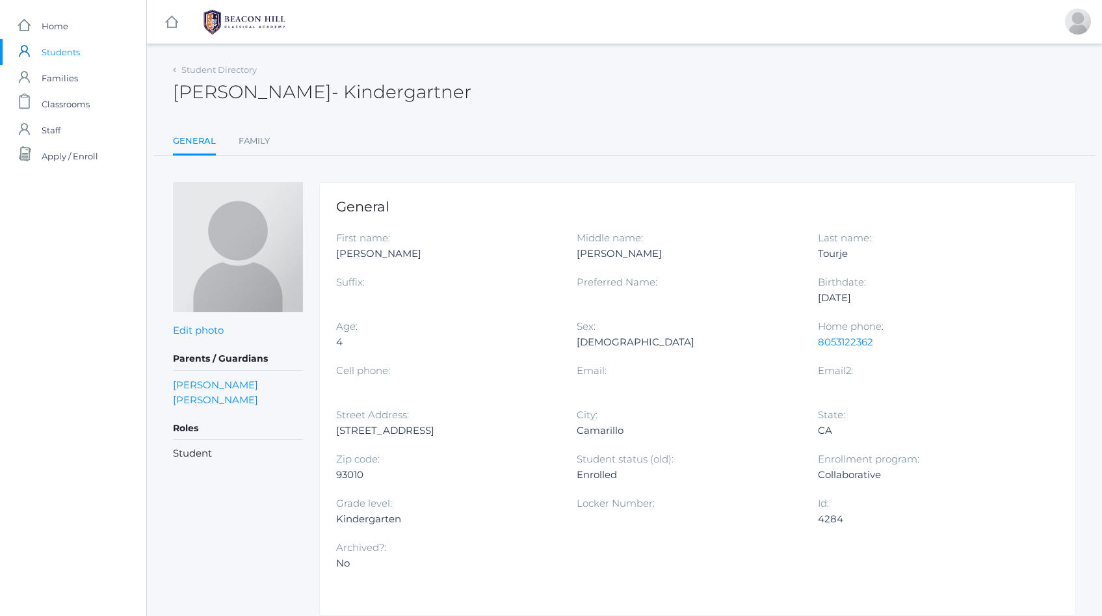
click at [216, 76] on div "Student Directory" at bounding box center [215, 70] width 84 height 13
click at [215, 73] on link "Student Directory" at bounding box center [218, 69] width 75 height 10
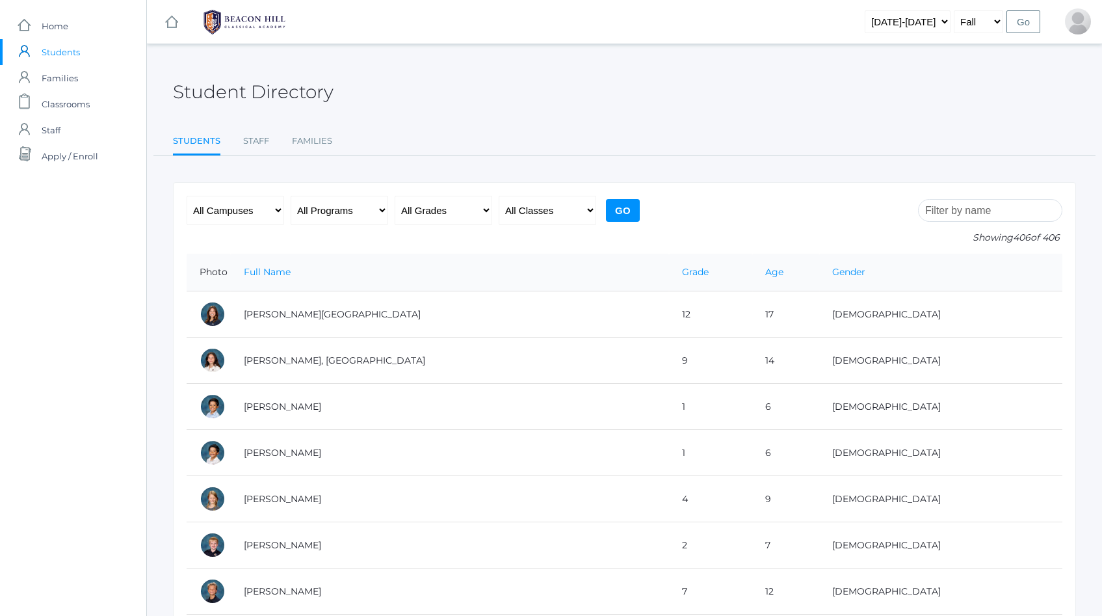
click at [963, 212] on input "search" at bounding box center [990, 210] width 144 height 23
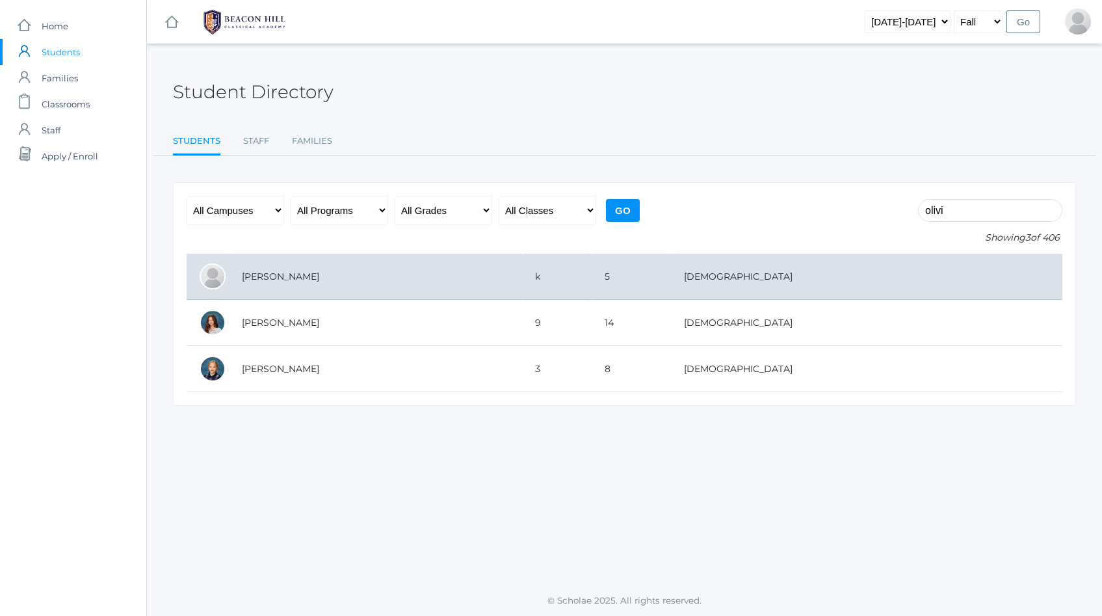
type input "olivi"
click at [487, 281] on td "[PERSON_NAME]" at bounding box center [375, 277] width 293 height 46
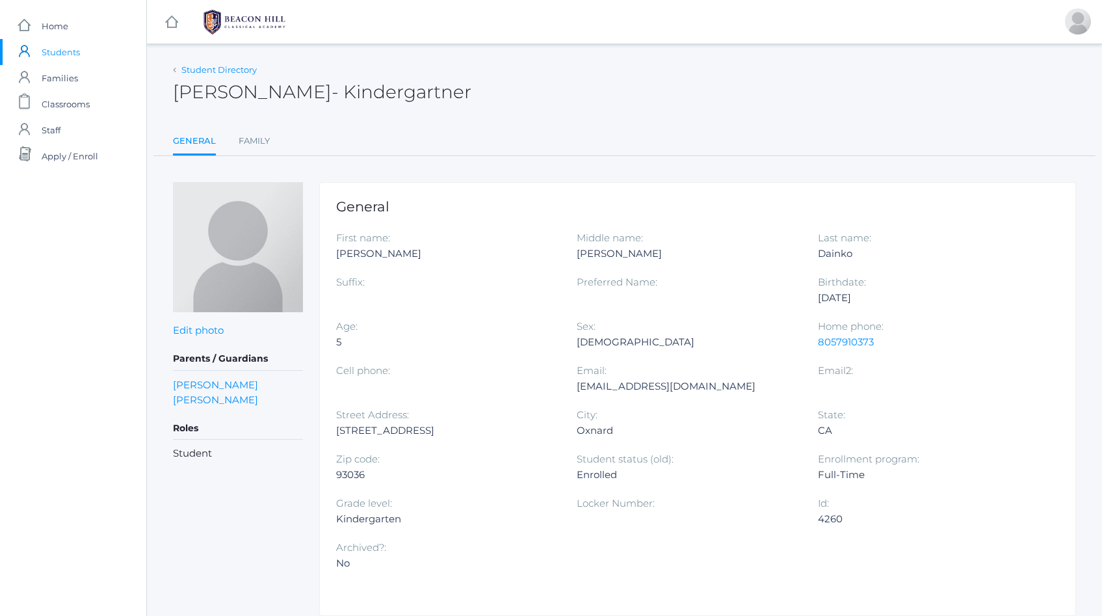
click at [215, 68] on link "Student Directory" at bounding box center [218, 69] width 75 height 10
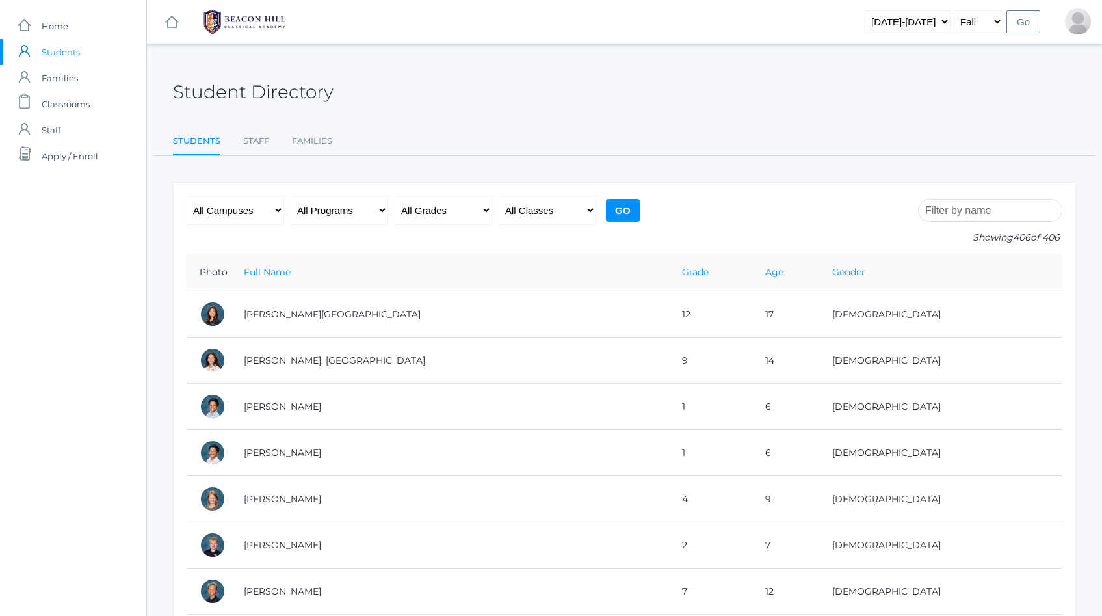
click at [999, 213] on input "search" at bounding box center [990, 210] width 144 height 23
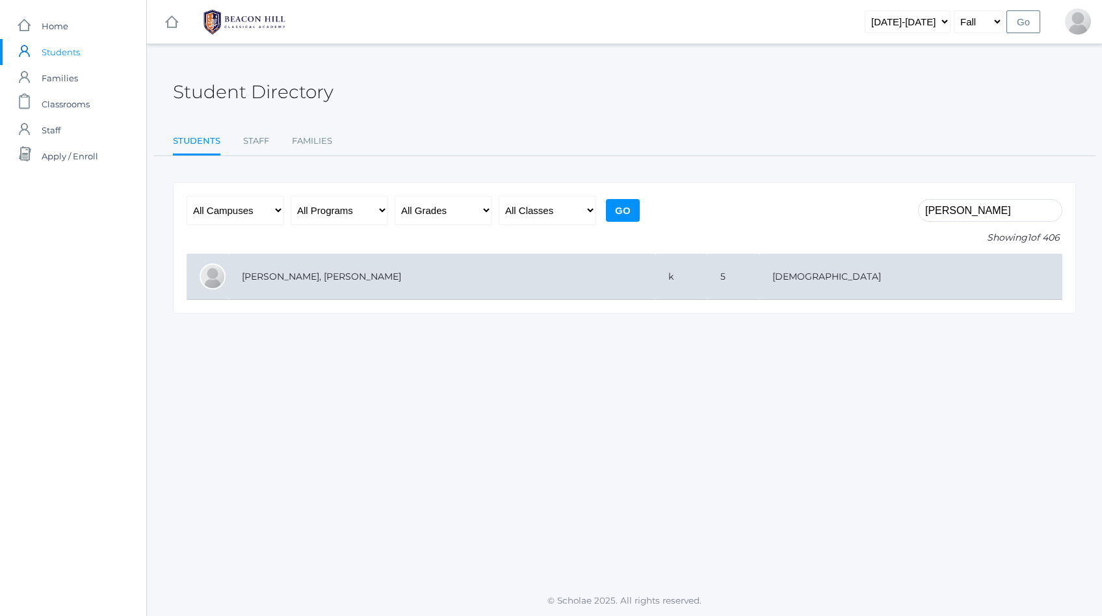
type input "[PERSON_NAME]"
click at [384, 284] on td "[PERSON_NAME], [PERSON_NAME]" at bounding box center [442, 277] width 426 height 46
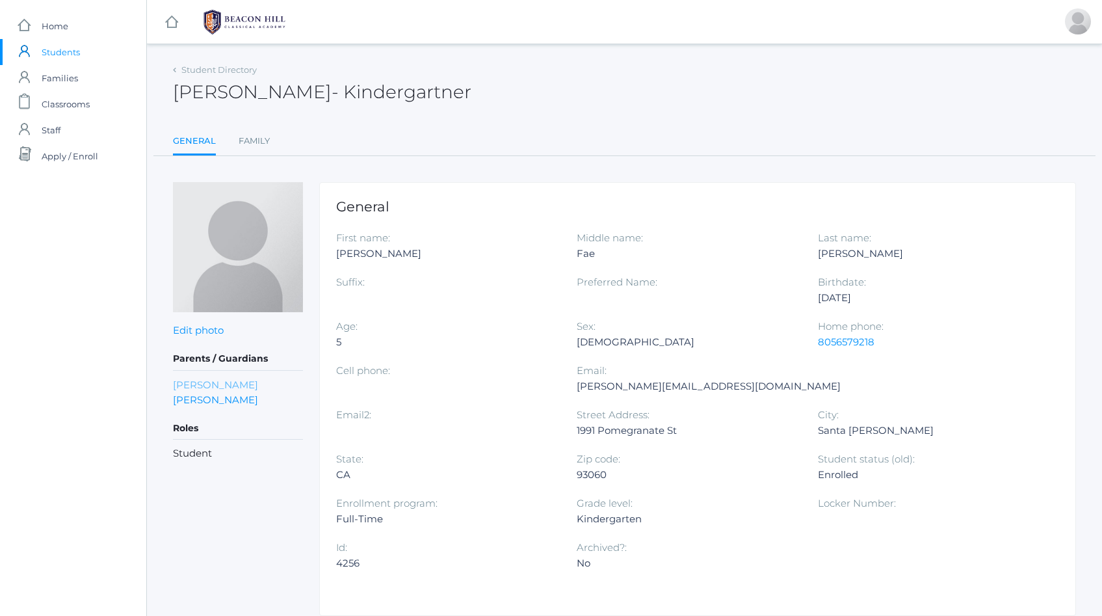
click at [202, 385] on link "[PERSON_NAME]" at bounding box center [215, 384] width 85 height 15
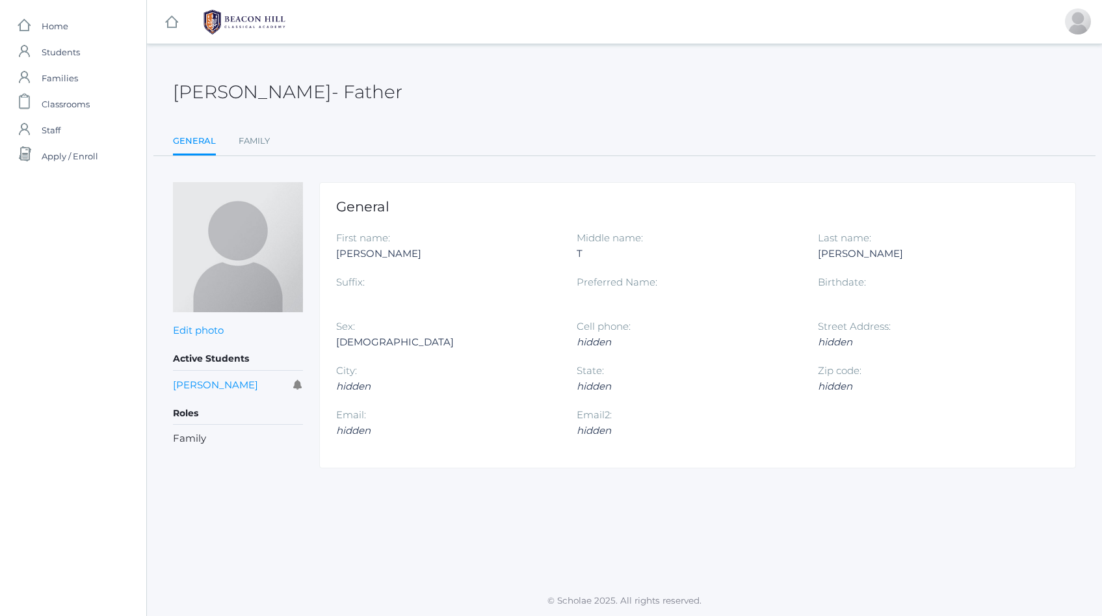
click at [202, 385] on link "Luna Cardenas" at bounding box center [215, 384] width 85 height 12
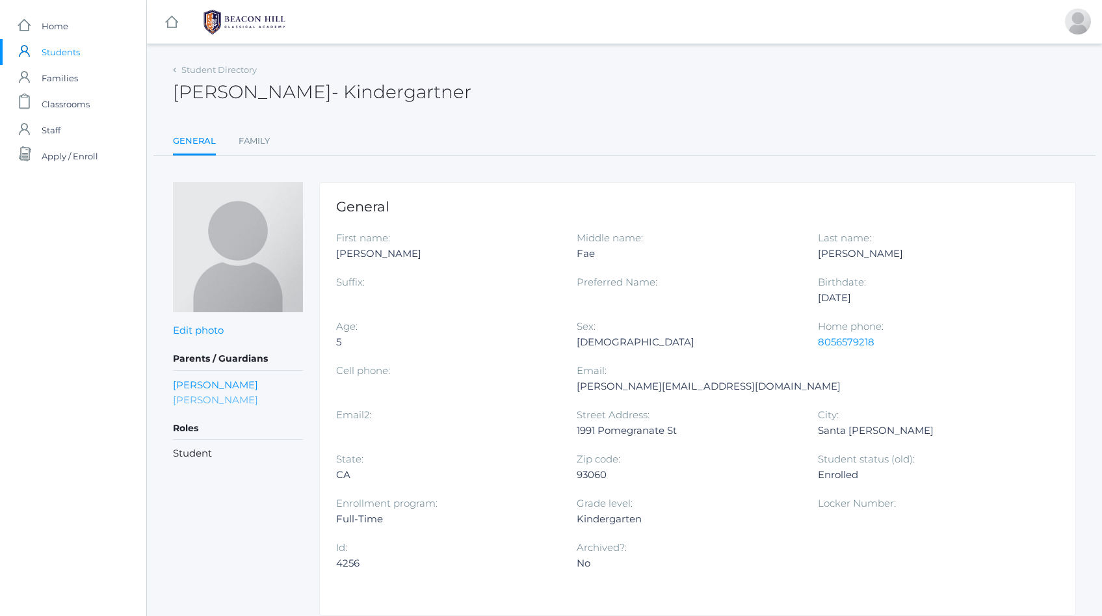
click at [196, 404] on link "Kylie Cardenas" at bounding box center [215, 399] width 85 height 15
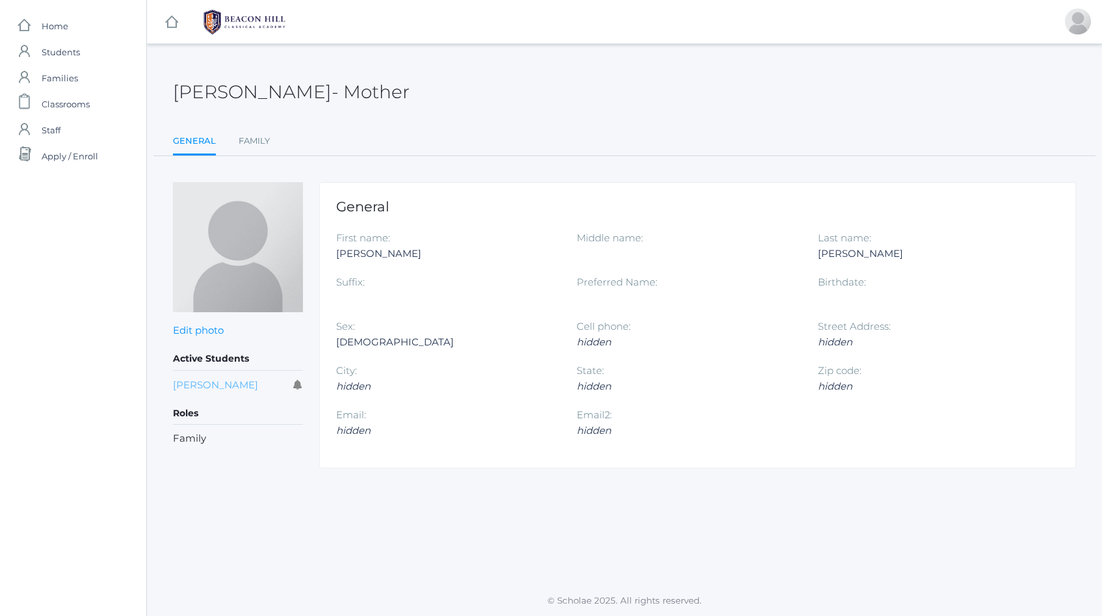
click at [198, 385] on link "Luna Cardenas" at bounding box center [215, 384] width 85 height 12
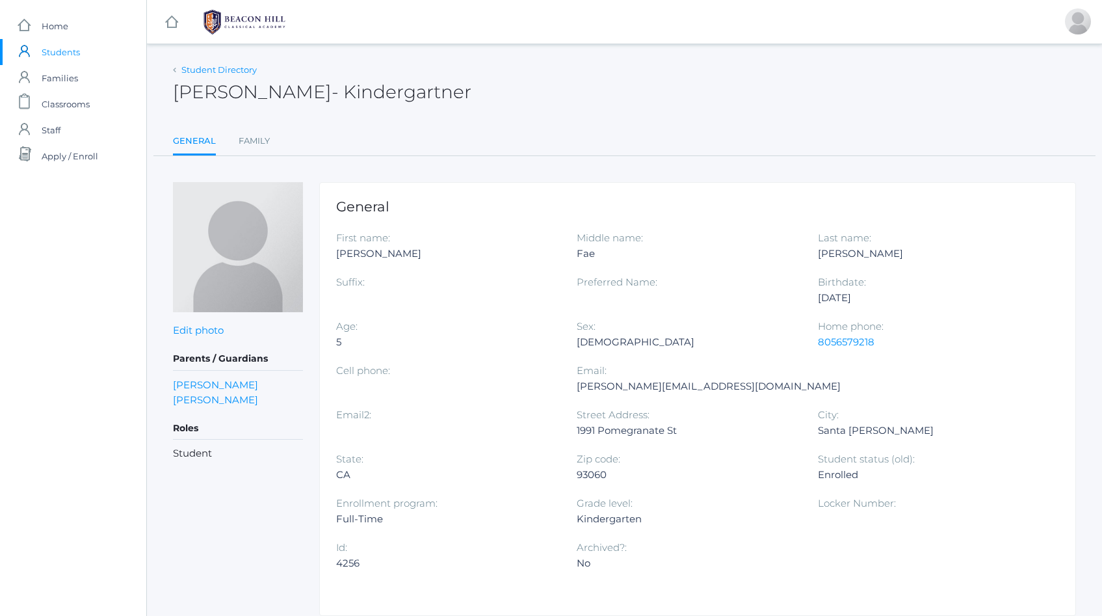
click at [200, 67] on link "Student Directory" at bounding box center [218, 69] width 75 height 10
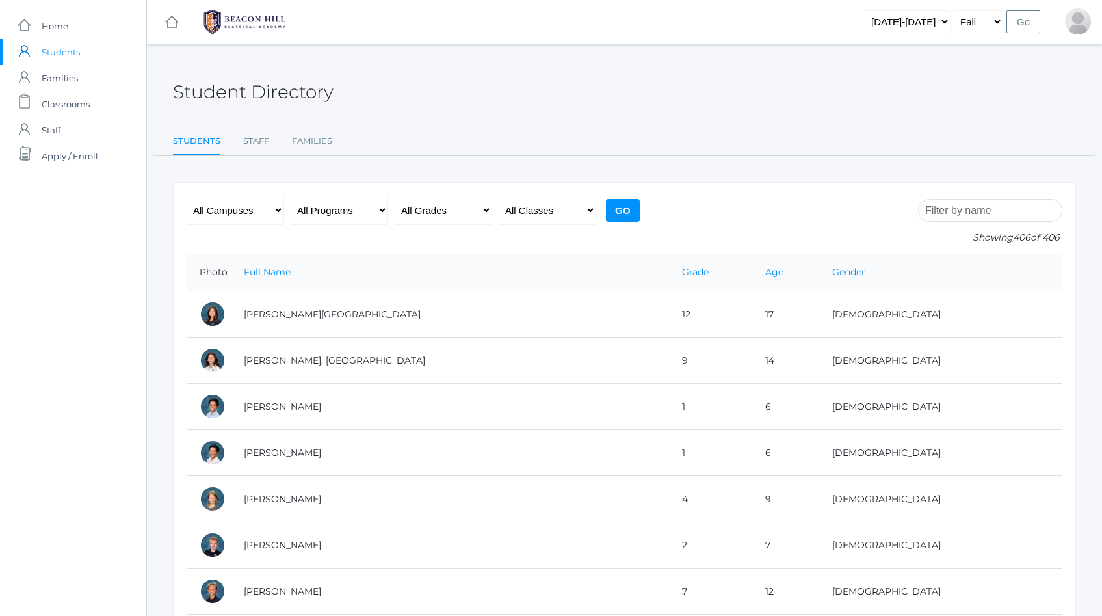
click at [990, 211] on input "search" at bounding box center [990, 210] width 144 height 23
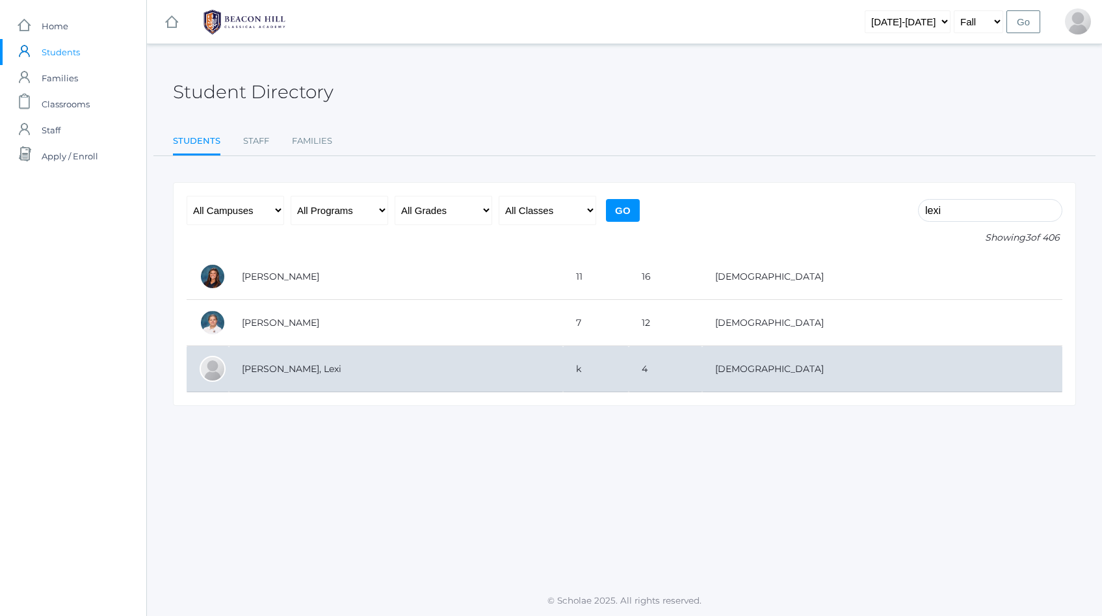
type input "lexi"
click at [413, 372] on td "[PERSON_NAME], Lexi" at bounding box center [396, 369] width 334 height 46
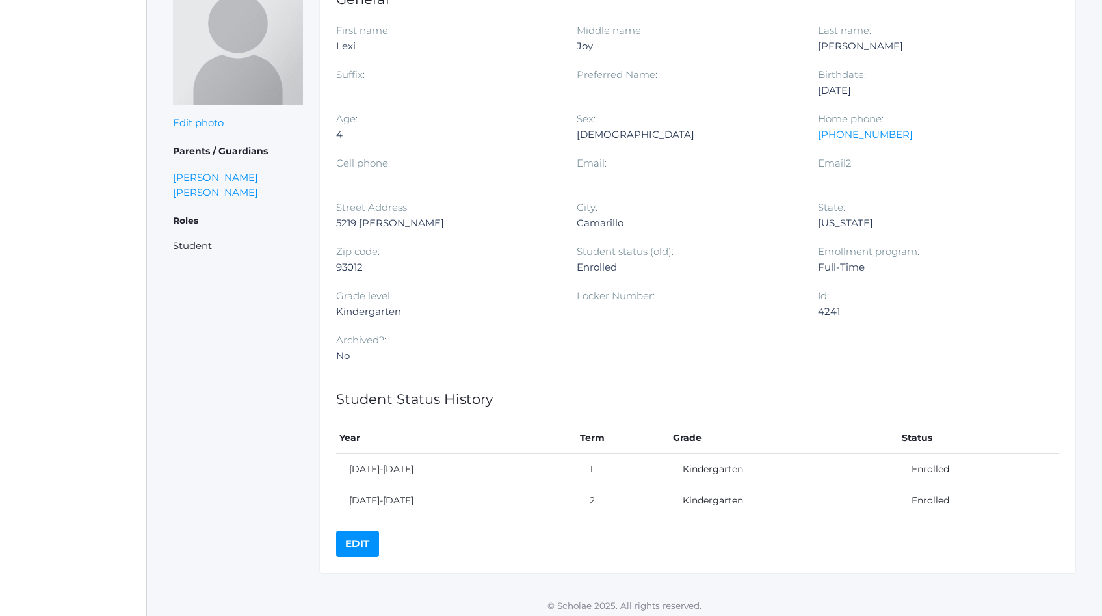
scroll to position [213, 0]
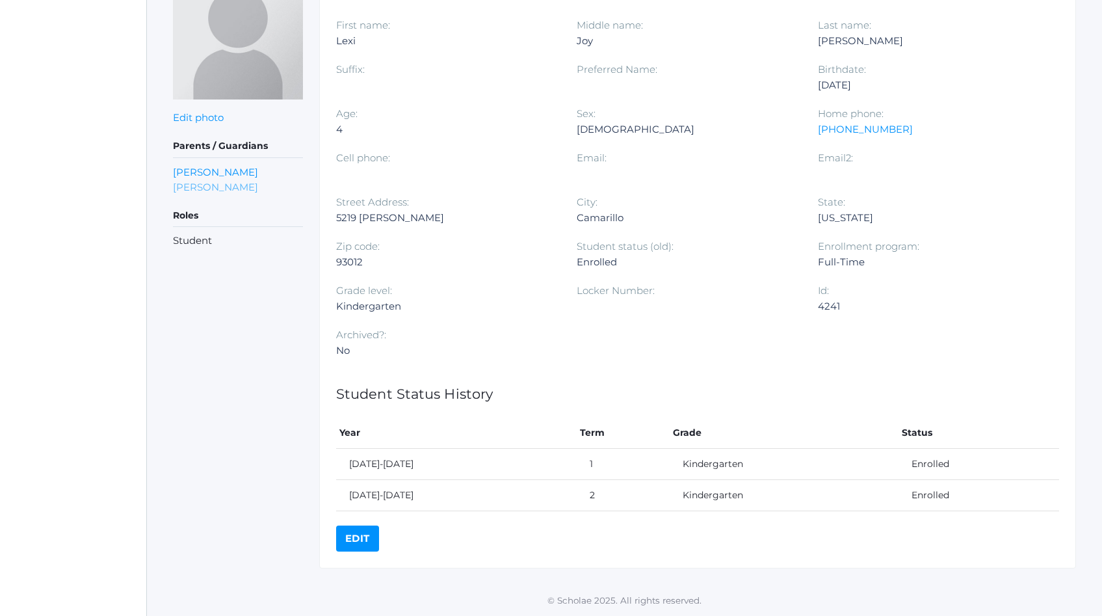
click at [203, 188] on link "[PERSON_NAME]" at bounding box center [215, 186] width 85 height 15
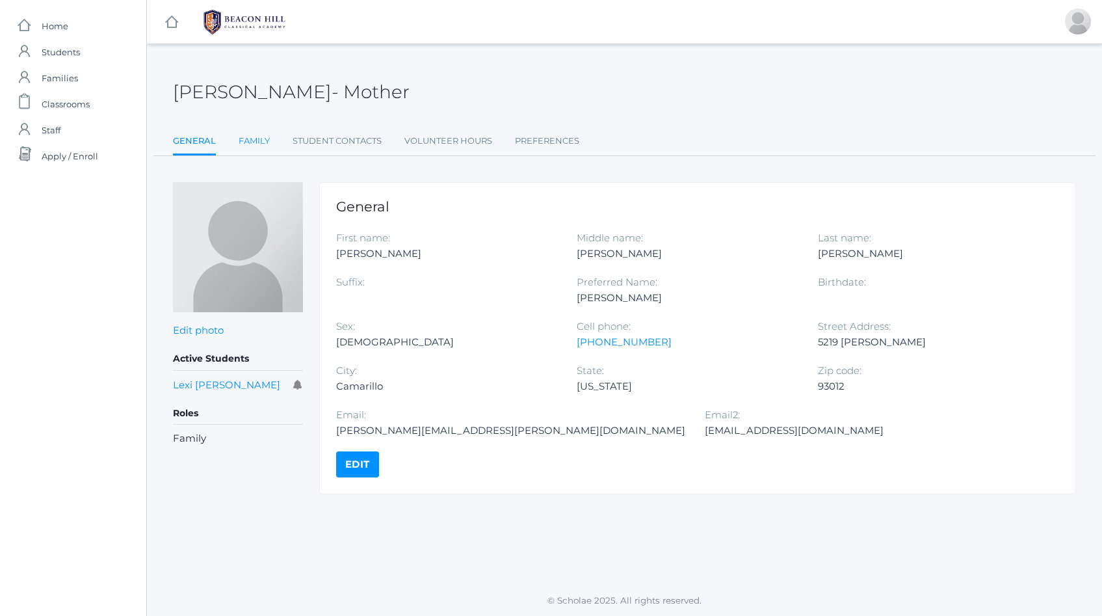
click at [259, 143] on link "Family" at bounding box center [254, 141] width 31 height 26
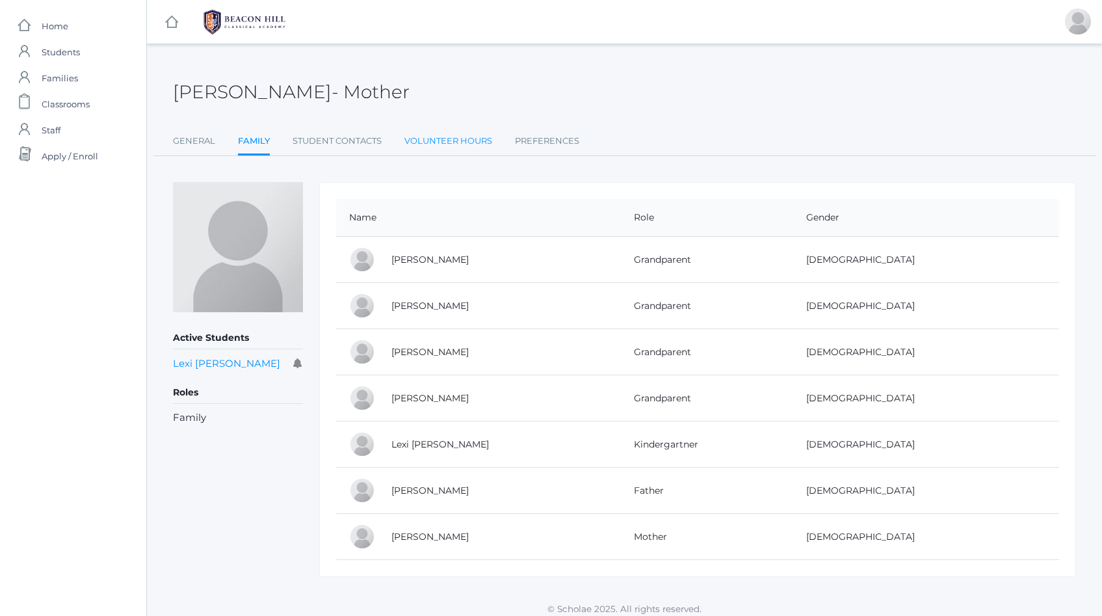
click at [468, 140] on link "Volunteer Hours" at bounding box center [448, 141] width 88 height 26
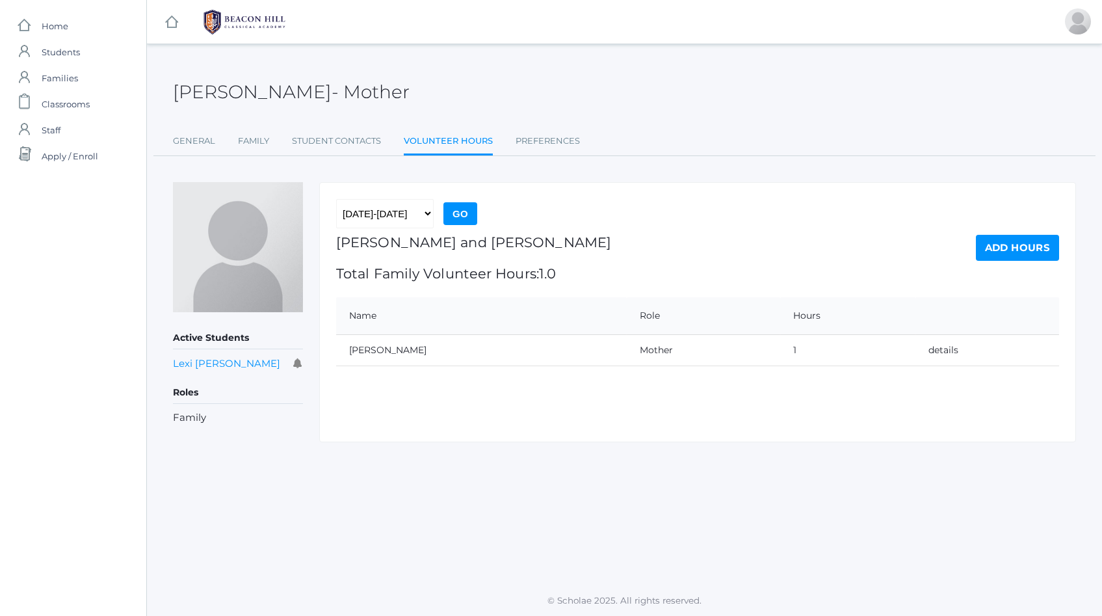
click at [998, 248] on link "Add Hours" at bounding box center [1017, 248] width 83 height 26
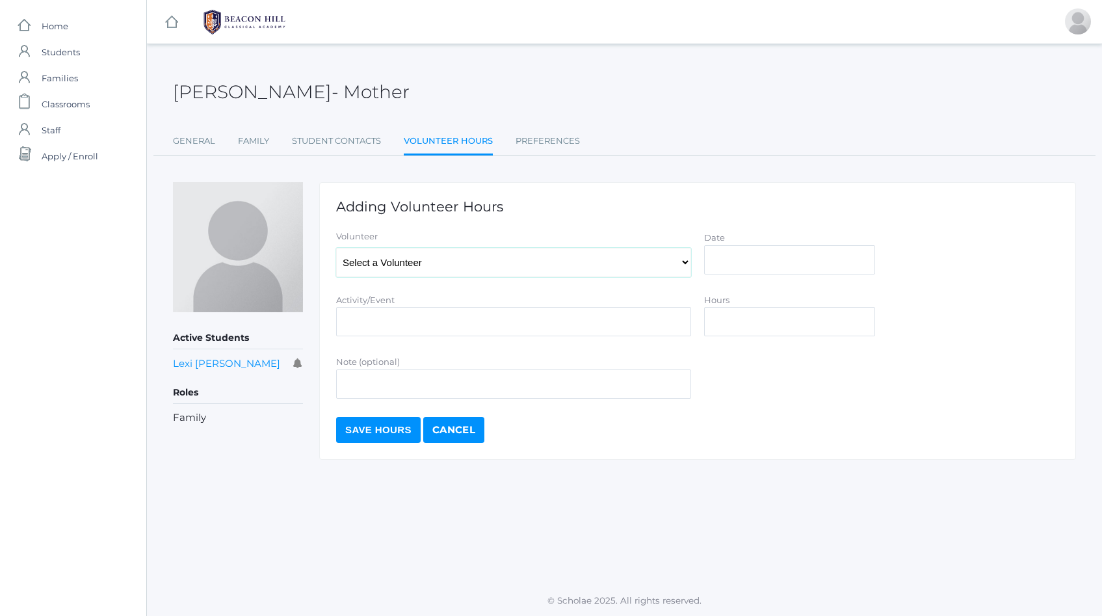
click at [521, 263] on select "Select a Volunteer Falkner, Avery Falkner, Pat Judy, Brian Judy, Herb Judy, Kim…" at bounding box center [513, 262] width 355 height 29
select select "3491"
click at [336, 248] on select "Select a Volunteer Falkner, Avery Falkner, Pat Judy, Brian Judy, Herb Judy, Kim…" at bounding box center [513, 262] width 355 height 29
click at [408, 324] on input "Activity/Event" at bounding box center [513, 321] width 355 height 29
type input "Kindergarten - folders"
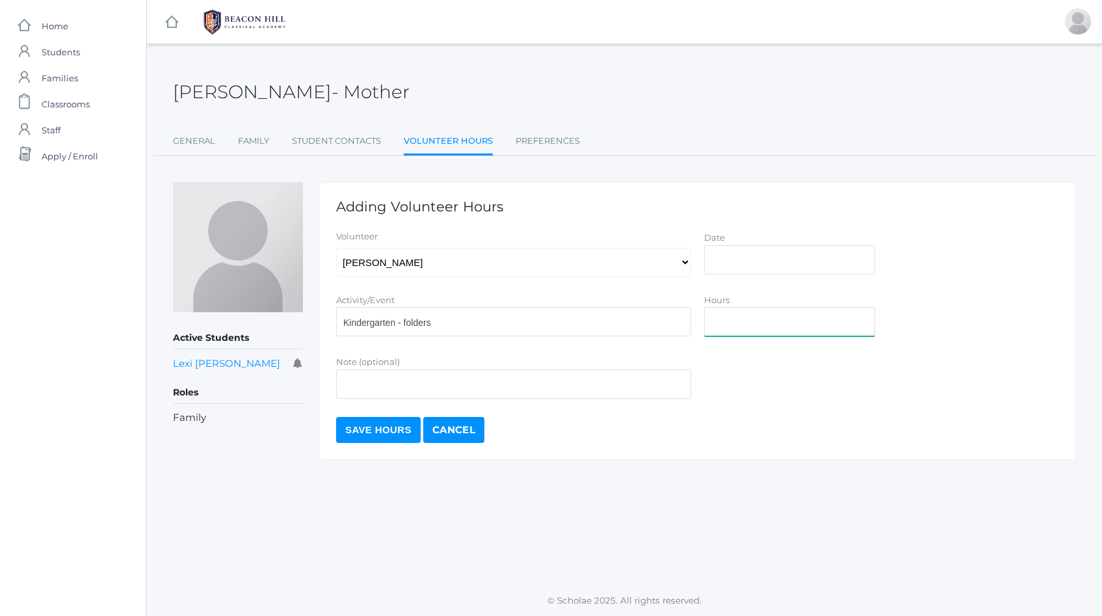
click at [748, 318] on input "Hours" at bounding box center [789, 321] width 171 height 29
type input ".5"
click at [797, 274] on div "Date Cancel Ok" at bounding box center [790, 254] width 184 height 49
click at [770, 264] on input "Date" at bounding box center [789, 259] width 171 height 29
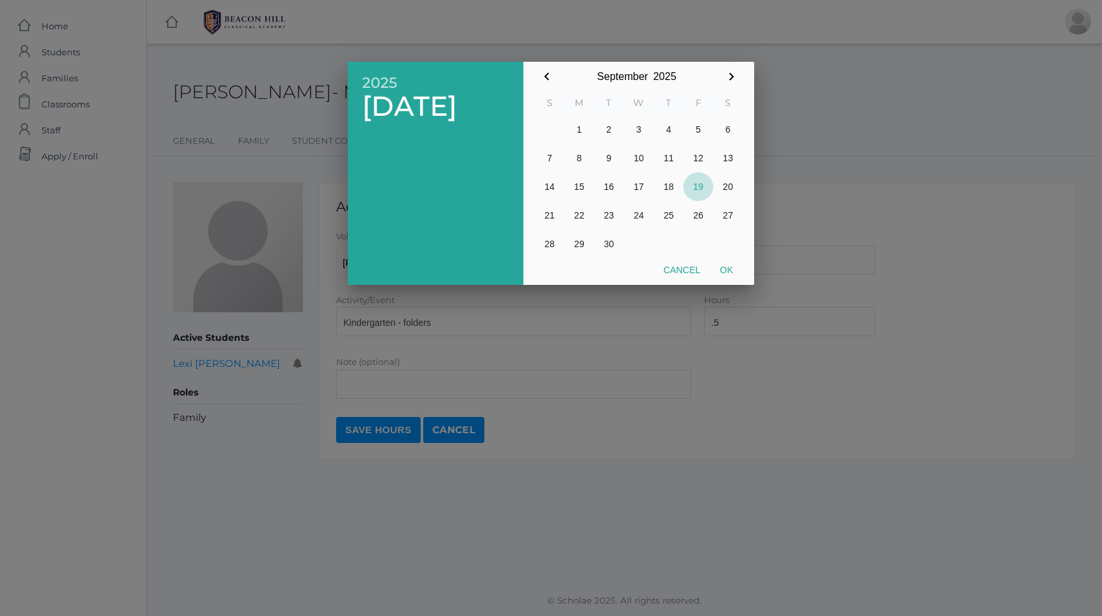
click at [699, 185] on button "19" at bounding box center [698, 186] width 30 height 29
click at [728, 272] on button "Ok" at bounding box center [726, 269] width 33 height 23
type input "2025-09-19"
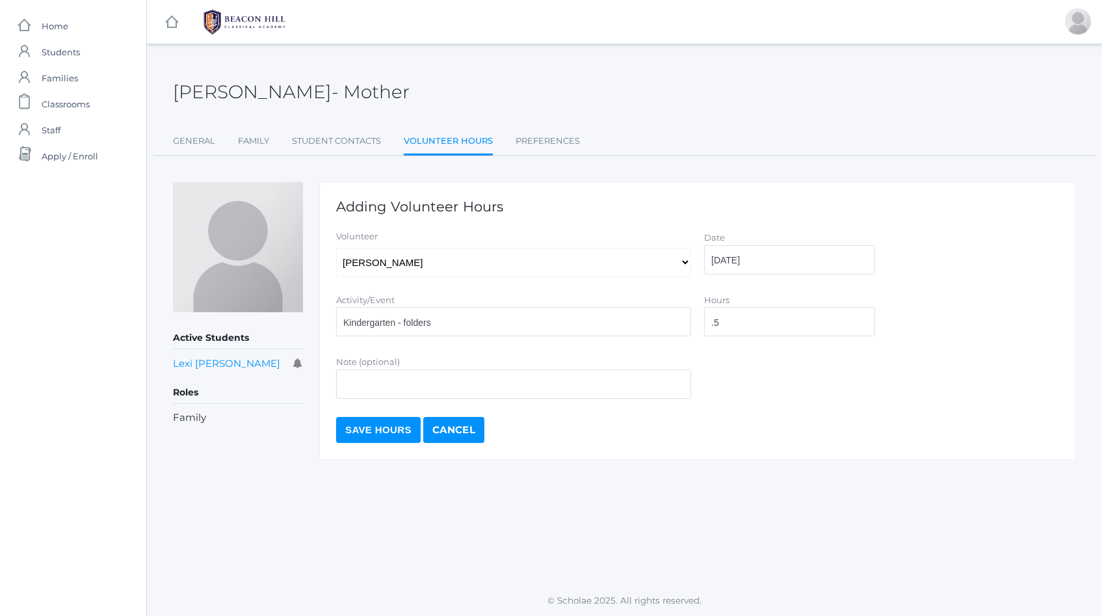
click at [380, 434] on input "Save Hours" at bounding box center [378, 430] width 85 height 26
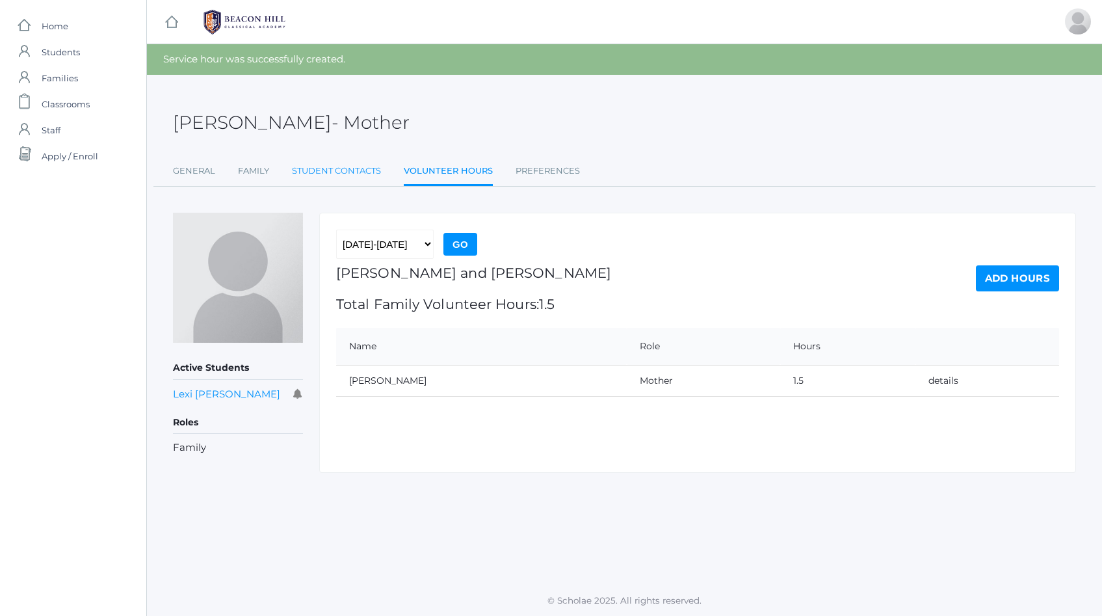
click at [325, 178] on link "Student Contacts" at bounding box center [336, 171] width 89 height 26
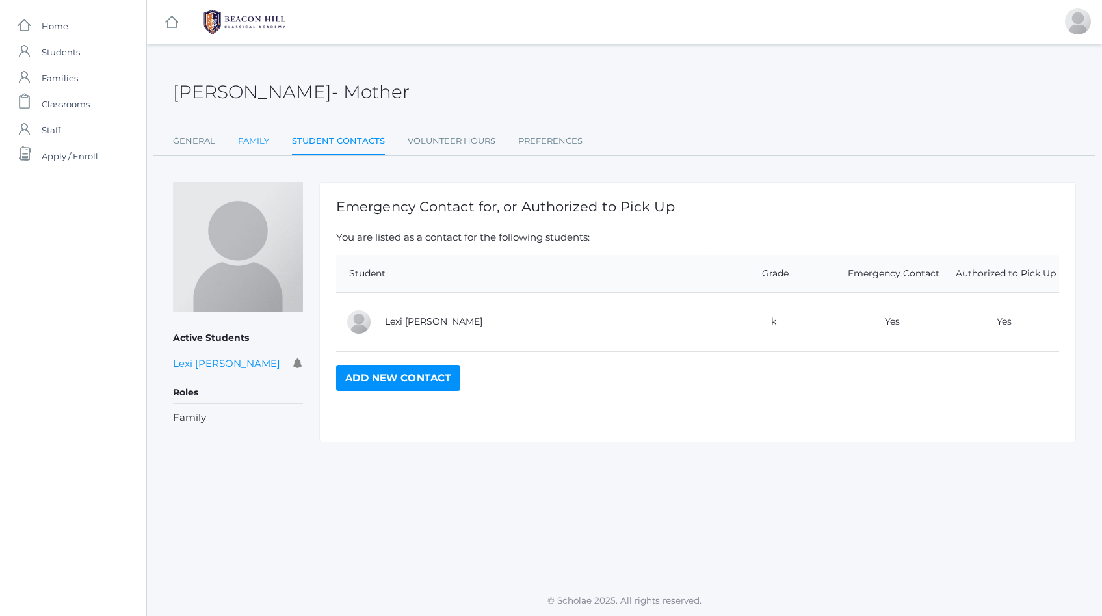
click at [251, 138] on link "Family" at bounding box center [253, 141] width 31 height 26
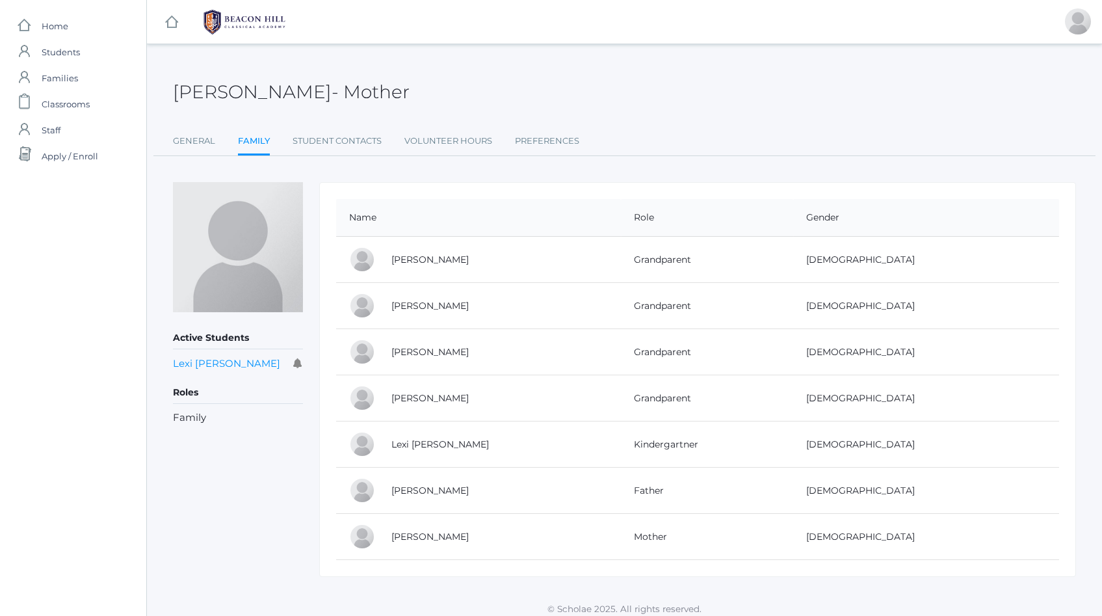
scroll to position [8, 0]
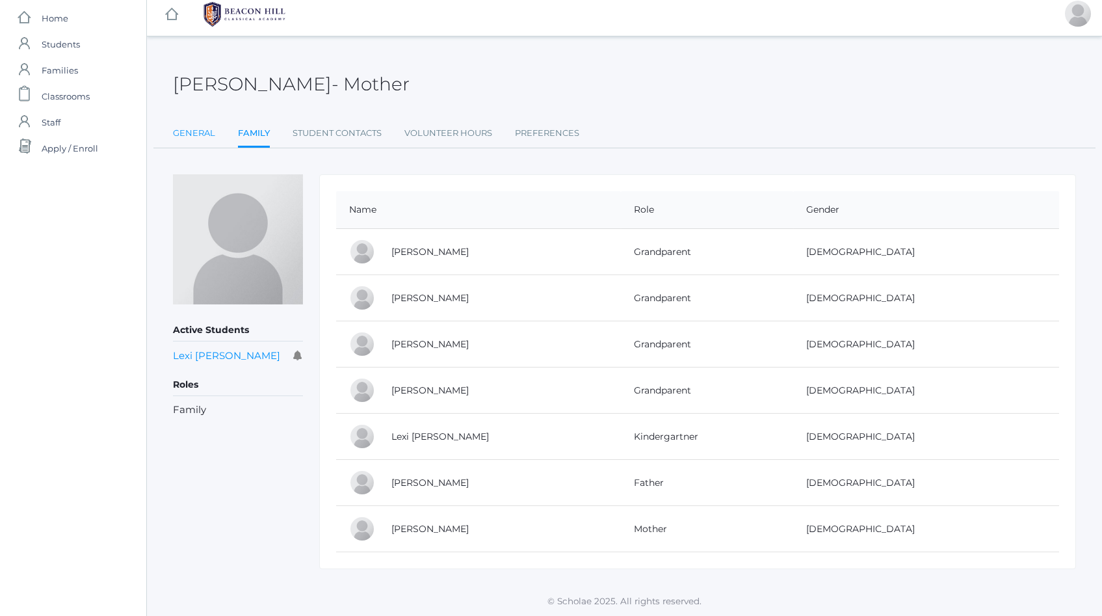
click at [200, 135] on link "General" at bounding box center [194, 133] width 42 height 26
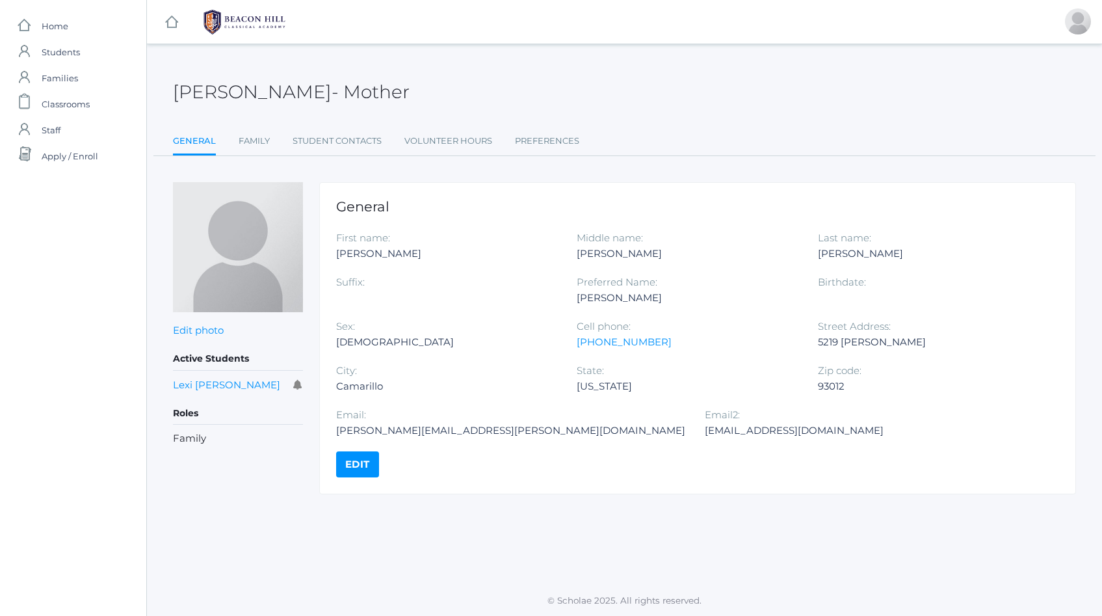
click at [357, 465] on link "Edit" at bounding box center [357, 464] width 43 height 26
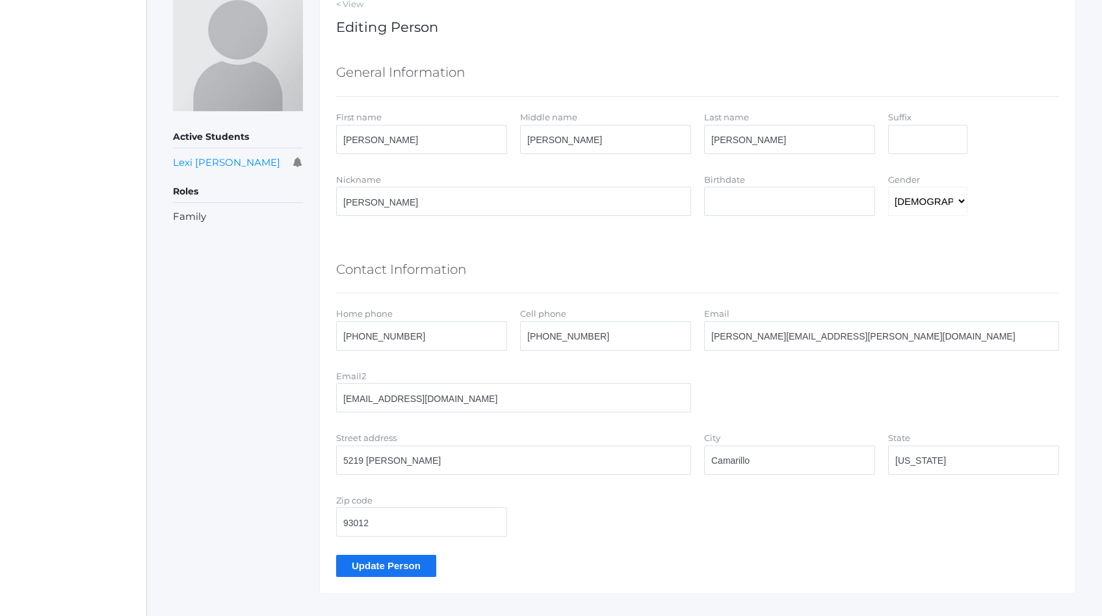
scroll to position [226, 0]
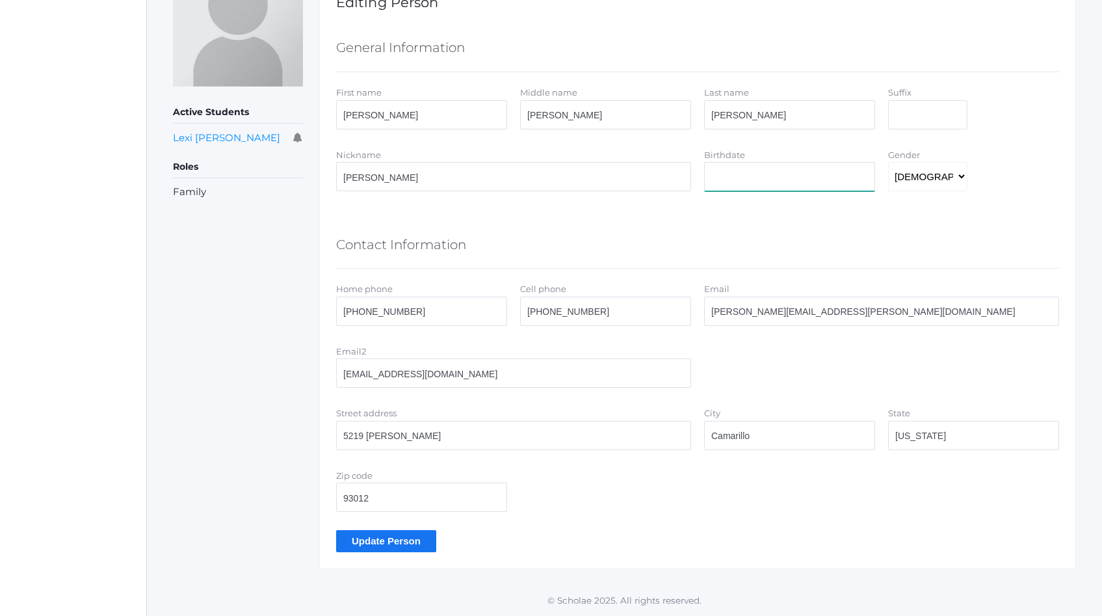
click at [724, 189] on input "Birthdate" at bounding box center [789, 176] width 171 height 29
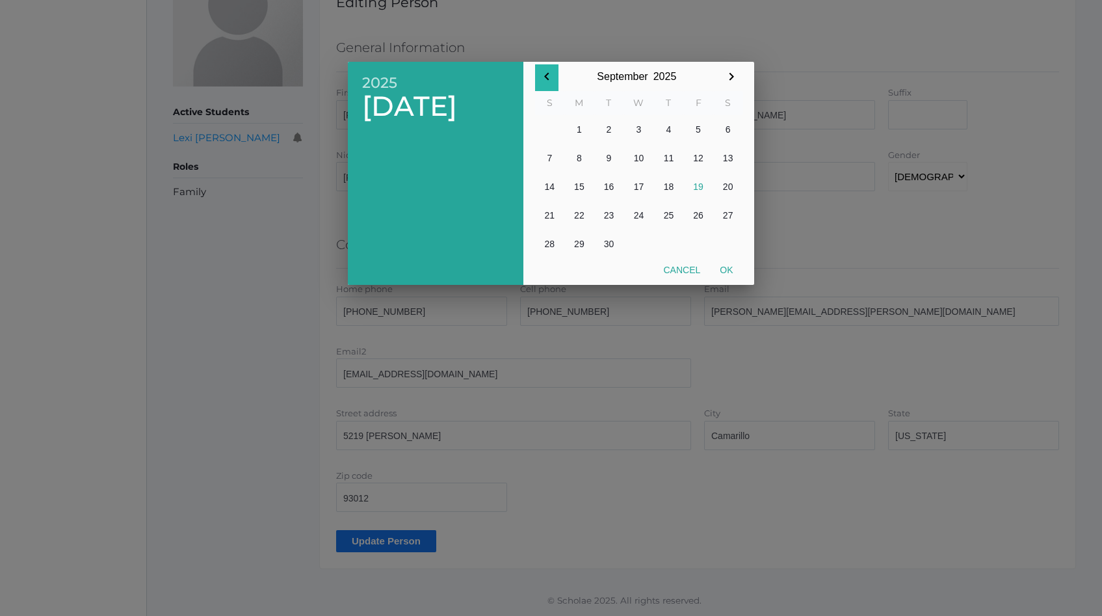
click at [547, 76] on icon "button" at bounding box center [547, 77] width 16 height 16
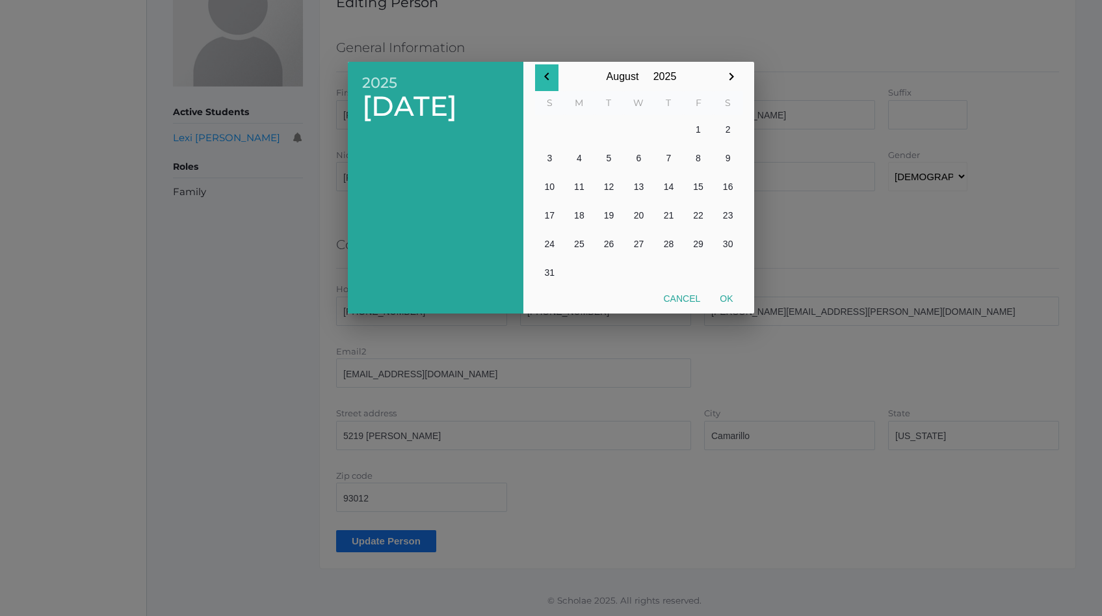
click at [547, 75] on icon "button" at bounding box center [547, 77] width 16 height 16
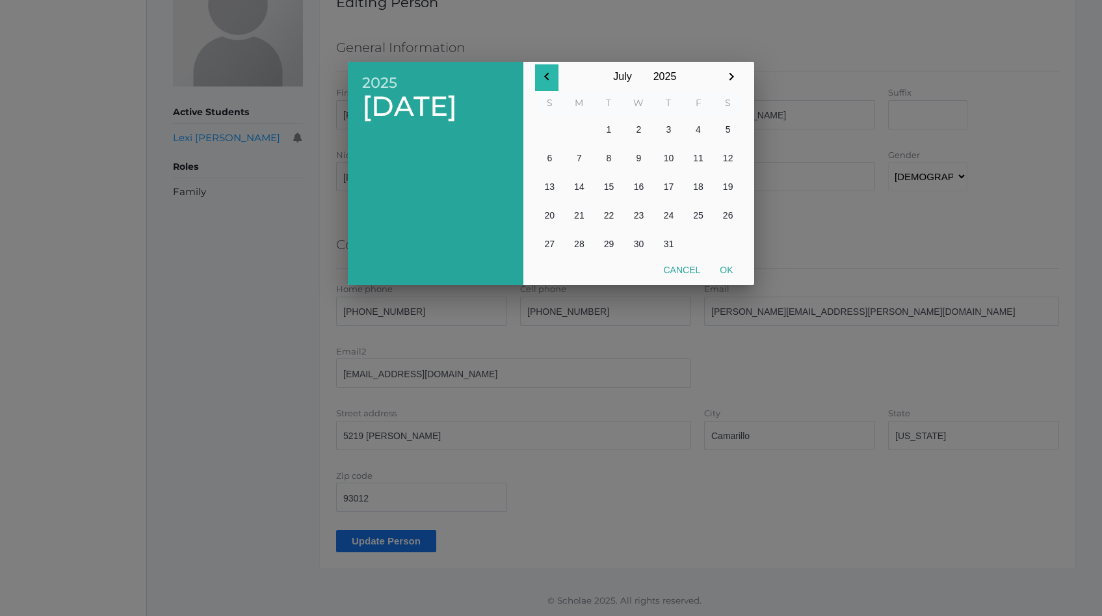
click at [547, 75] on icon "button" at bounding box center [547, 77] width 16 height 16
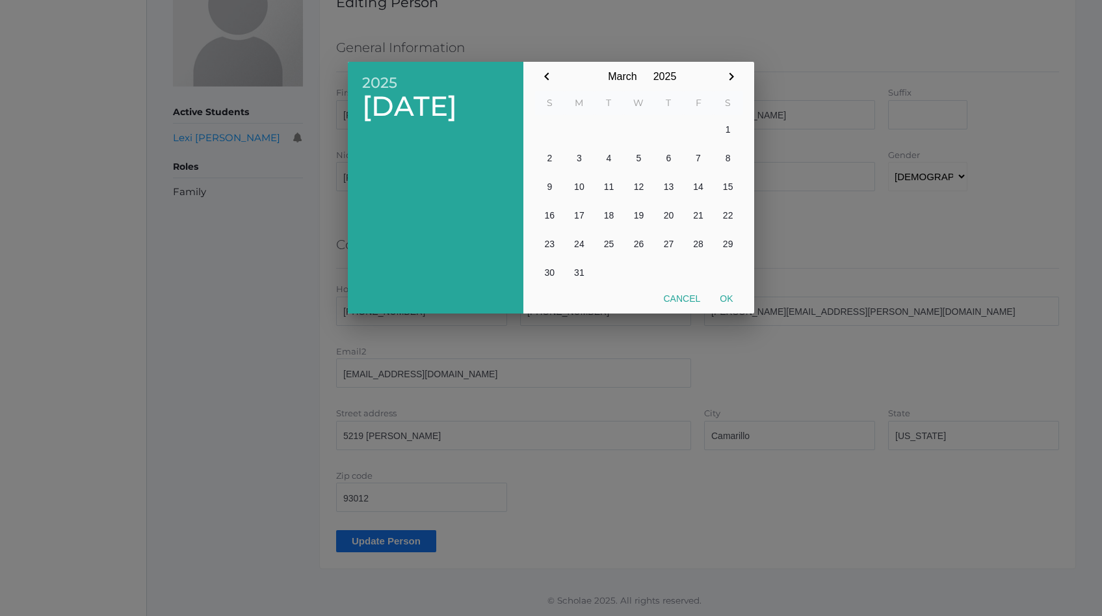
click at [547, 75] on icon "button" at bounding box center [547, 77] width 16 height 16
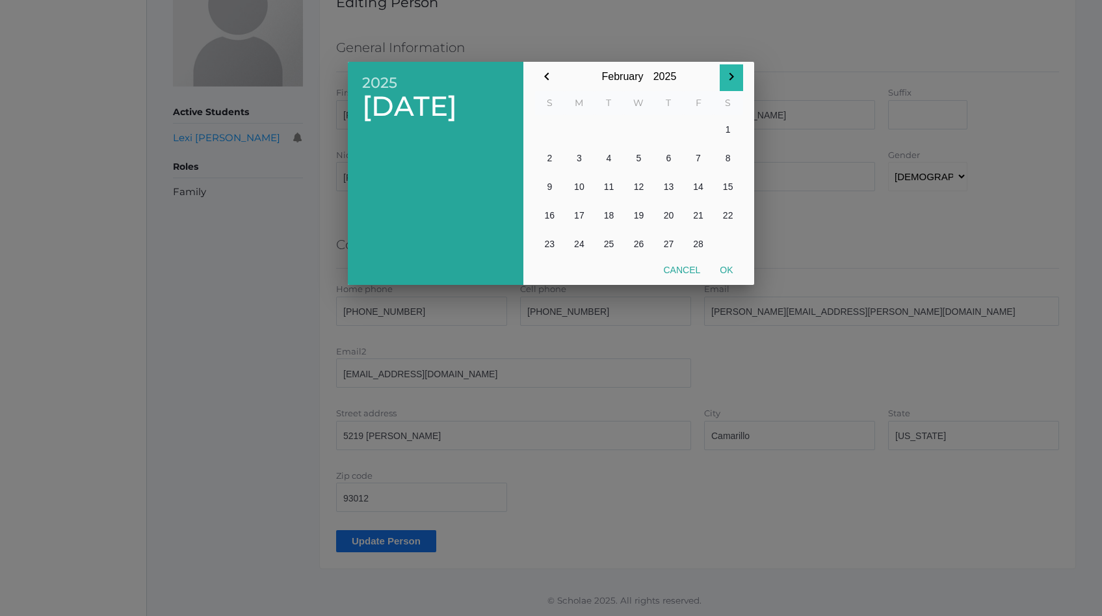
click at [733, 75] on icon "button" at bounding box center [732, 77] width 16 height 16
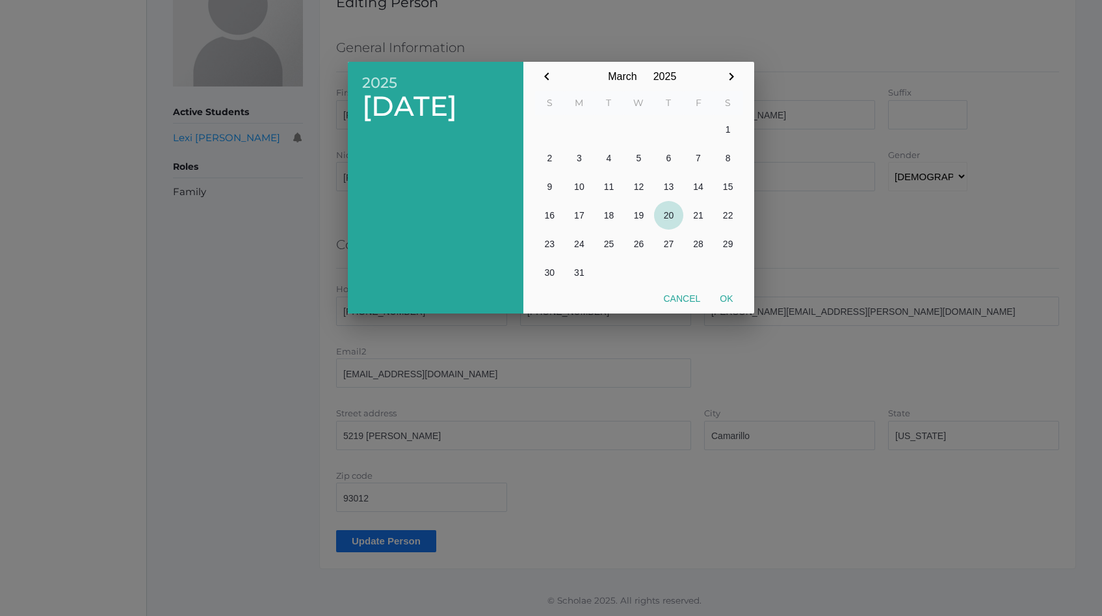
click at [665, 214] on button "20" at bounding box center [669, 215] width 30 height 29
click at [728, 299] on button "Ok" at bounding box center [726, 298] width 33 height 23
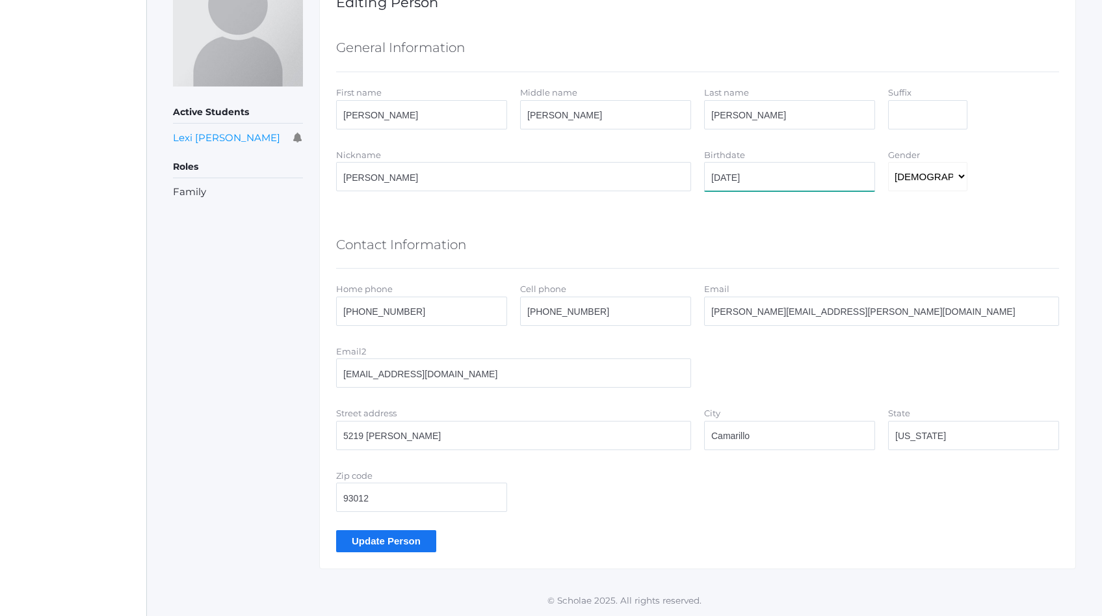
click at [732, 177] on input "2025-03-20" at bounding box center [789, 176] width 171 height 29
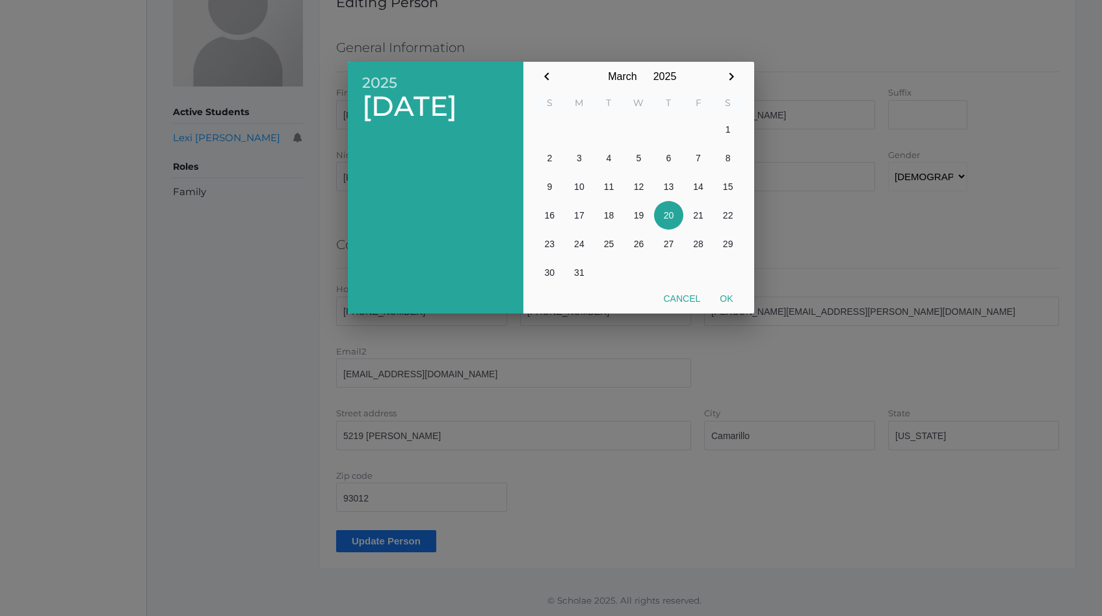
click at [666, 77] on input "2025" at bounding box center [665, 76] width 33 height 29
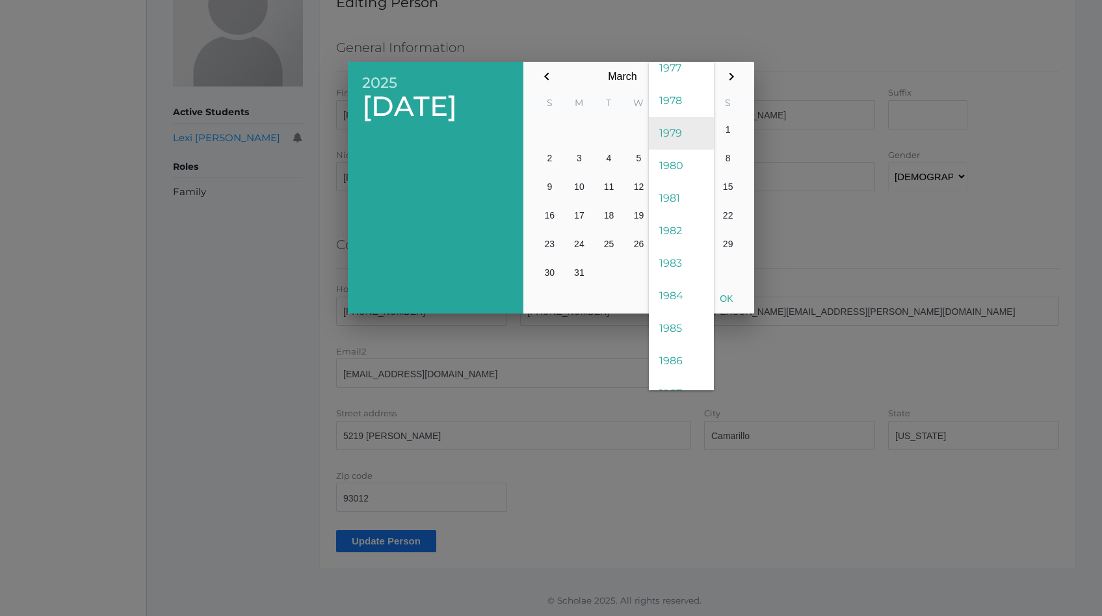
scroll to position [1699, 0]
click at [670, 99] on span "1978" at bounding box center [681, 101] width 65 height 33
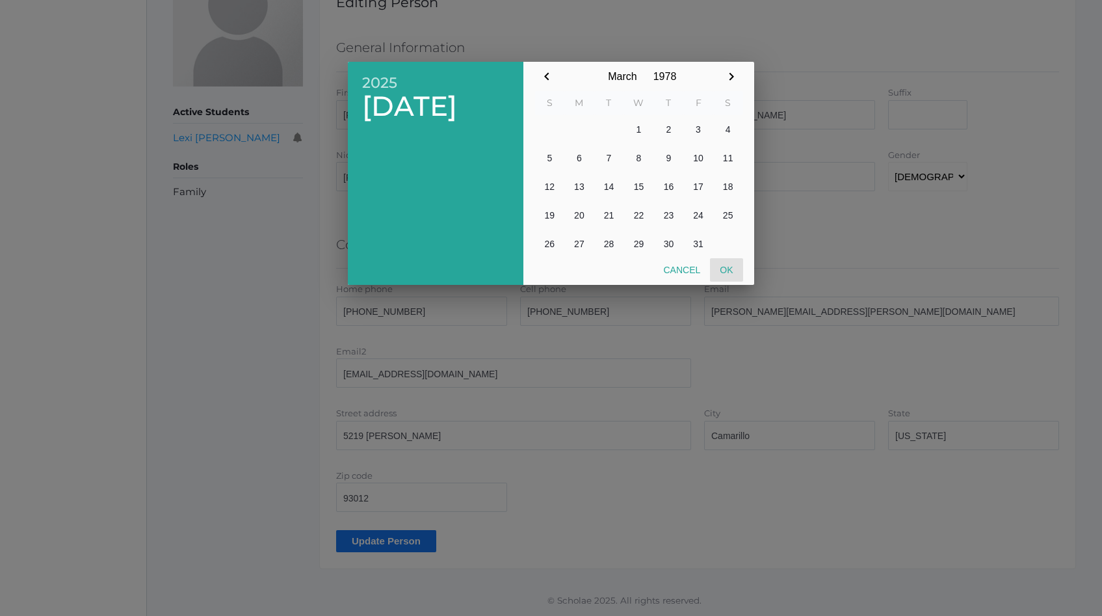
click at [729, 270] on button "Ok" at bounding box center [726, 269] width 33 height 23
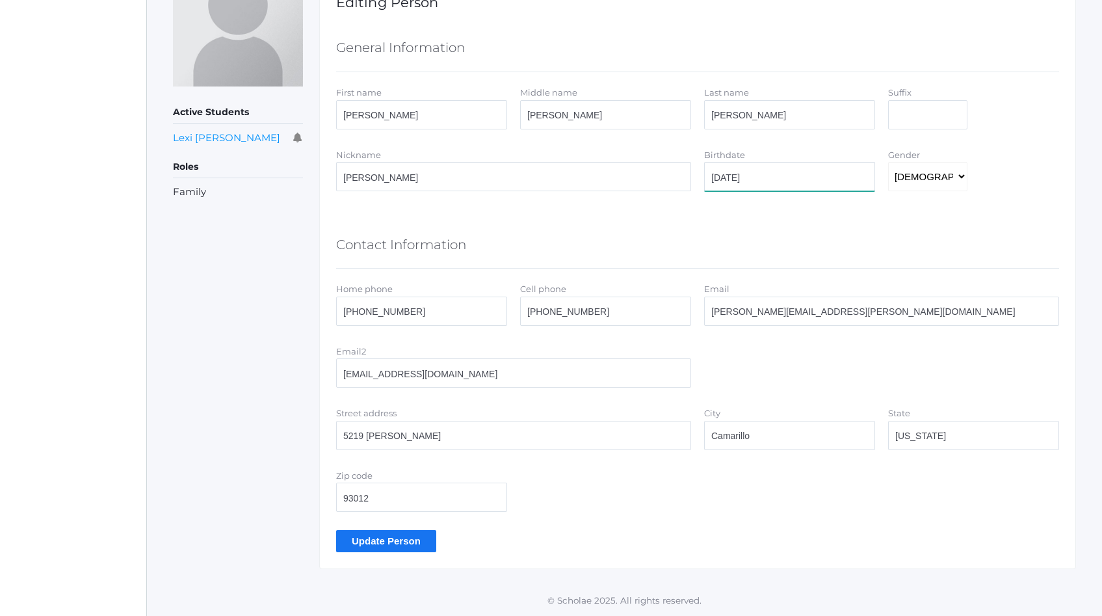
click at [805, 178] on input "2025-03-20" at bounding box center [789, 176] width 171 height 29
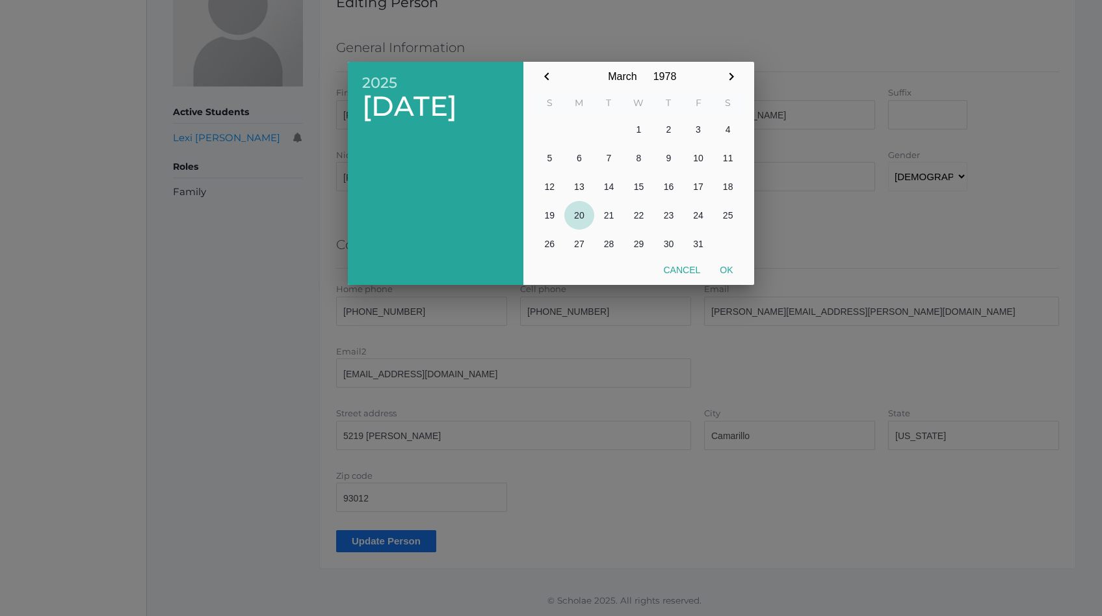
click at [584, 213] on button "20" at bounding box center [579, 215] width 30 height 29
click at [726, 268] on button "Ok" at bounding box center [726, 269] width 33 height 23
type input "1978-03-20"
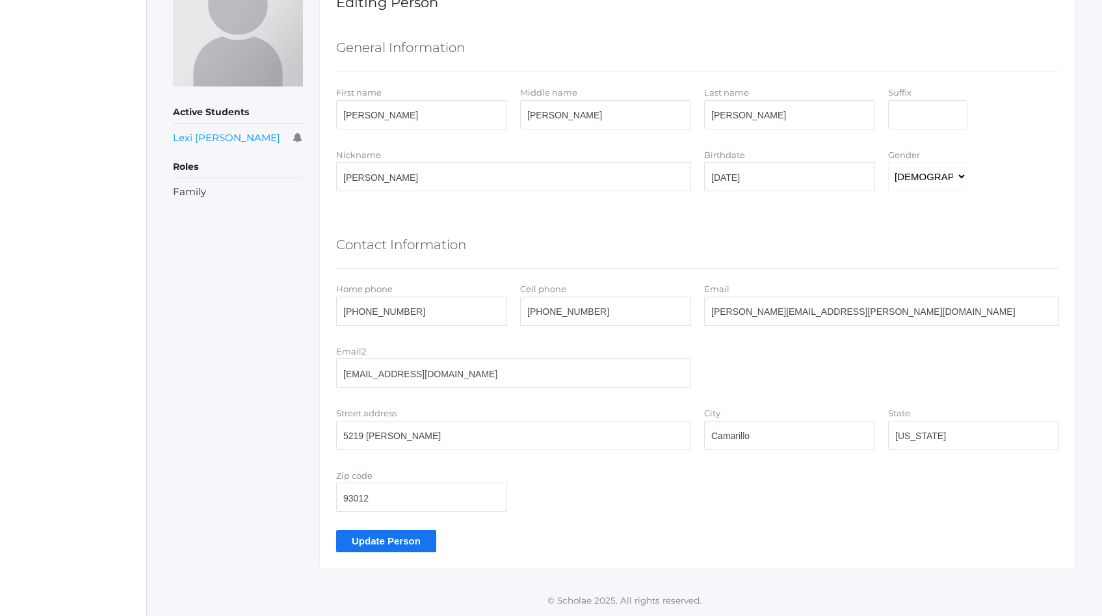
click at [386, 545] on input "Update Person" at bounding box center [386, 540] width 100 height 21
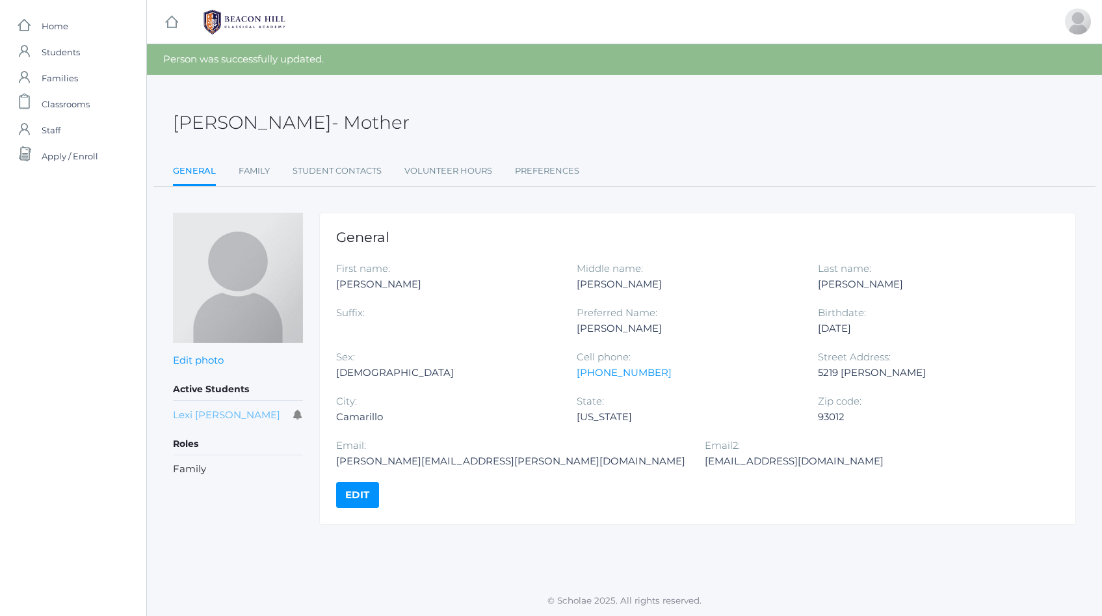
click at [200, 411] on link "Lexi [PERSON_NAME]" at bounding box center [226, 414] width 107 height 12
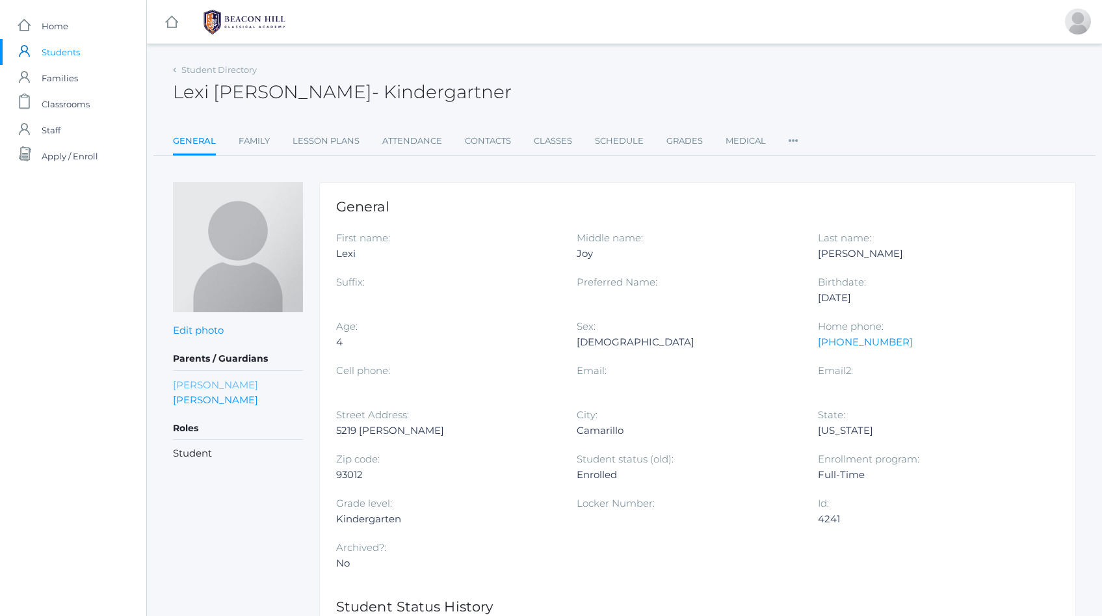
click at [203, 385] on link "Brian Judy" at bounding box center [215, 384] width 85 height 15
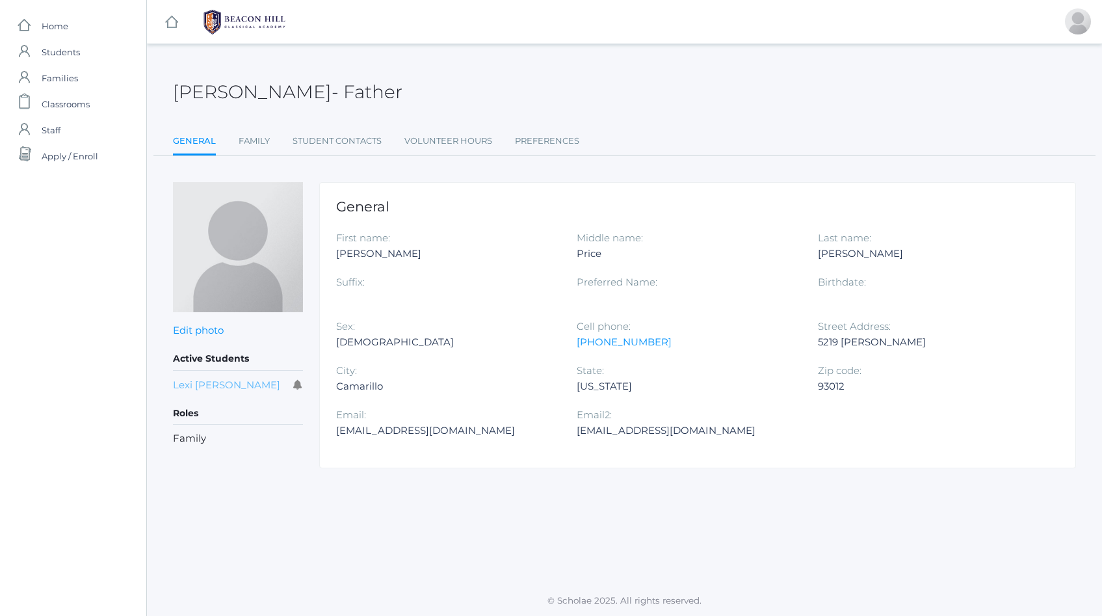
click at [210, 385] on link "Lexi Judy" at bounding box center [226, 384] width 107 height 12
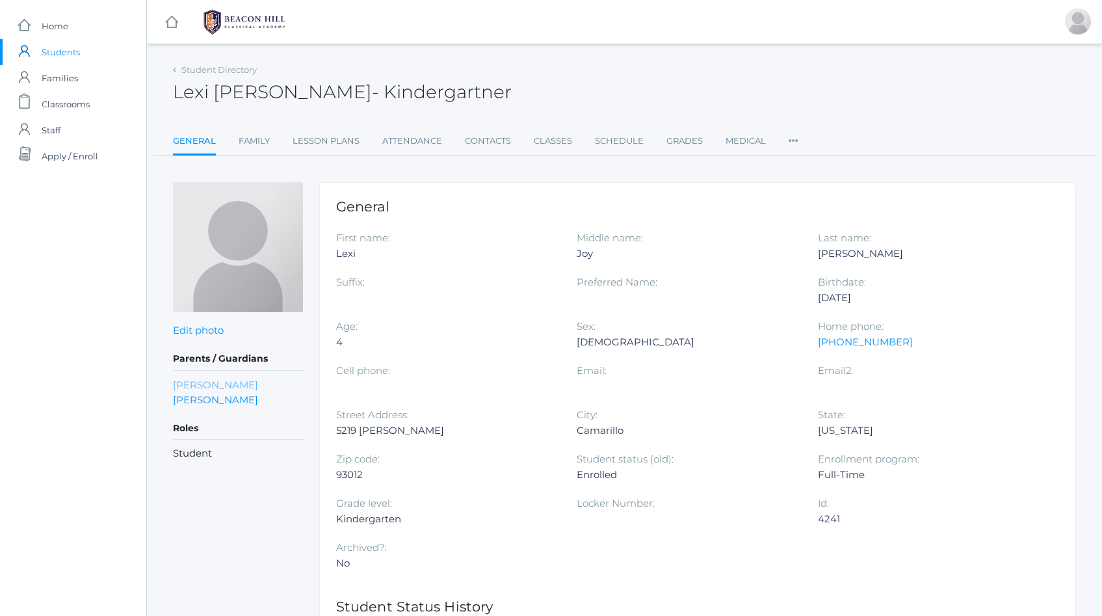
click at [199, 385] on link "Brian Judy" at bounding box center [215, 384] width 85 height 15
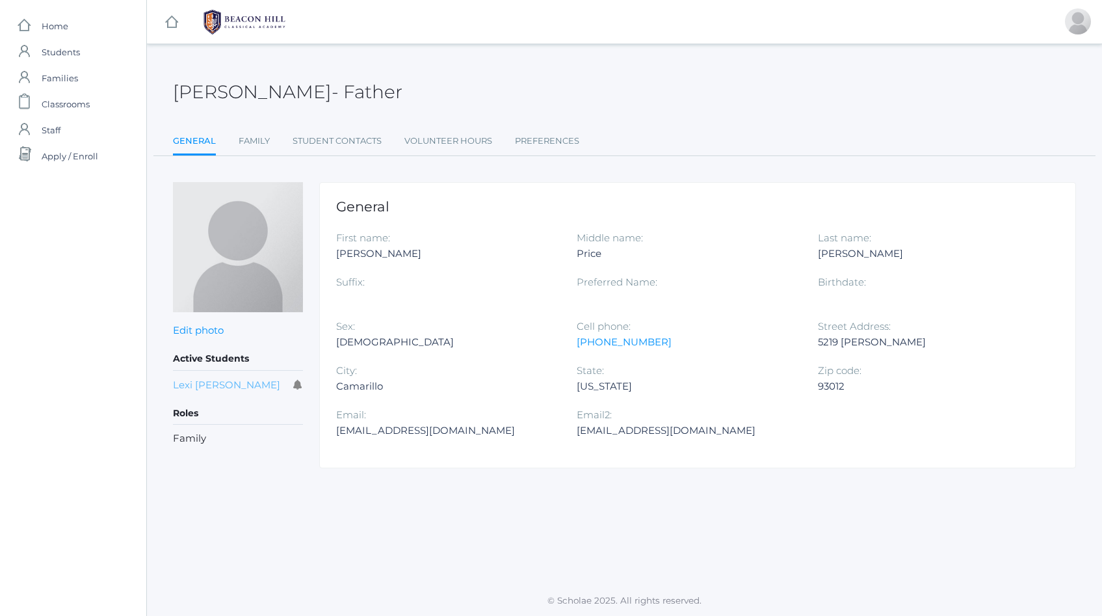
click at [196, 389] on link "Lexi Judy" at bounding box center [226, 384] width 107 height 12
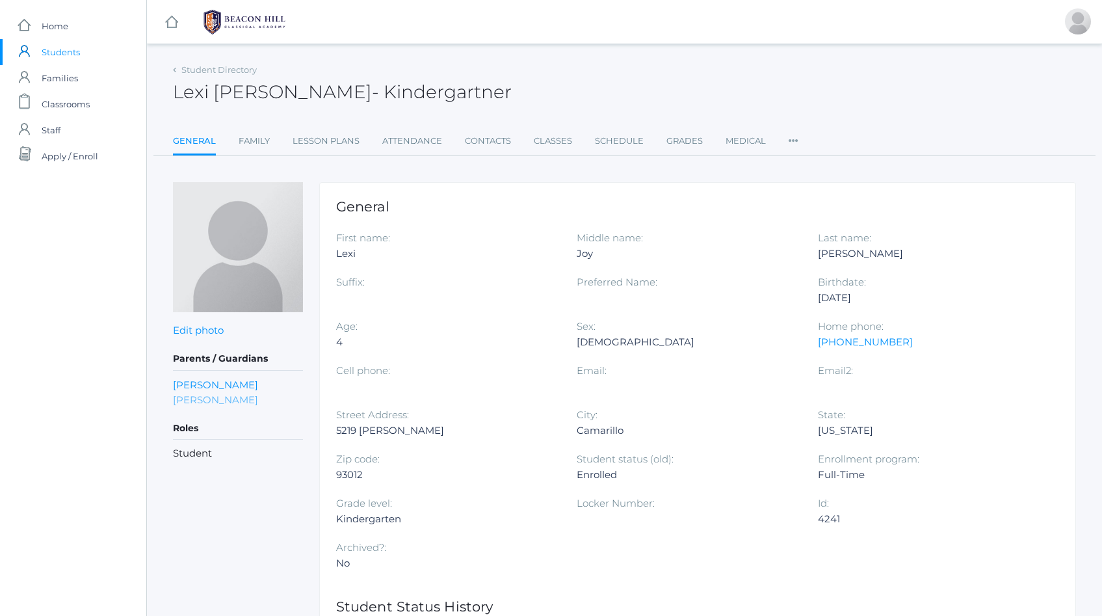
click at [196, 400] on link "Kim Judy" at bounding box center [215, 399] width 85 height 15
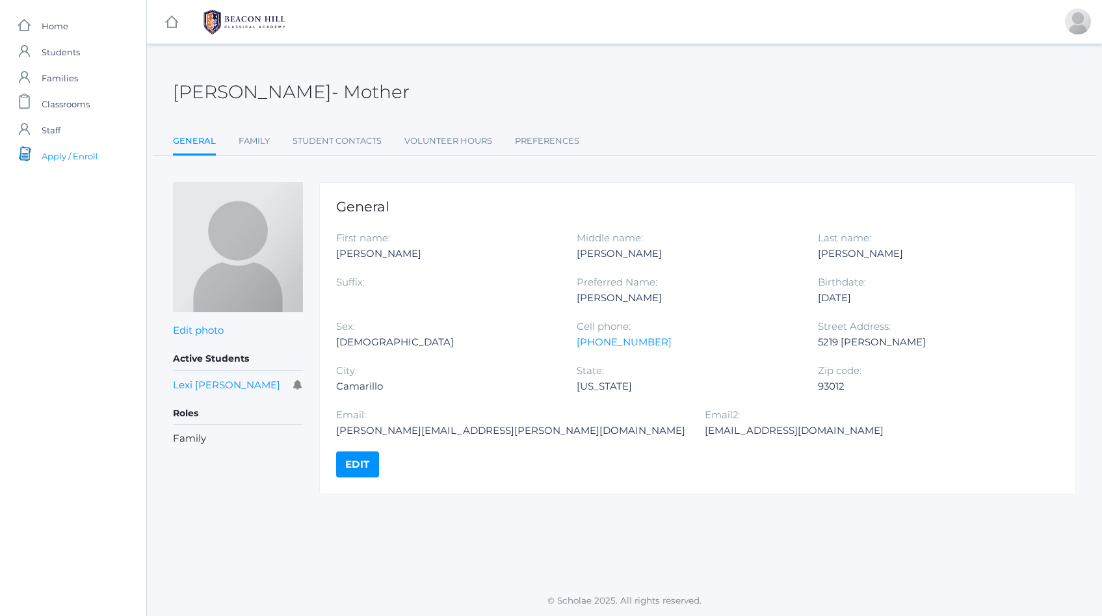
click at [66, 157] on span "Apply / Enroll" at bounding box center [70, 156] width 57 height 26
click at [556, 135] on link "Preferences" at bounding box center [547, 141] width 64 height 26
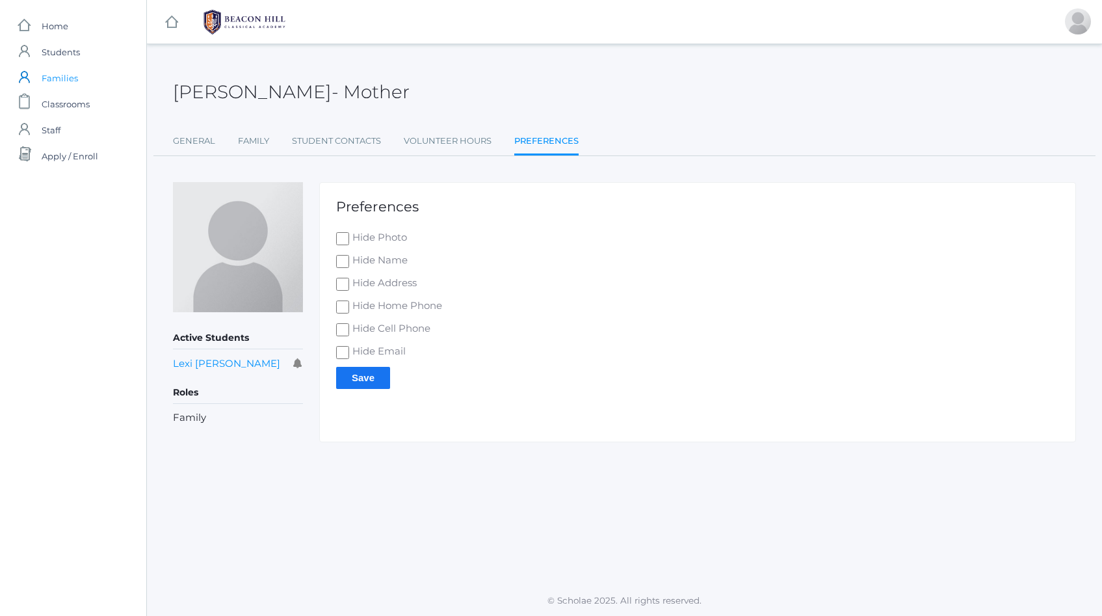
click at [60, 77] on span "Families" at bounding box center [60, 78] width 36 height 26
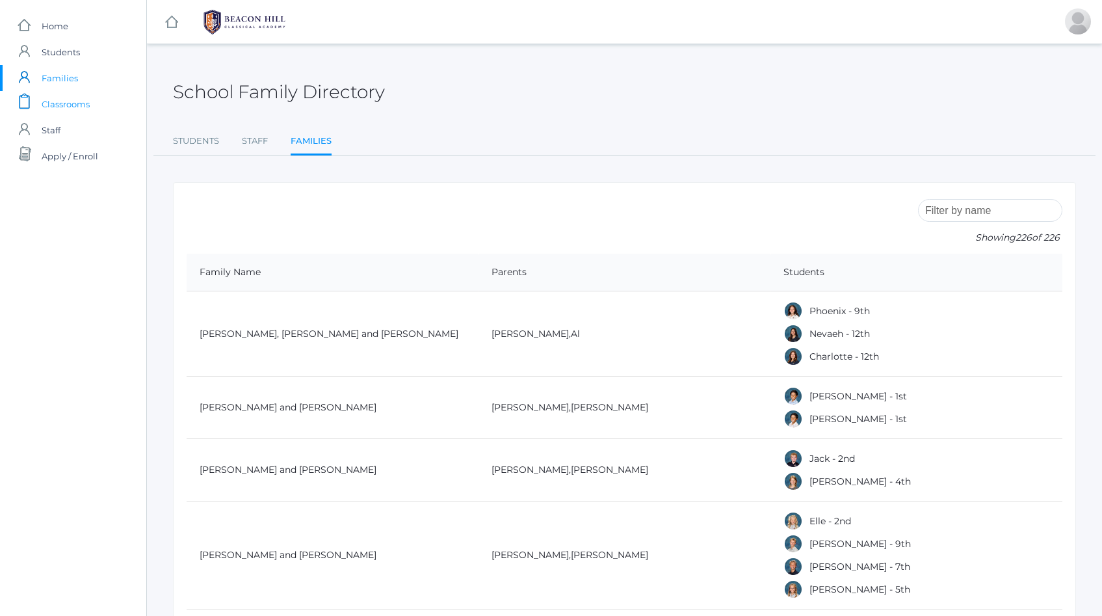
click at [74, 101] on span "Classrooms" at bounding box center [66, 104] width 48 height 26
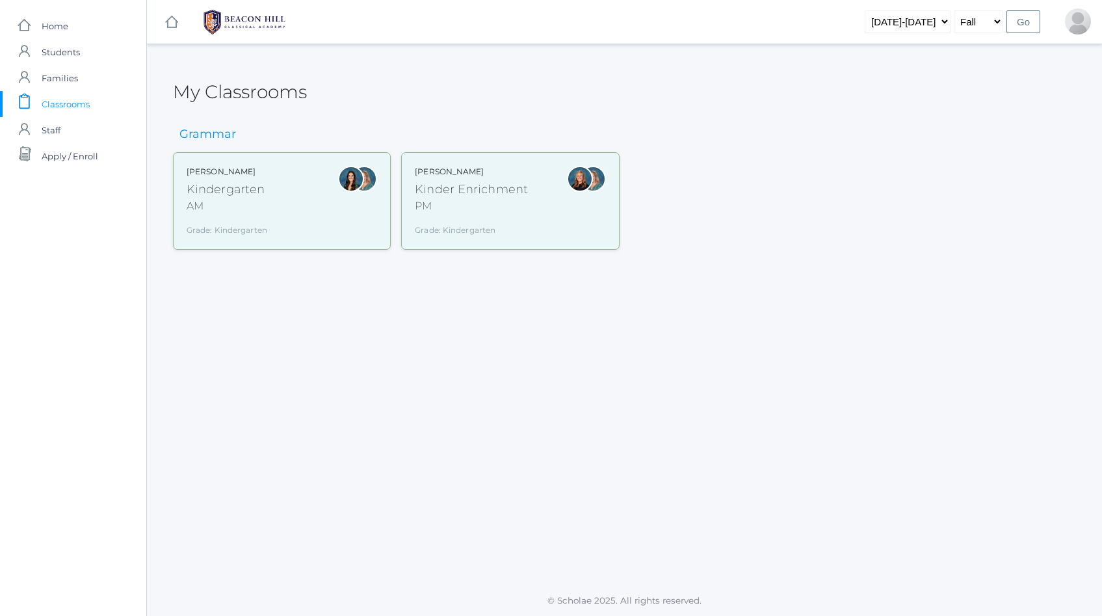
click at [292, 212] on div "Jordyn Dewey Kindergarten AM Grade: Kindergarten *KIND" at bounding box center [282, 201] width 190 height 70
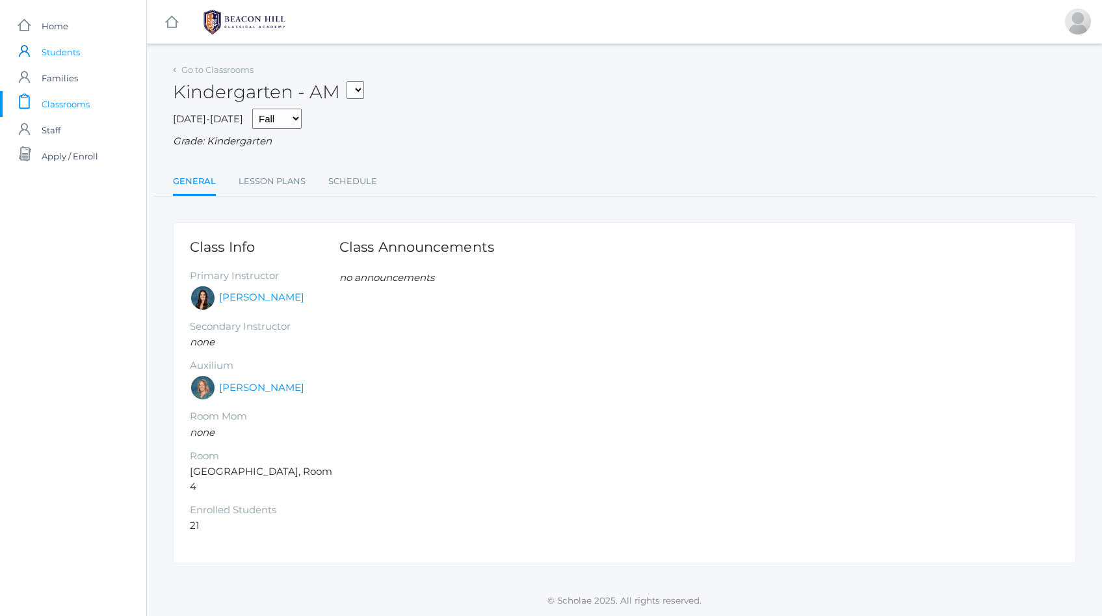
click at [53, 52] on span "Students" at bounding box center [61, 52] width 38 height 26
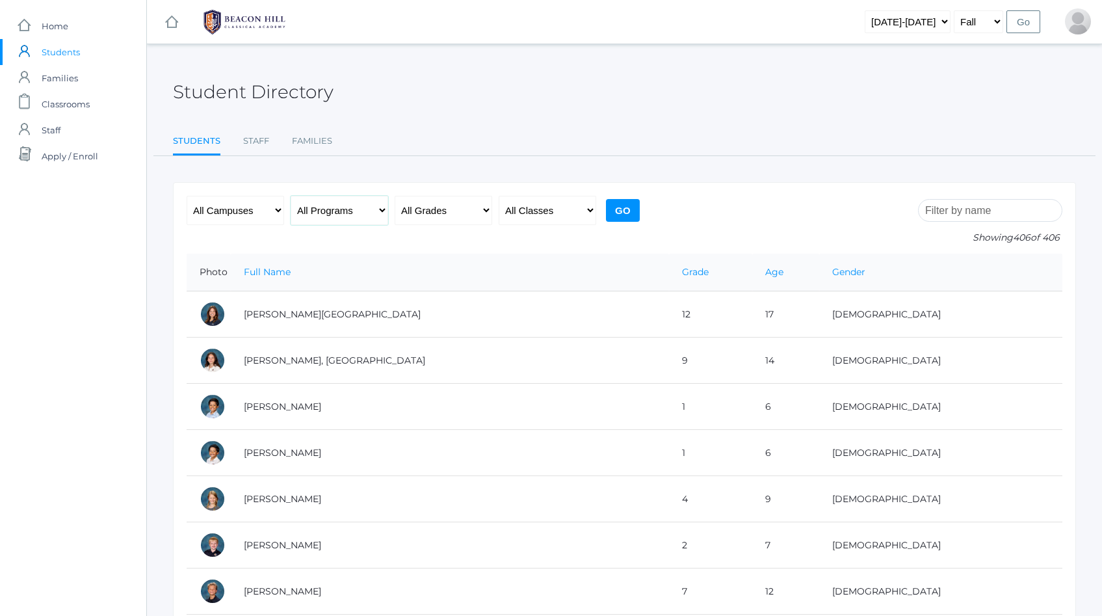
click at [358, 213] on select "All Programs Full-Time Collaborative 4-Day Affiliate" at bounding box center [340, 210] width 98 height 29
select select "Full-Time"
click at [291, 196] on select "All Programs Full-Time Collaborative 4-Day Affiliate" at bounding box center [340, 210] width 98 height 29
click at [467, 213] on select "All Grades Grammar - Kindergarten - 1st Grade - 2nd Grade - 3rd Grade - 4th Gra…" at bounding box center [444, 210] width 98 height 29
select select "k"
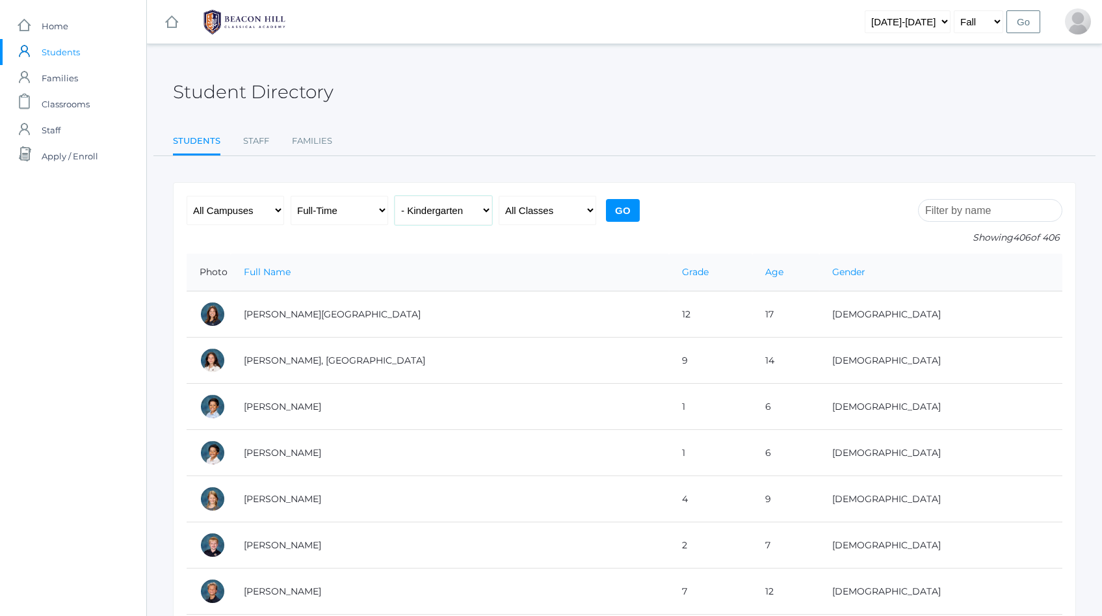
click at [395, 196] on select "All Grades Grammar - Kindergarten - 1st Grade - 2nd Grade - 3rd Grade - 4th Gra…" at bounding box center [444, 210] width 98 height 29
click at [623, 206] on input "Go" at bounding box center [623, 210] width 34 height 23
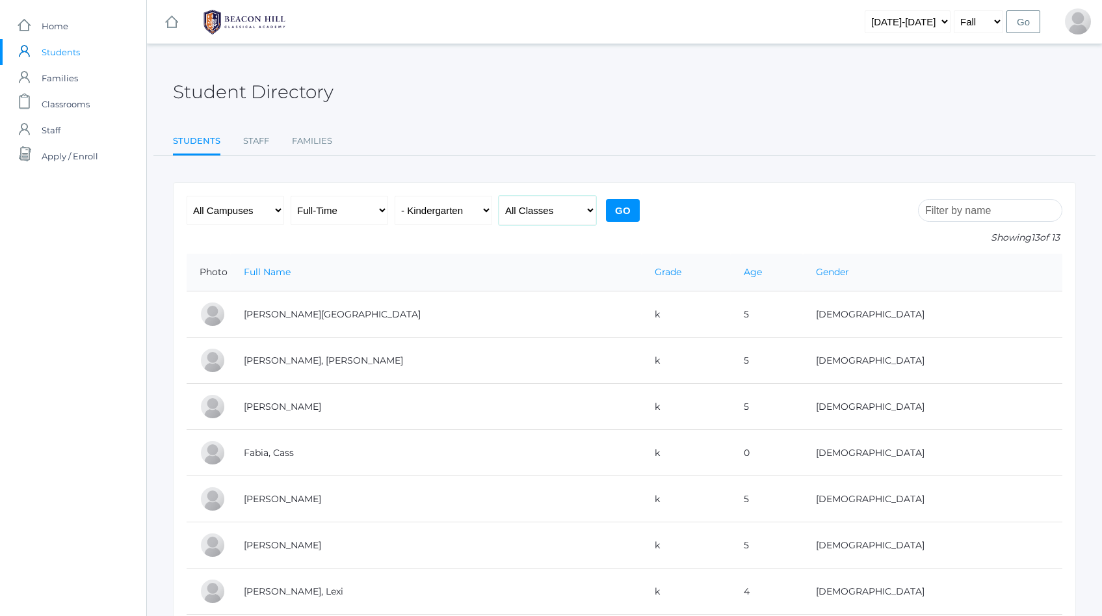
click at [545, 217] on select "All Classes Grammar - *KIND - Kindergarten AM - *KIND - Kindergarten PM - *KNDC…" at bounding box center [548, 210] width 98 height 29
click at [377, 212] on select "All Programs Full-Time Collaborative 4-Day Affiliate" at bounding box center [340, 210] width 98 height 29
click at [568, 209] on select "All Classes Grammar - *KIND - Kindergarten AM - *KIND - Kindergarten PM - *KNDC…" at bounding box center [548, 210] width 98 height 29
click at [374, 210] on select "All Programs Full-Time Collaborative 4-Day Affiliate" at bounding box center [340, 210] width 98 height 29
